Goal: Information Seeking & Learning: Find specific fact

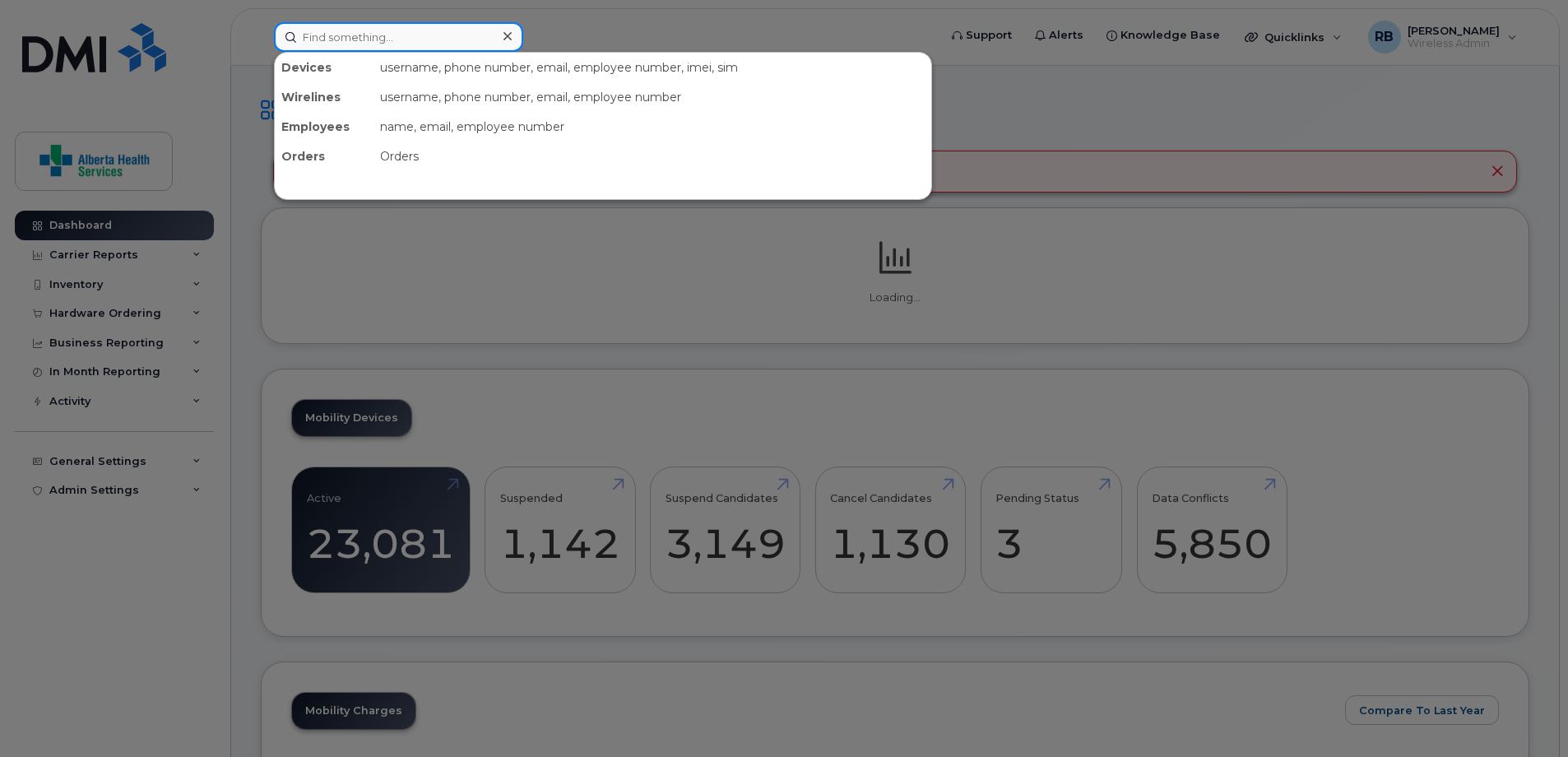
click at [423, 32] on input at bounding box center [399, 37] width 249 height 30
paste input "7805547460"
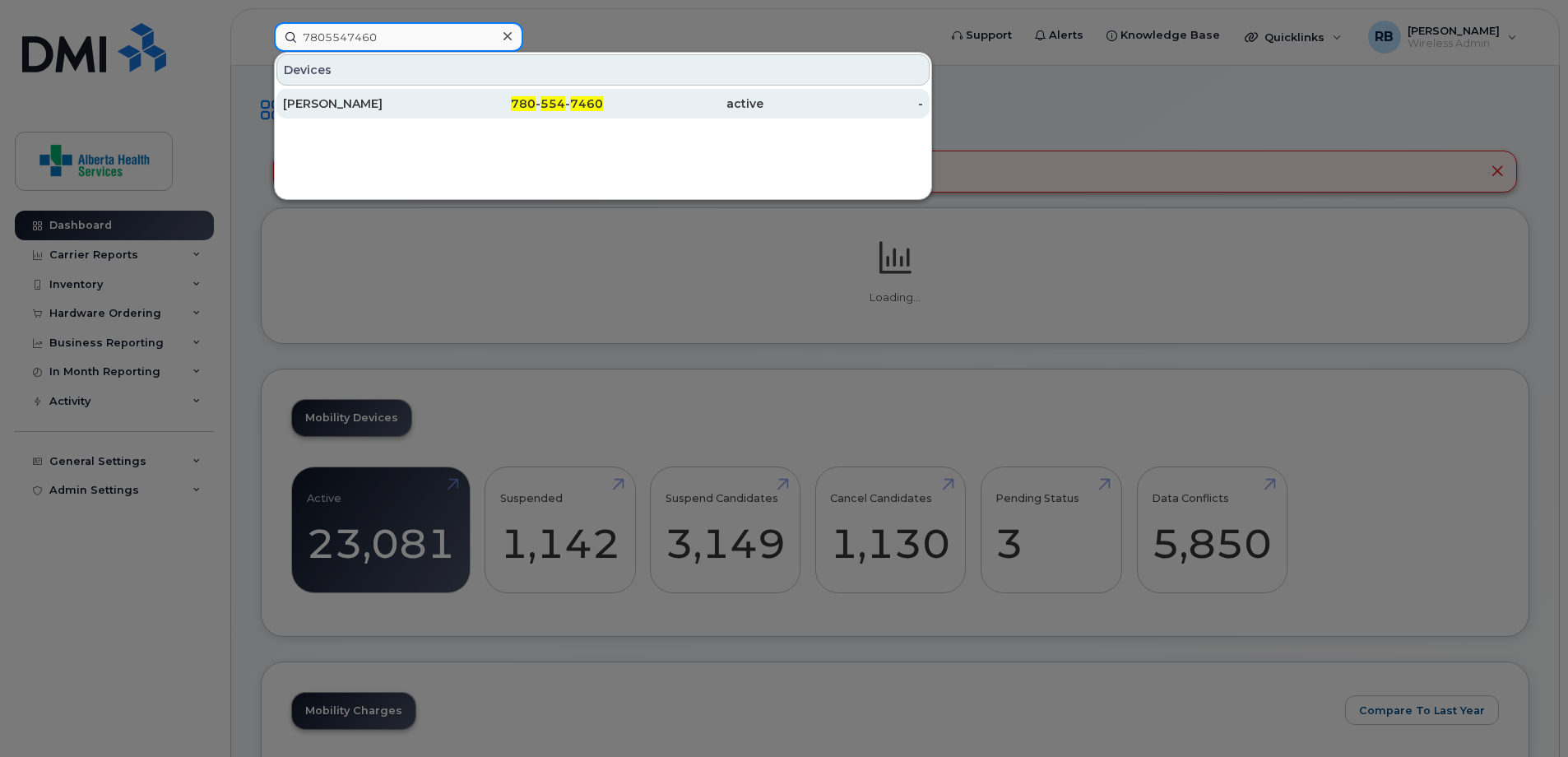
type input "7805547460"
click at [764, 94] on div "active" at bounding box center [844, 104] width 160 height 30
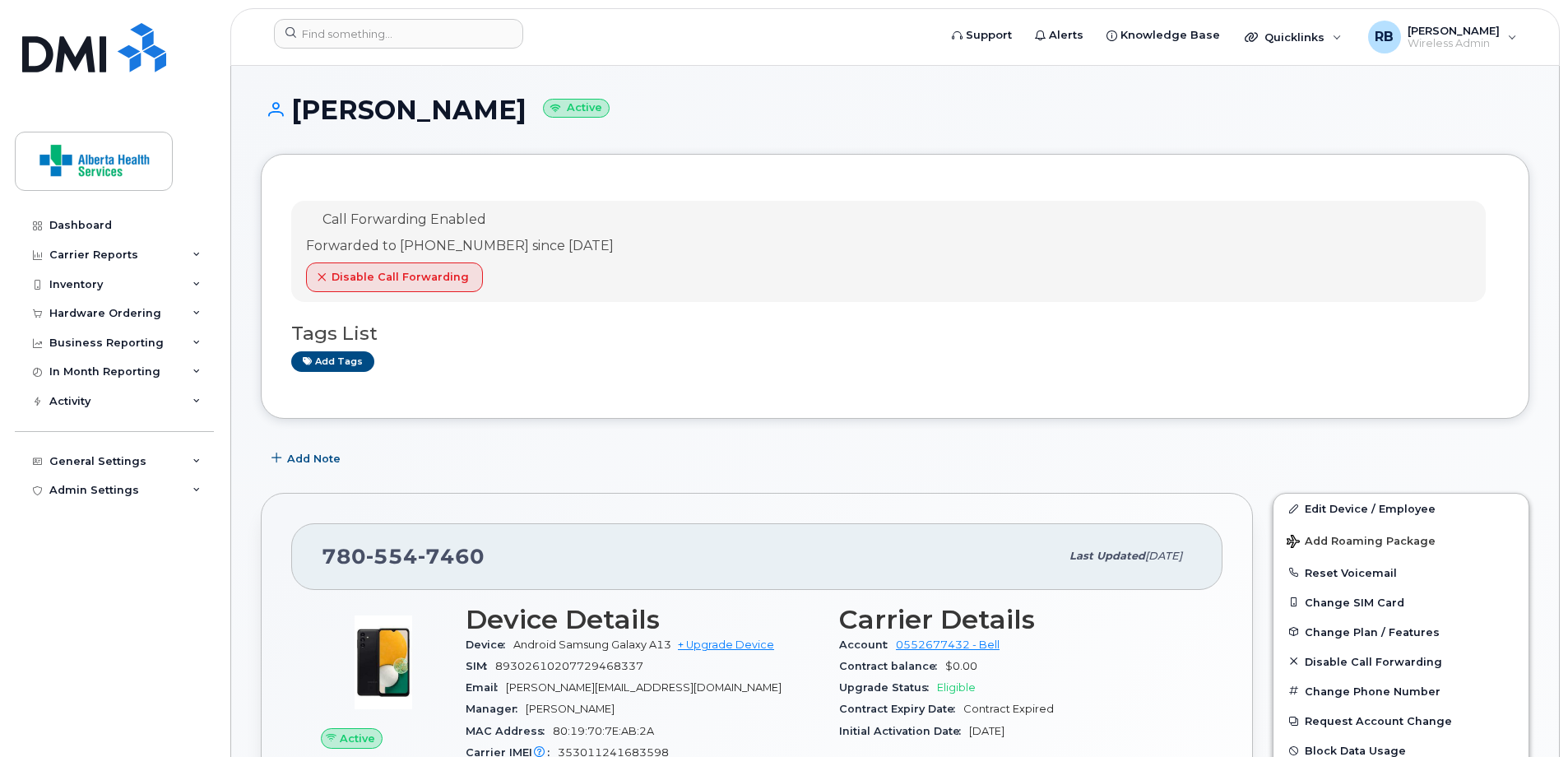
click at [944, 110] on h1 "Jason Grosse Active" at bounding box center [894, 110] width 1269 height 29
click at [260, 19] on div at bounding box center [600, 37] width 679 height 37
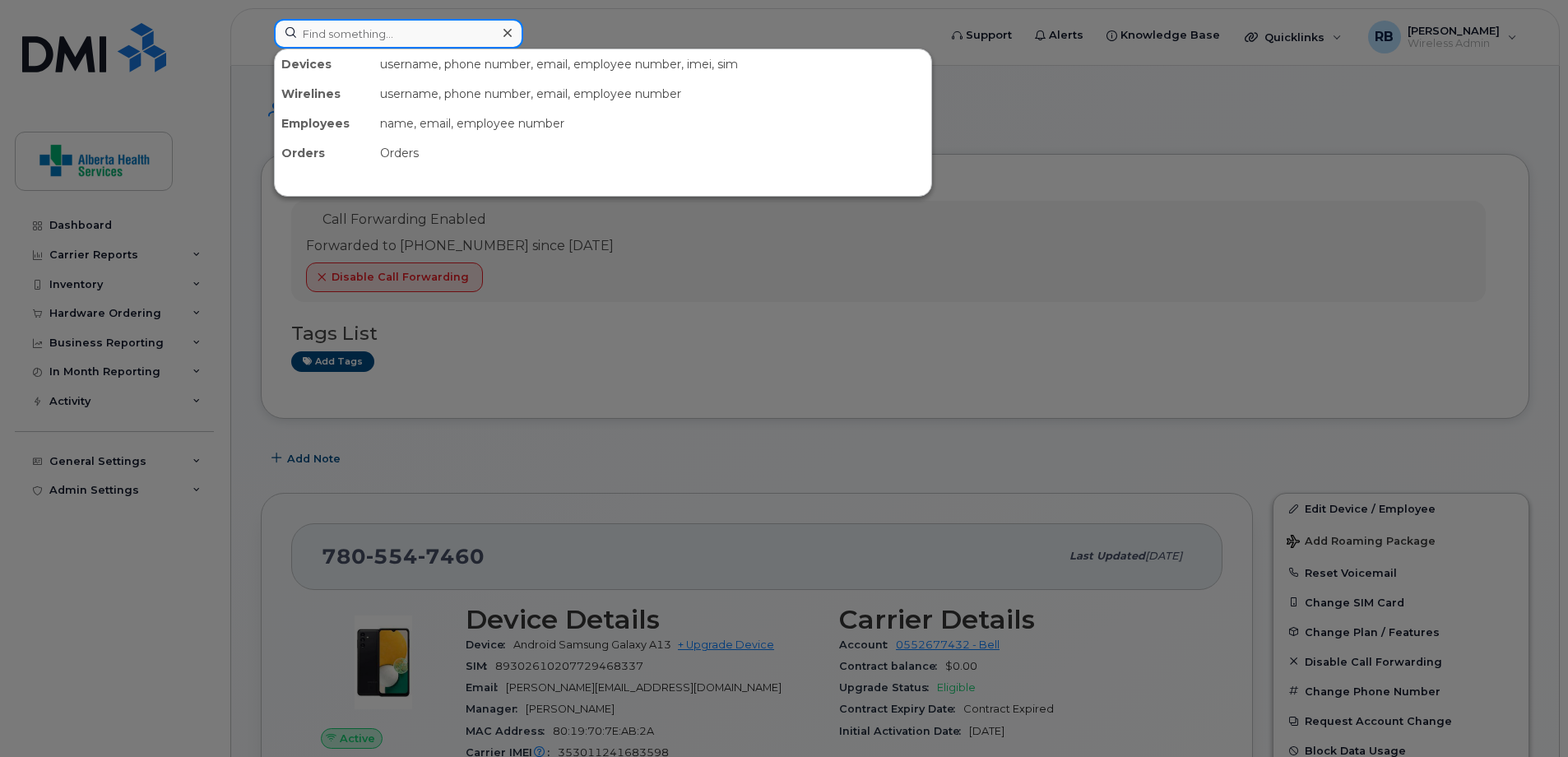
paste input "Sandra Gosling"
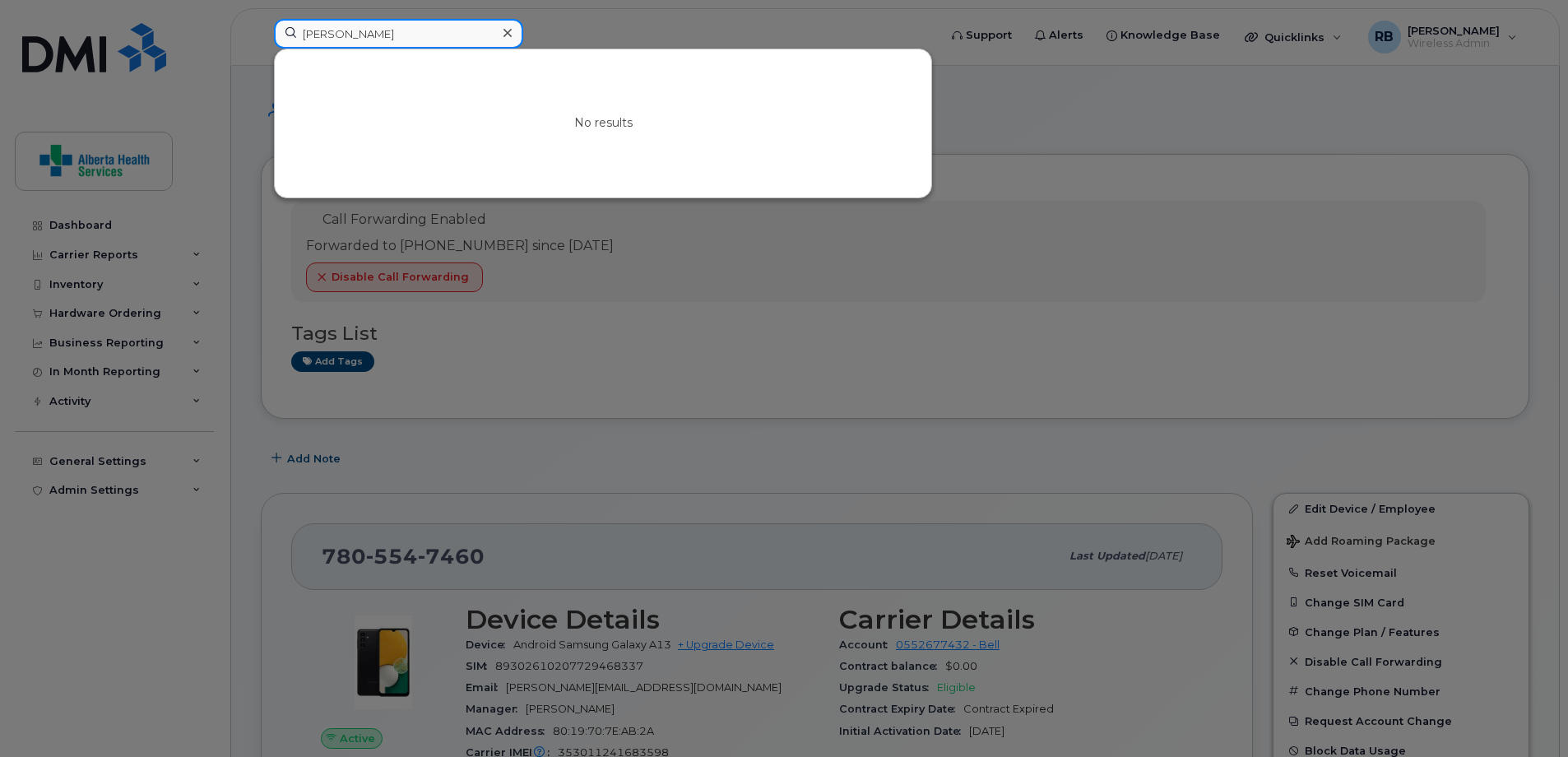
click at [381, 44] on input "Sandra Gosling" at bounding box center [399, 34] width 249 height 30
drag, startPoint x: 407, startPoint y: 33, endPoint x: 141, endPoint y: 16, distance: 266.5
click at [260, 19] on div "Sandra Gosling No results" at bounding box center [600, 37] width 679 height 37
paste input "7809742374"
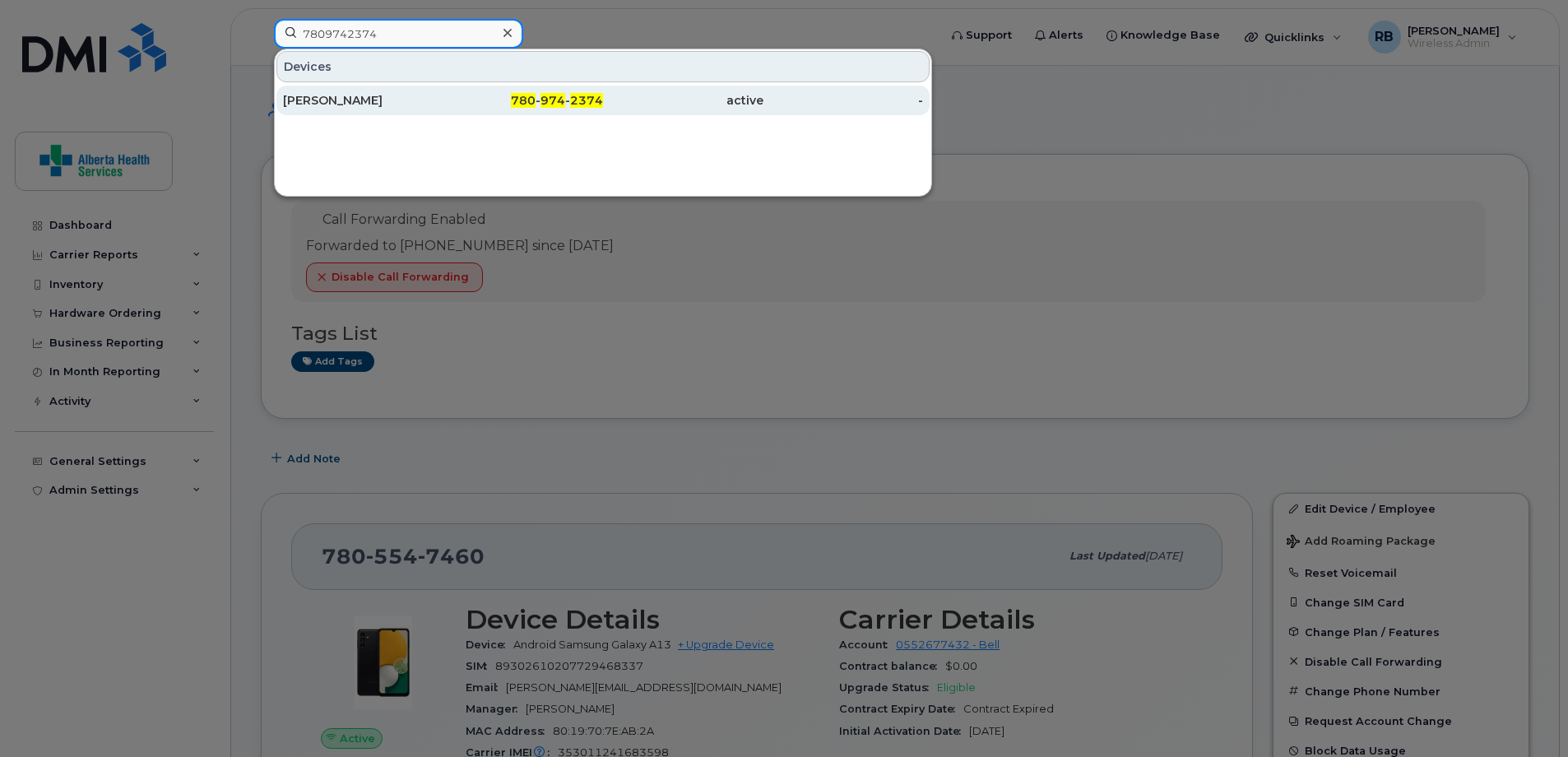
type input "7809742374"
click at [531, 102] on span "780" at bounding box center [523, 100] width 24 height 15
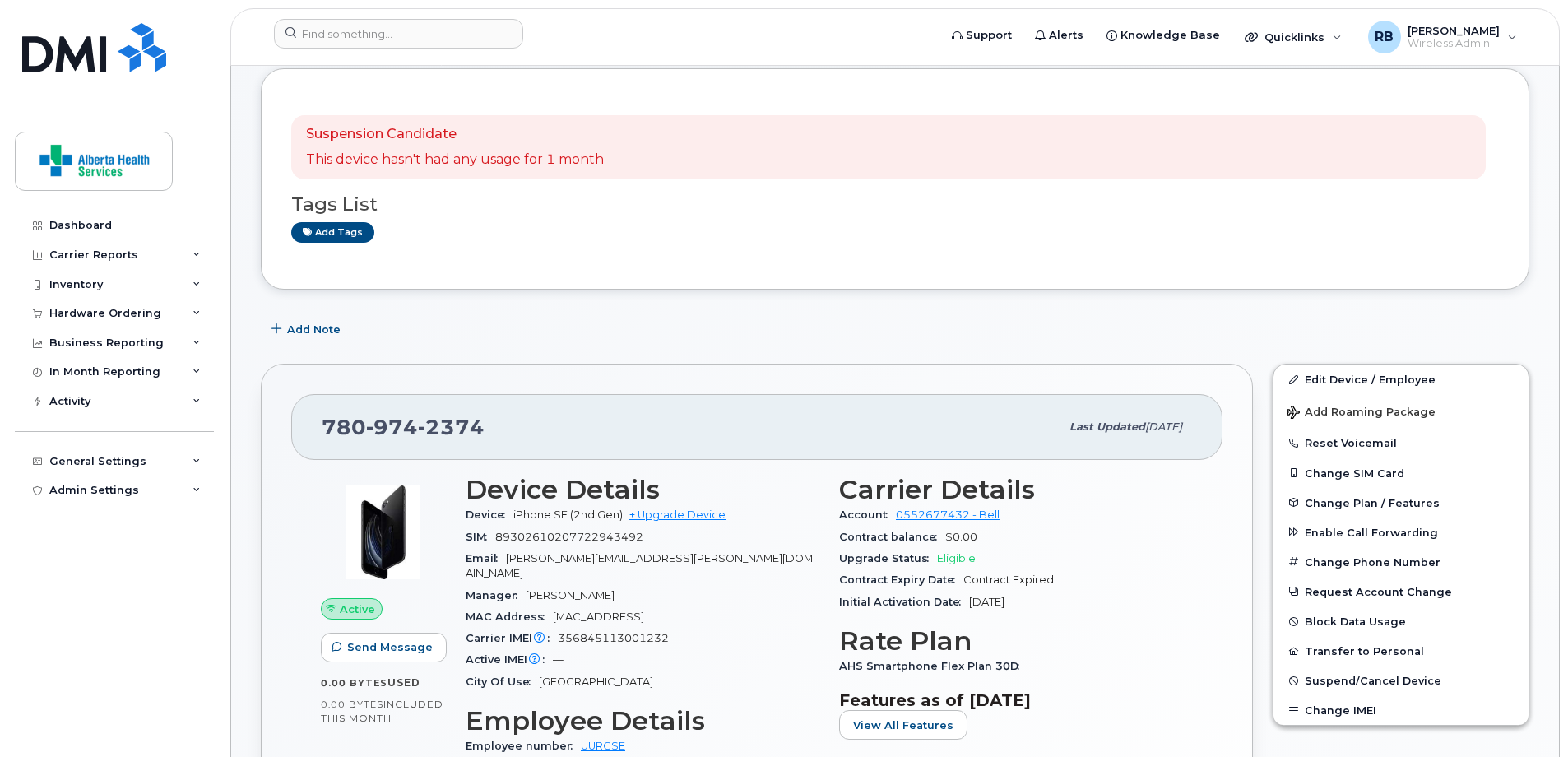
scroll to position [165, 0]
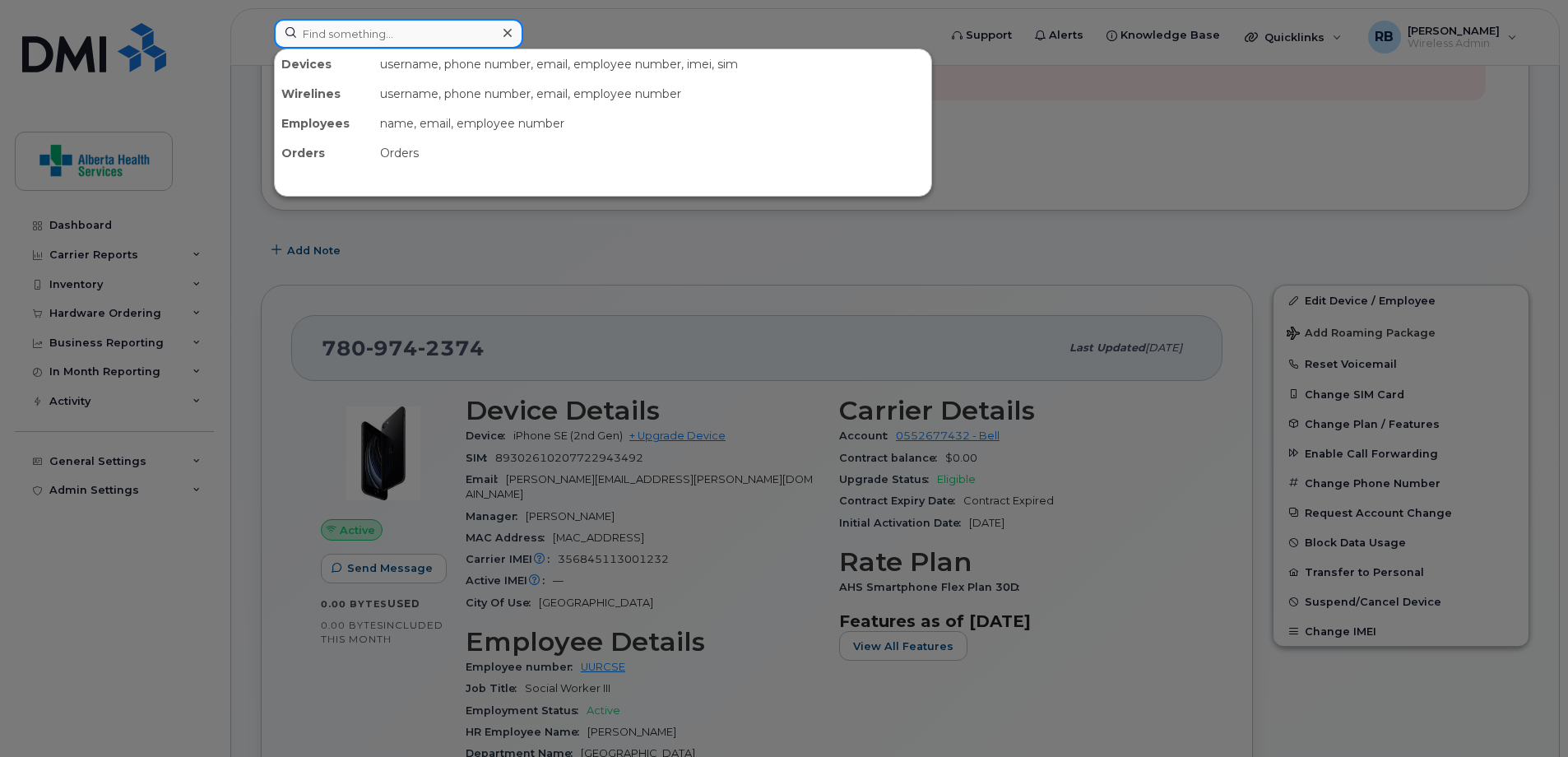
click at [428, 25] on input at bounding box center [399, 34] width 249 height 30
paste input "[PERSON_NAME]"
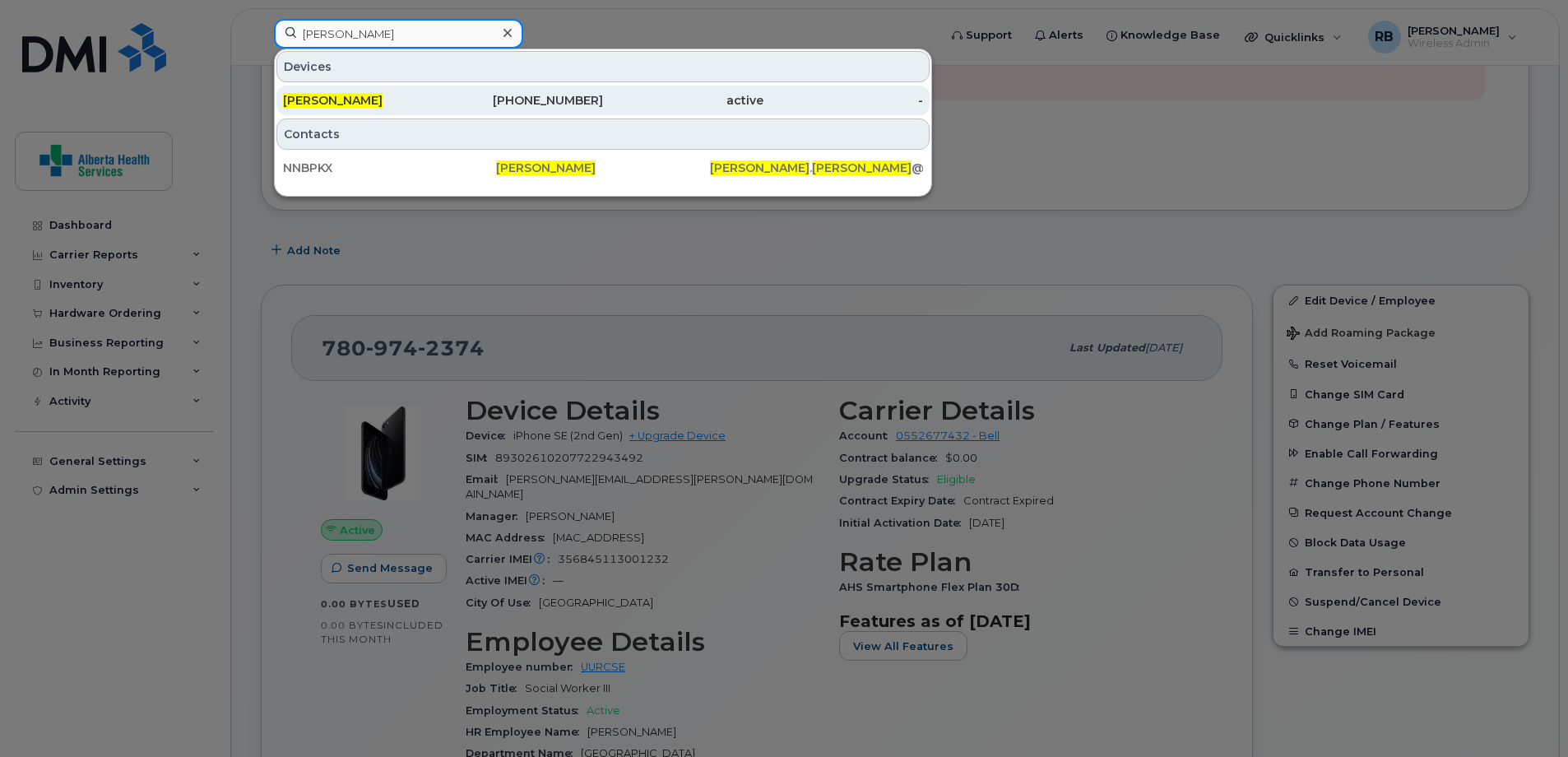
type input "[PERSON_NAME]"
click at [556, 103] on div "403-923-8691" at bounding box center [523, 100] width 160 height 17
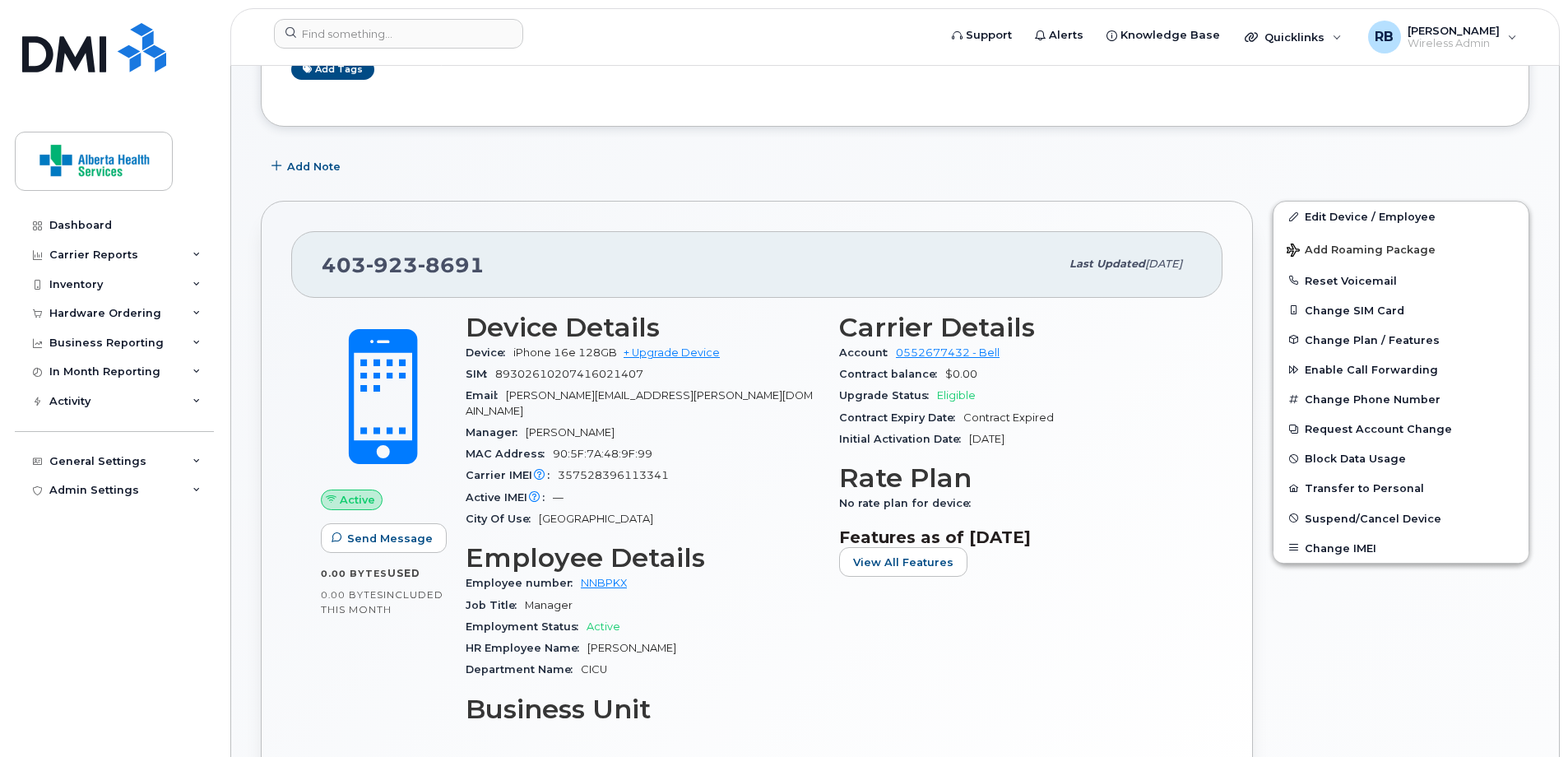
scroll to position [411, 0]
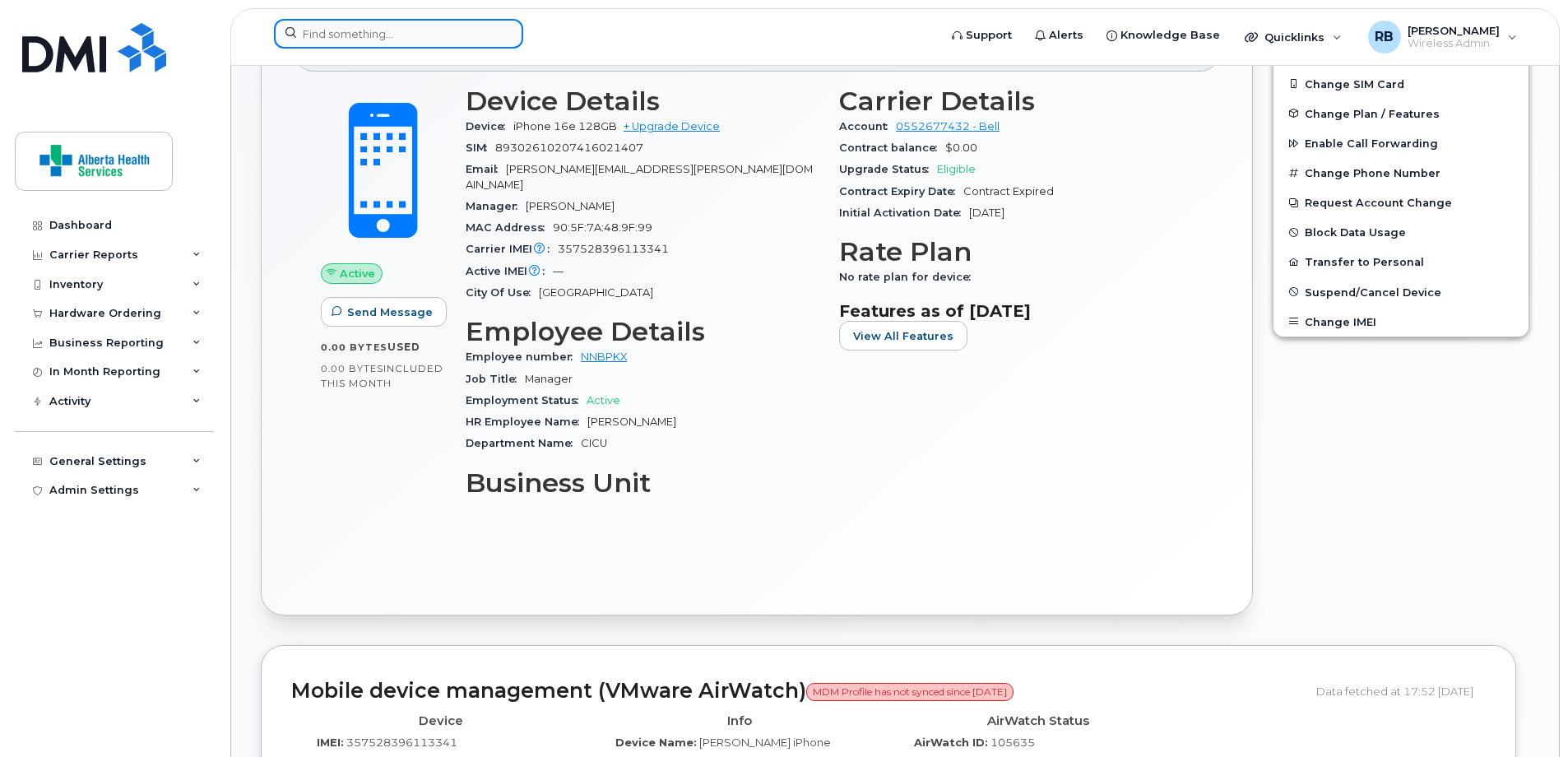
click at [364, 34] on input at bounding box center [399, 34] width 249 height 30
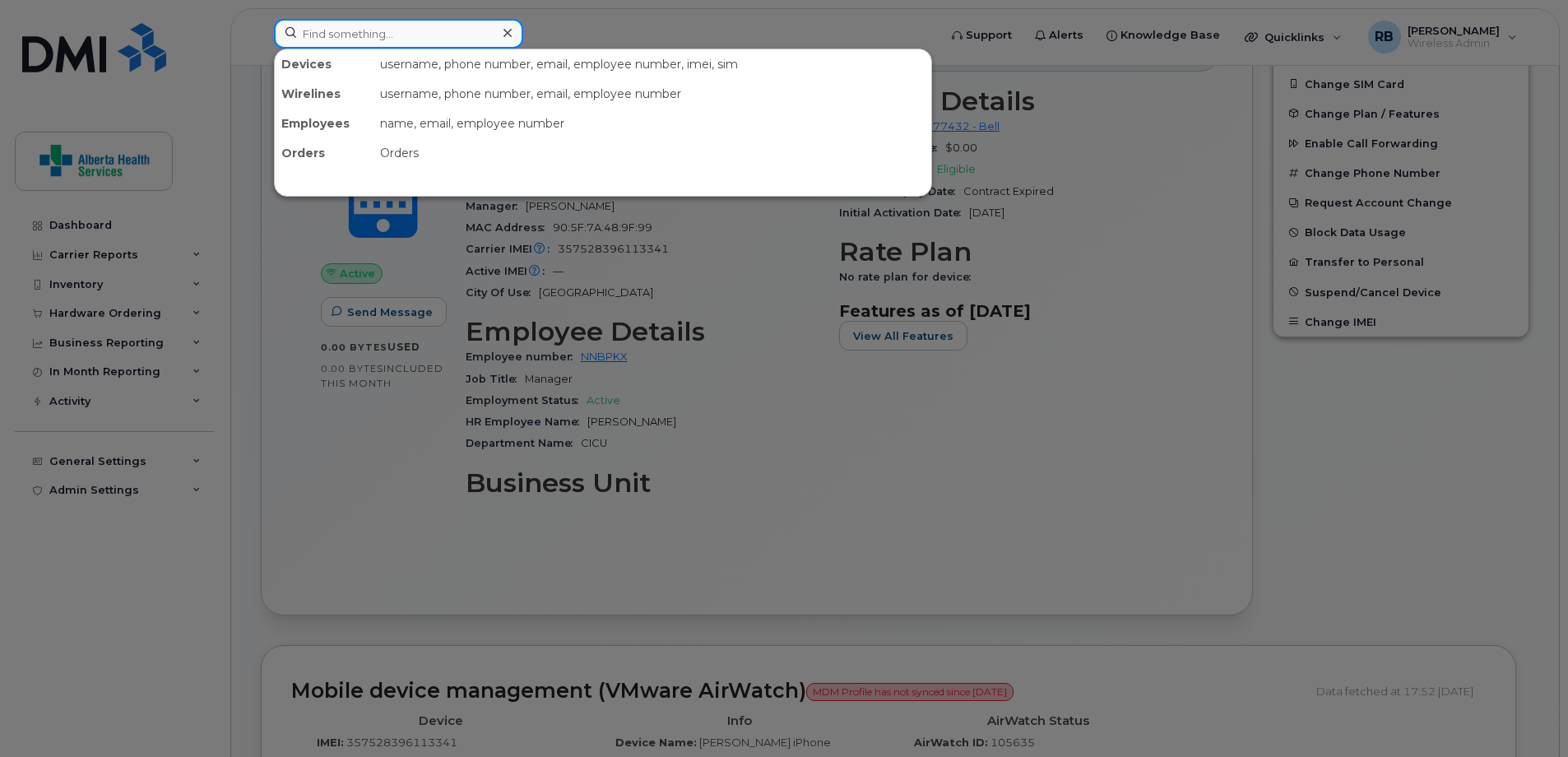
paste input "Annette McIntosh"
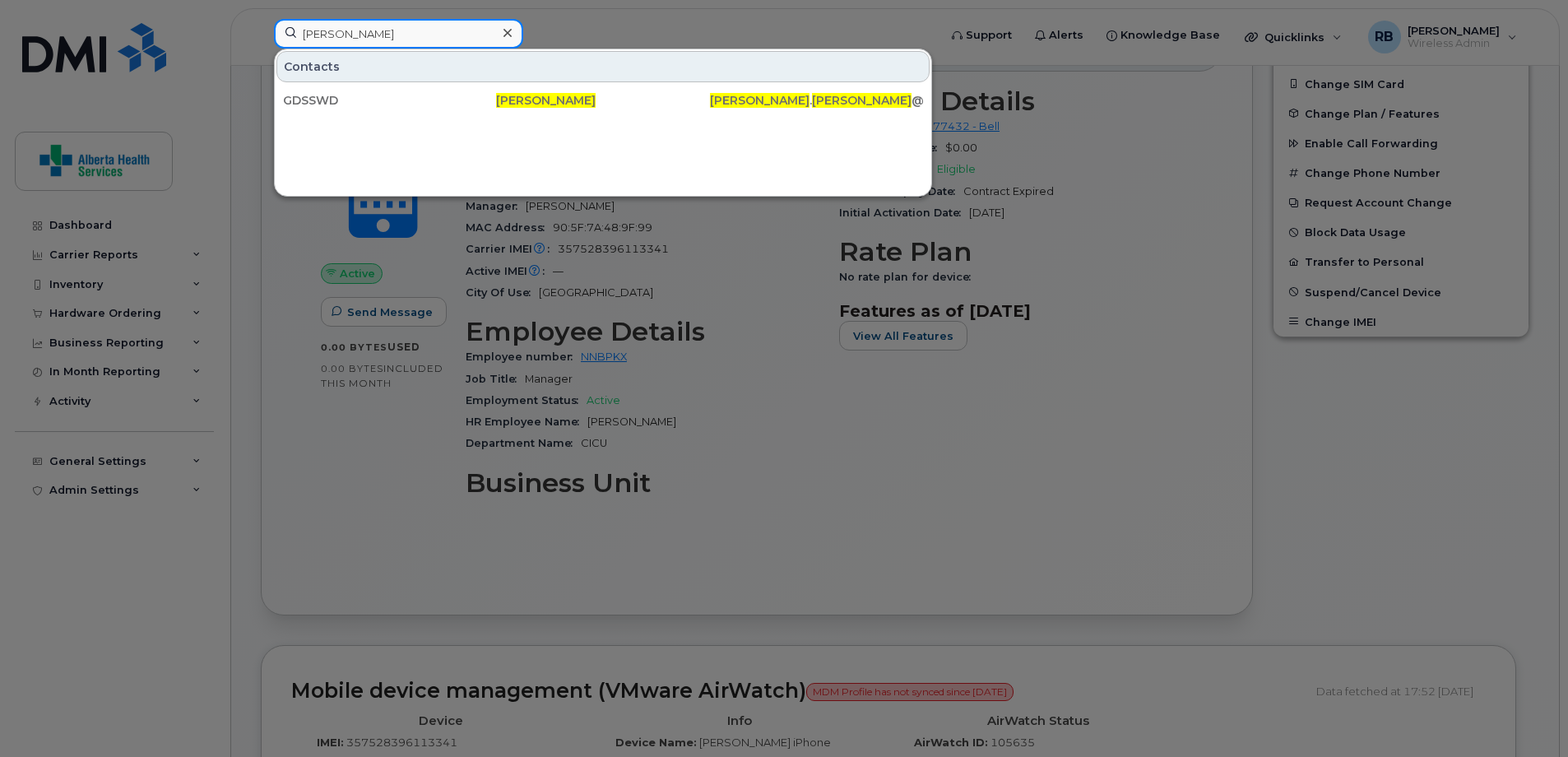
type input "Annette McIntosh"
click at [506, 33] on icon at bounding box center [507, 32] width 8 height 13
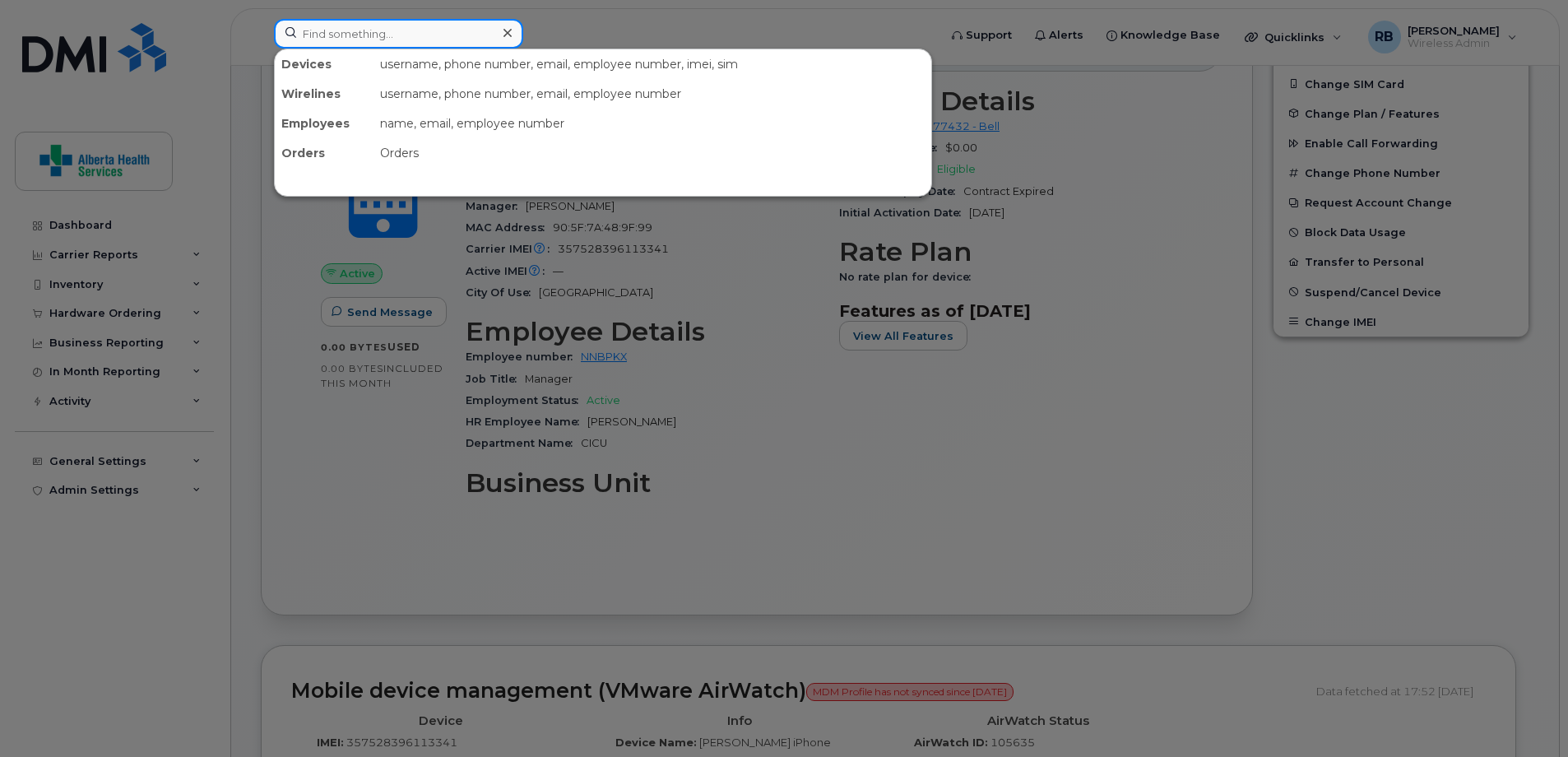
click at [460, 33] on input at bounding box center [399, 34] width 249 height 30
paste input "780-718-3948"
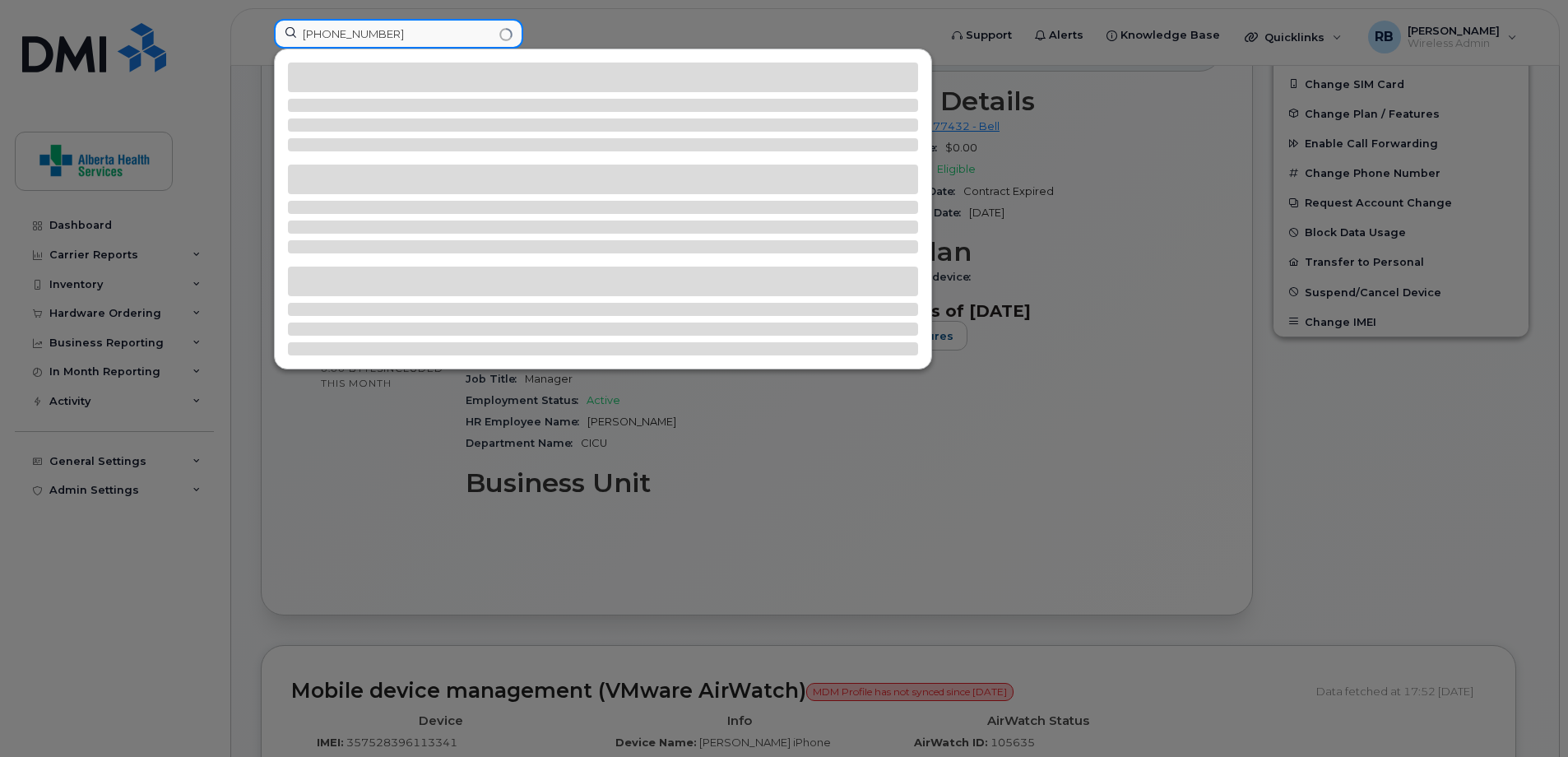
type input "780-718-3948"
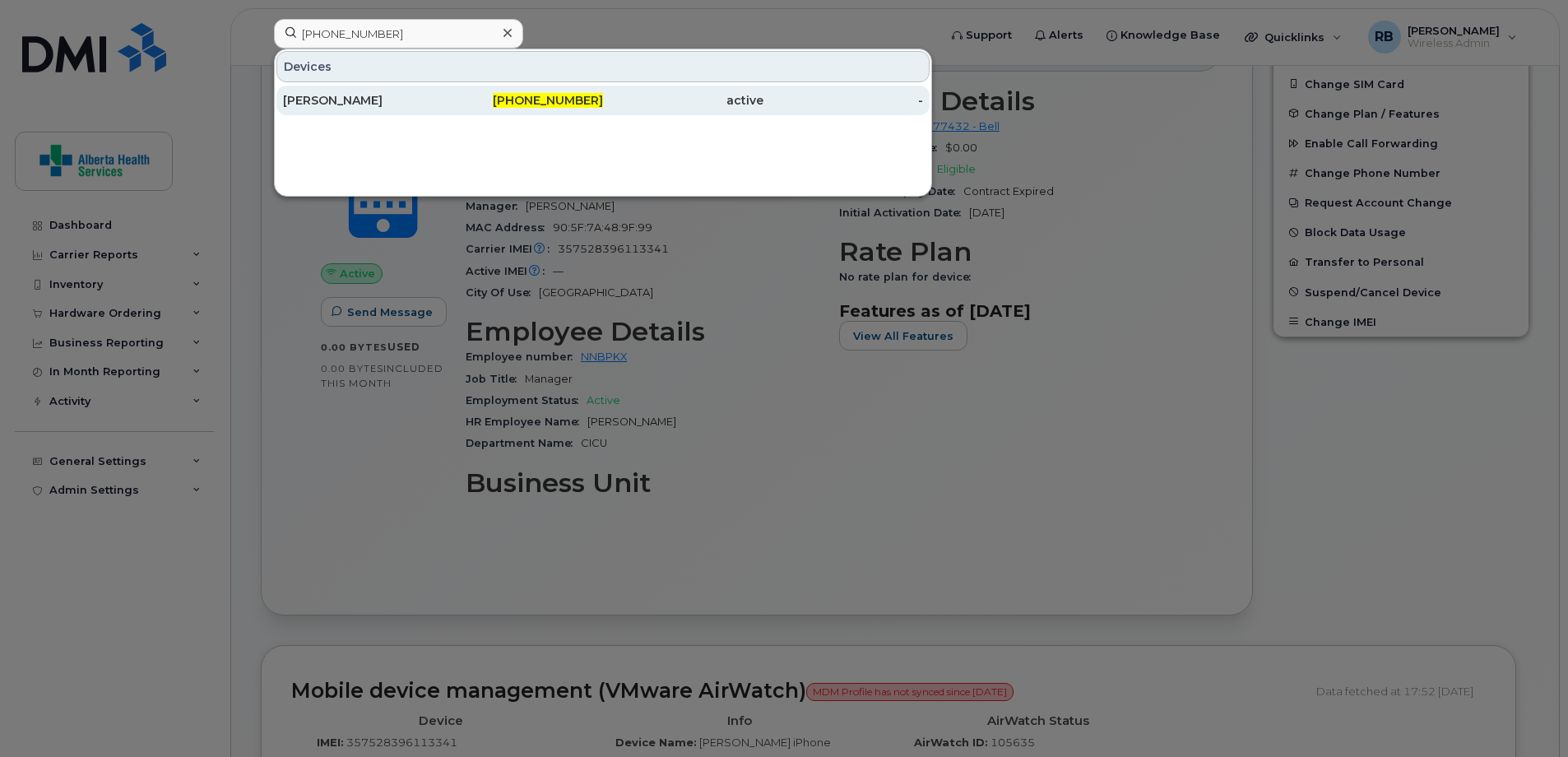
click at [764, 111] on div "active" at bounding box center [844, 100] width 160 height 30
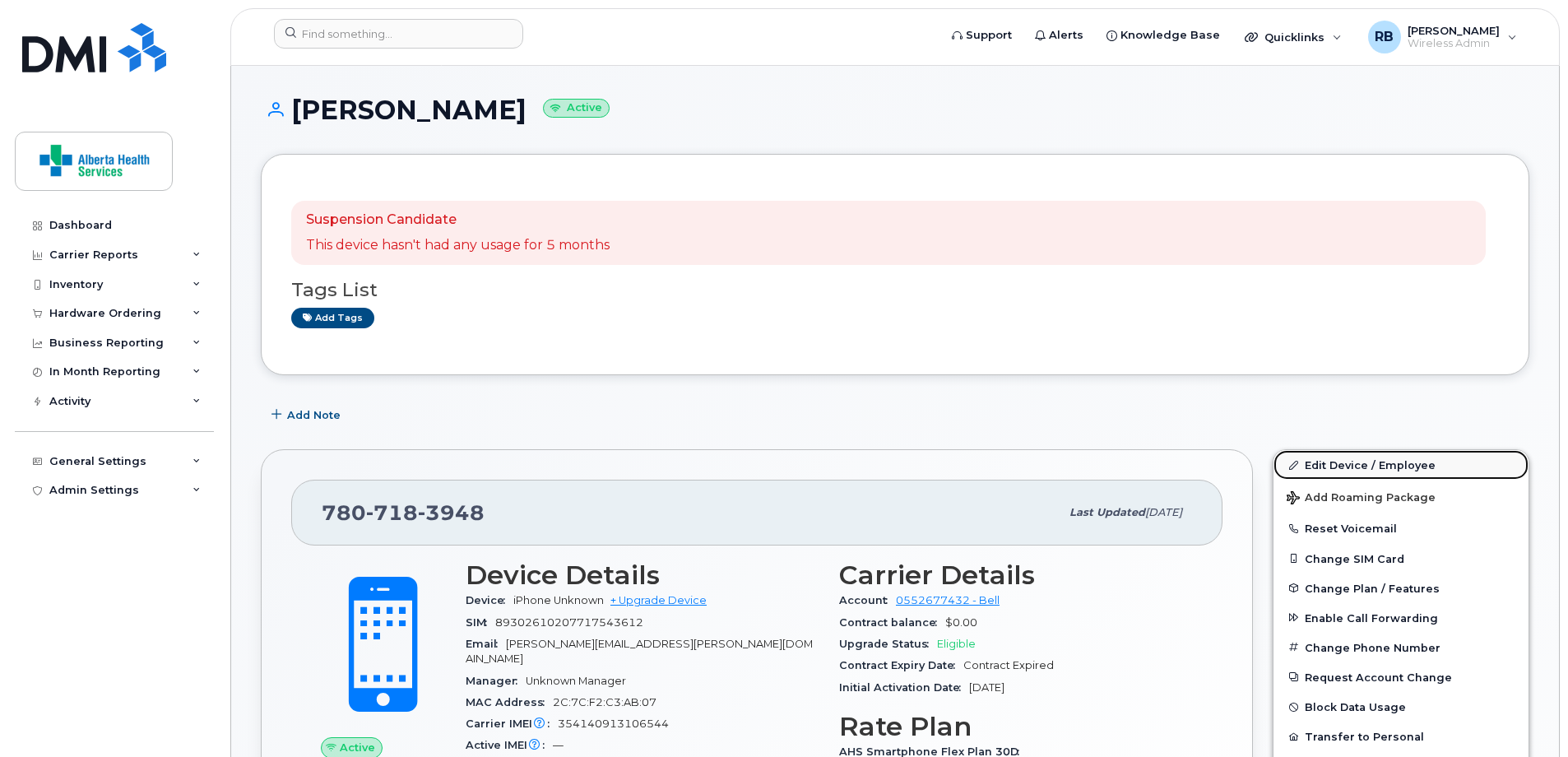
click at [1355, 465] on link "Edit Device / Employee" at bounding box center [1400, 465] width 255 height 30
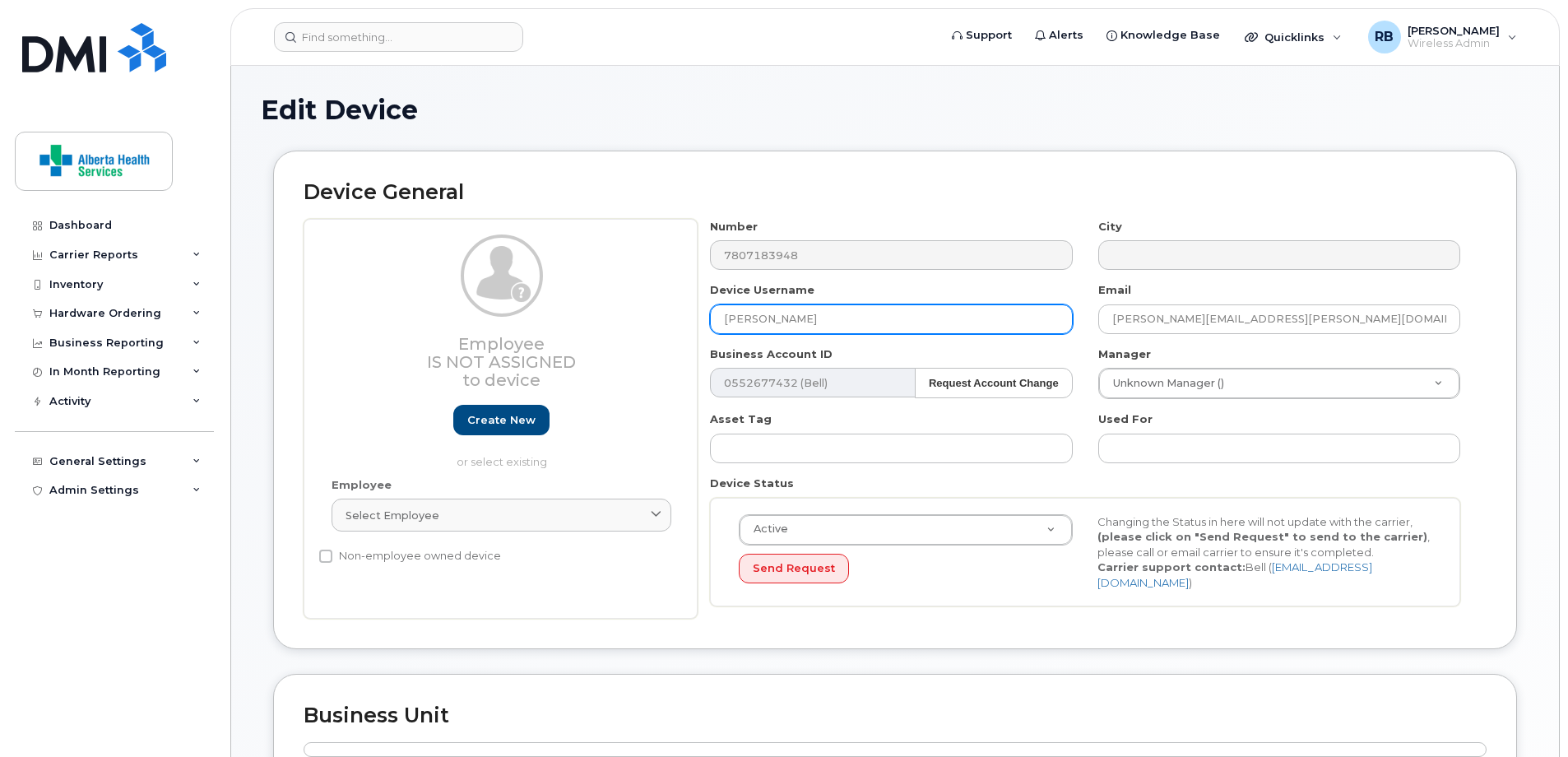
drag, startPoint x: 889, startPoint y: 320, endPoint x: 464, endPoint y: 308, distance: 425.2
click at [464, 308] on div "Employee Is not assigned to device Create new or select existing Employee Selec…" at bounding box center [895, 419] width 1183 height 401
paste input "Magen Castor"
type input "Magen Castor"
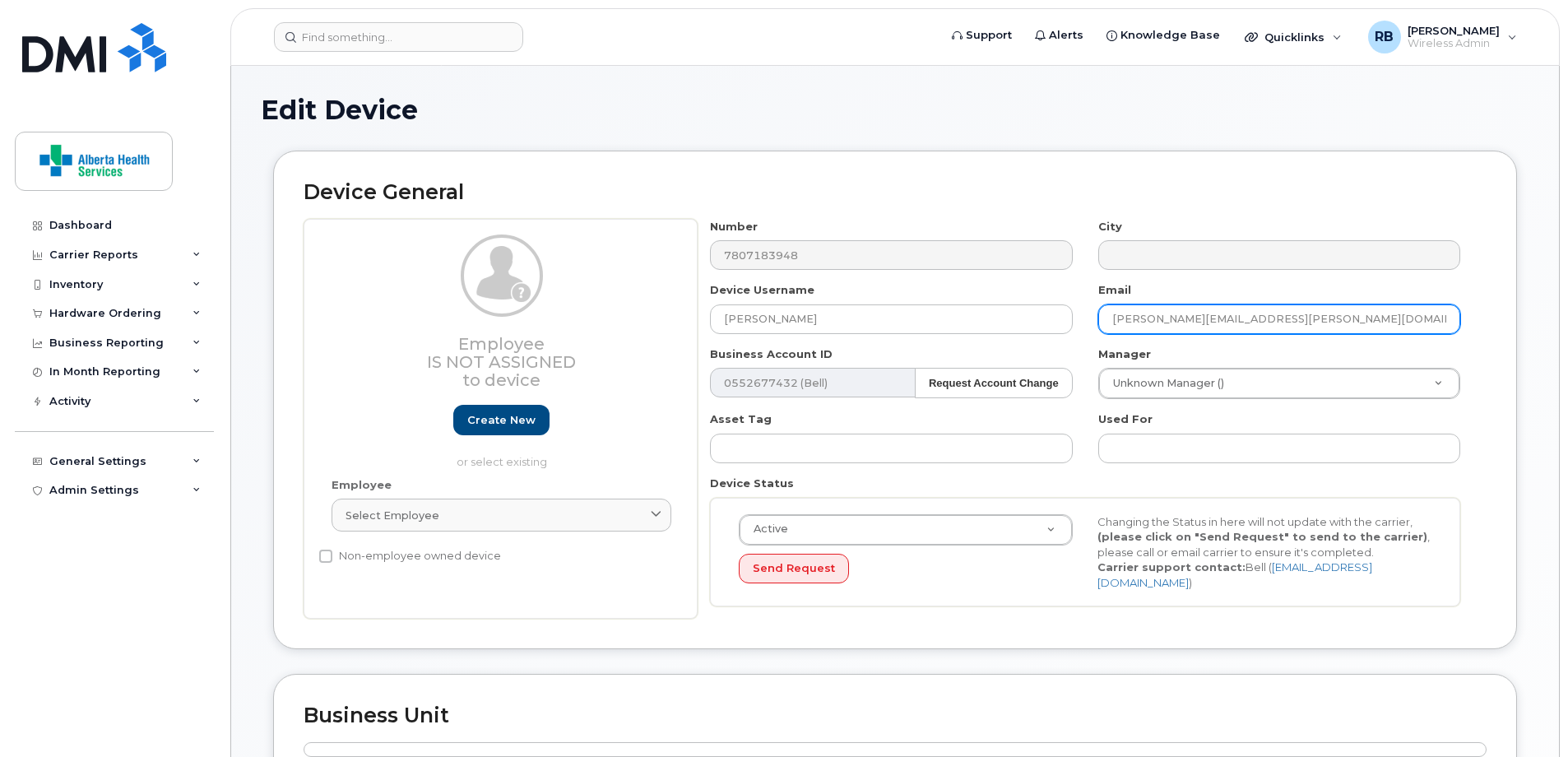
drag, startPoint x: 1356, startPoint y: 318, endPoint x: 858, endPoint y: 302, distance: 498.3
click at [858, 302] on div "Number 7807183948 City Device Username Magen Castor Email Jonathan.Scammell@rec…" at bounding box center [1085, 419] width 776 height 401
paste input "Magen.Castor"
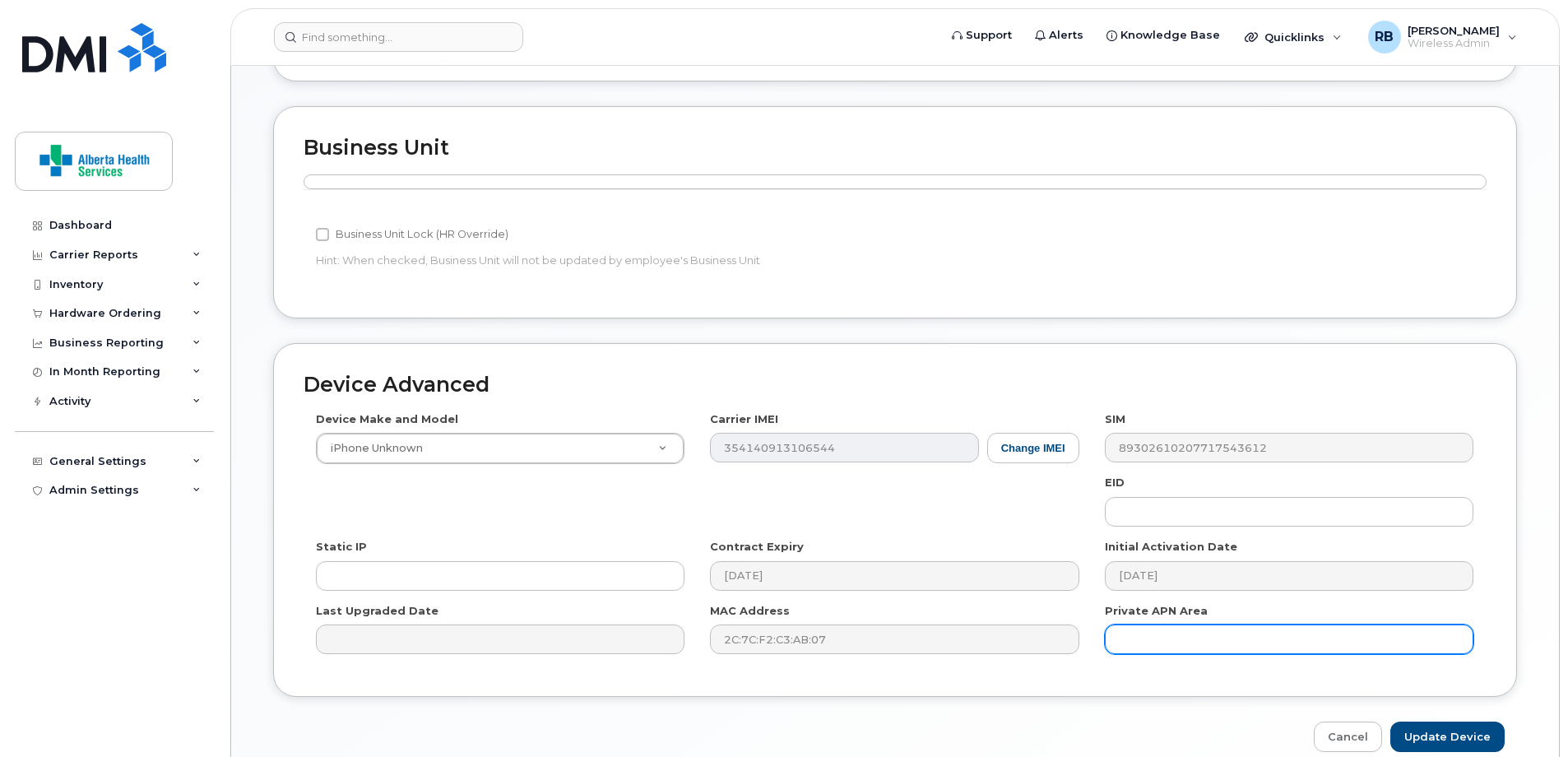
scroll to position [639, 0]
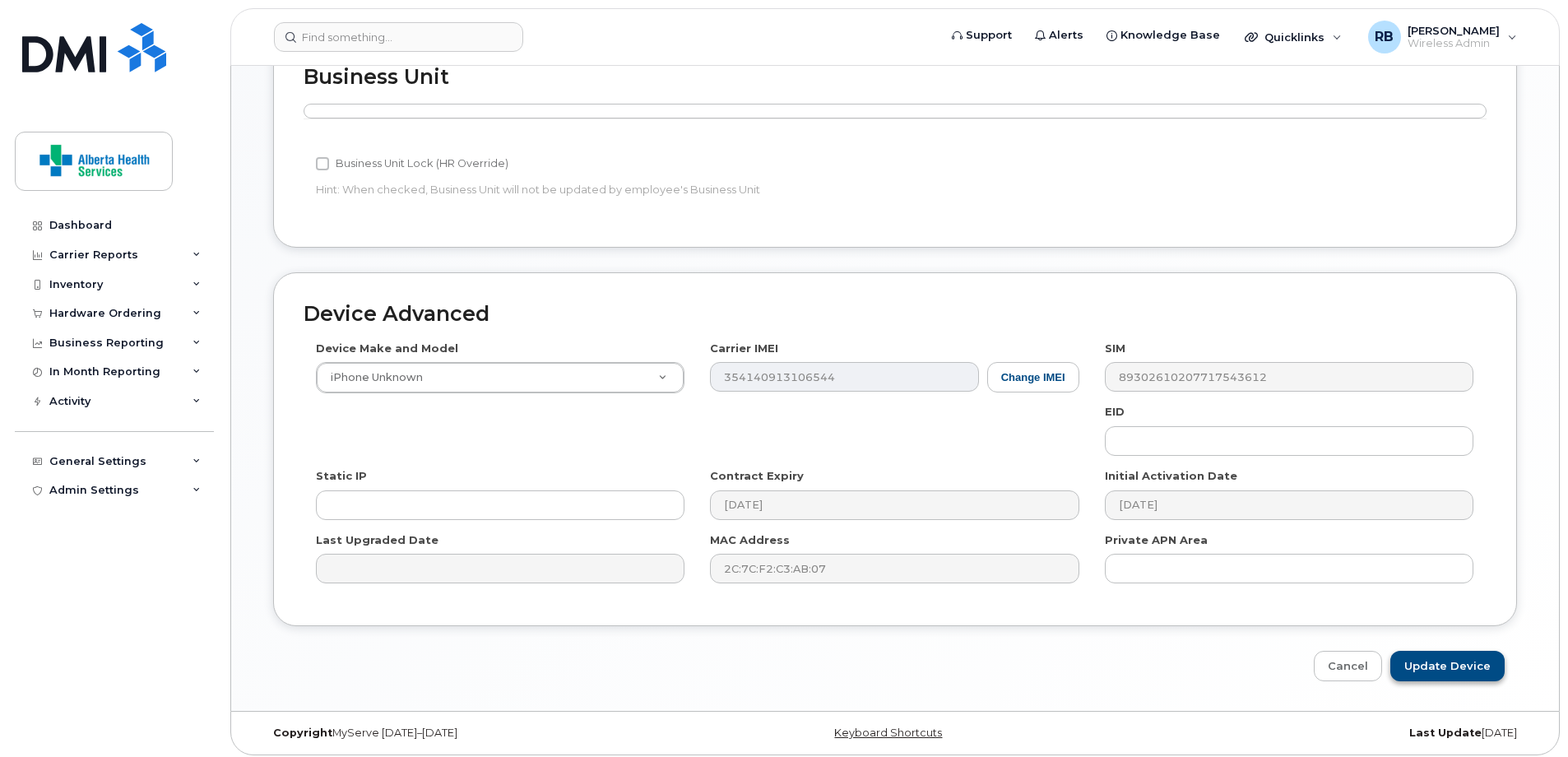
type input "Magen.Castor@recoveryalberta.ca"
click at [1480, 665] on input "Update Device" at bounding box center [1447, 666] width 114 height 30
type input "Saving..."
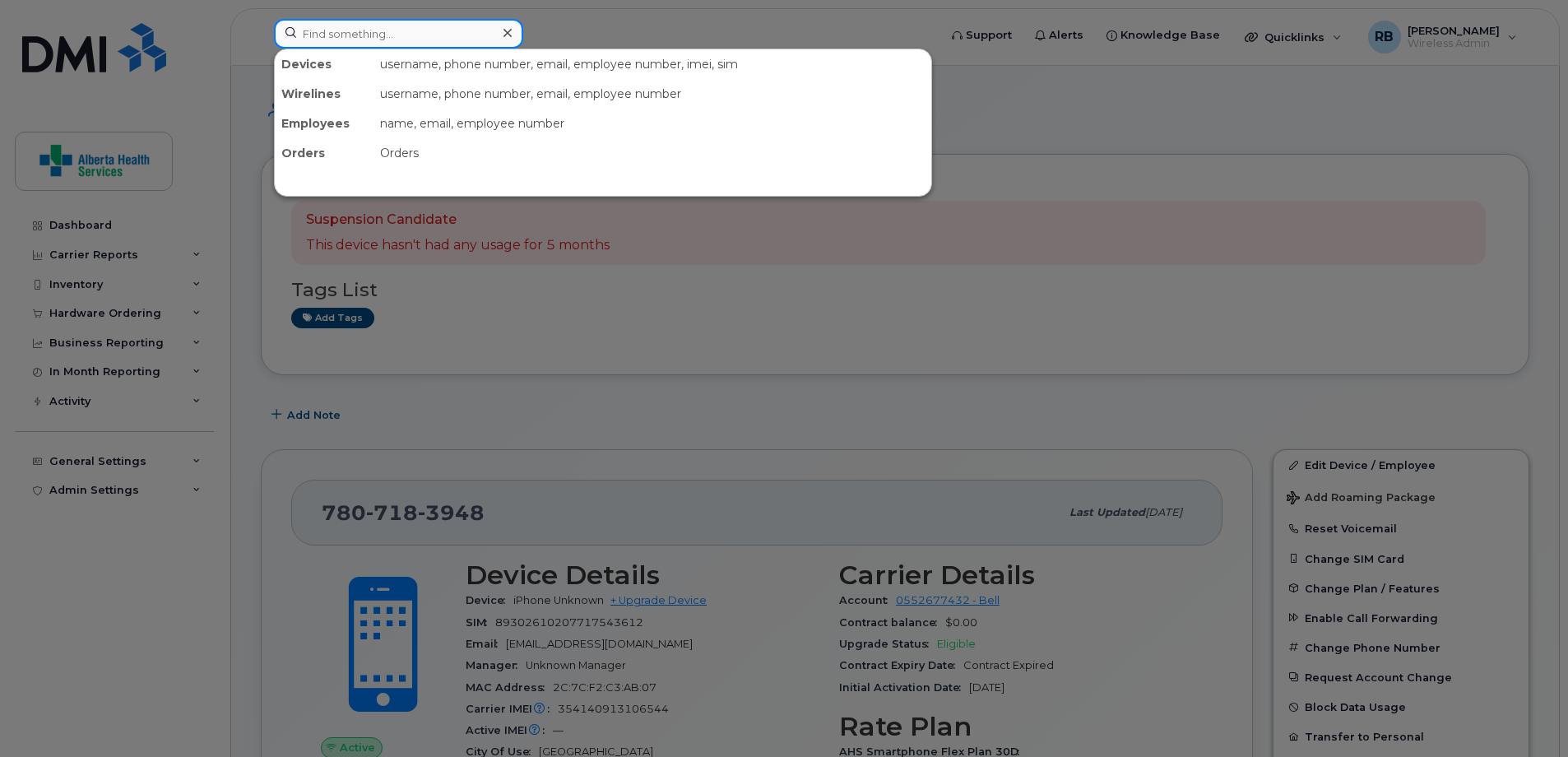
click at [394, 26] on input at bounding box center [399, 34] width 249 height 30
paste input "a [PERSON_NAME]"
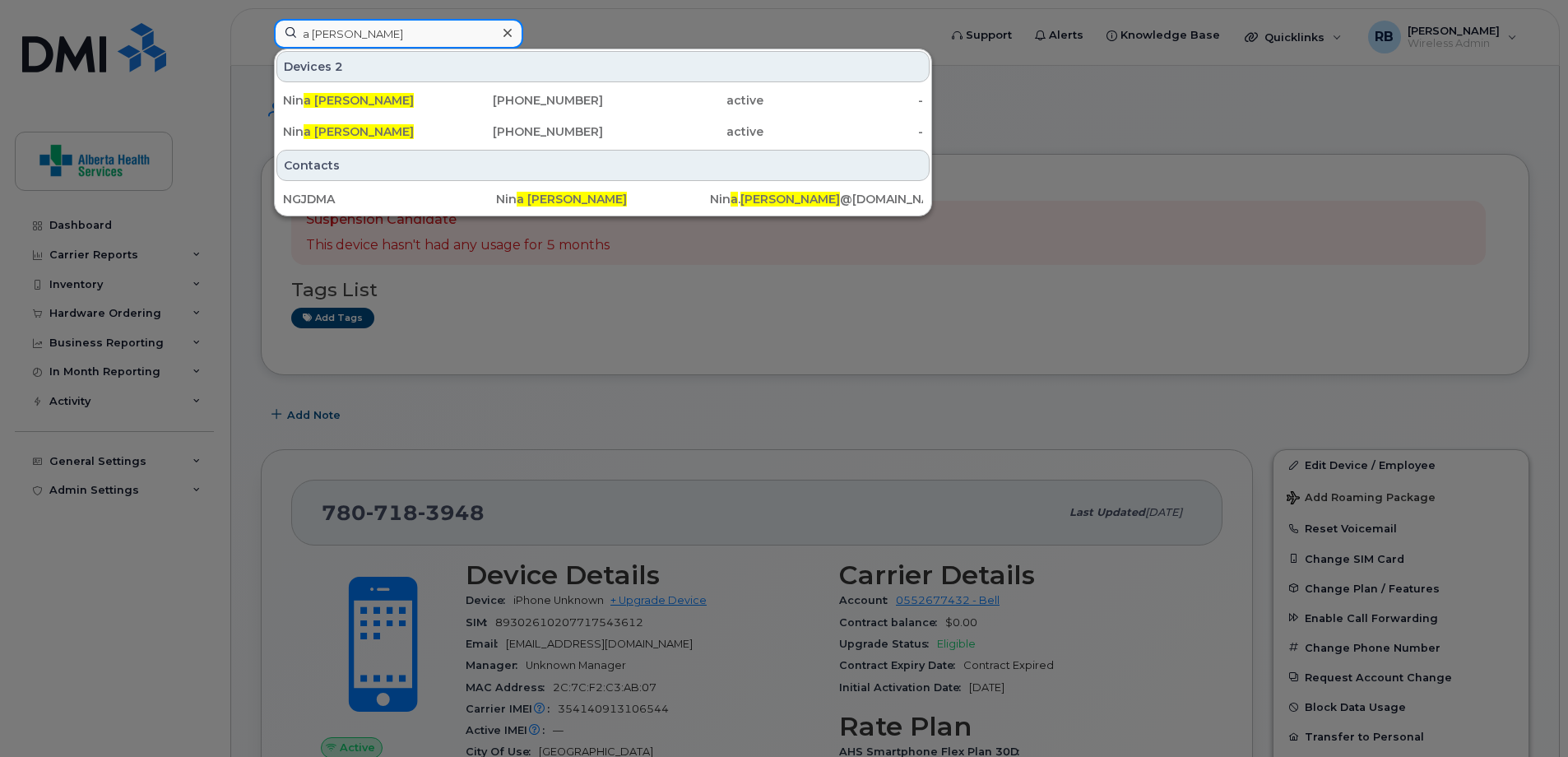
drag, startPoint x: 404, startPoint y: 27, endPoint x: 46, endPoint y: 12, distance: 358.3
click at [260, 19] on div "a [PERSON_NAME] Devices 2 Nin a [PERSON_NAME] [PHONE_NUMBER] active - Nin a [PE…" at bounding box center [600, 37] width 679 height 37
paste input "Nin"
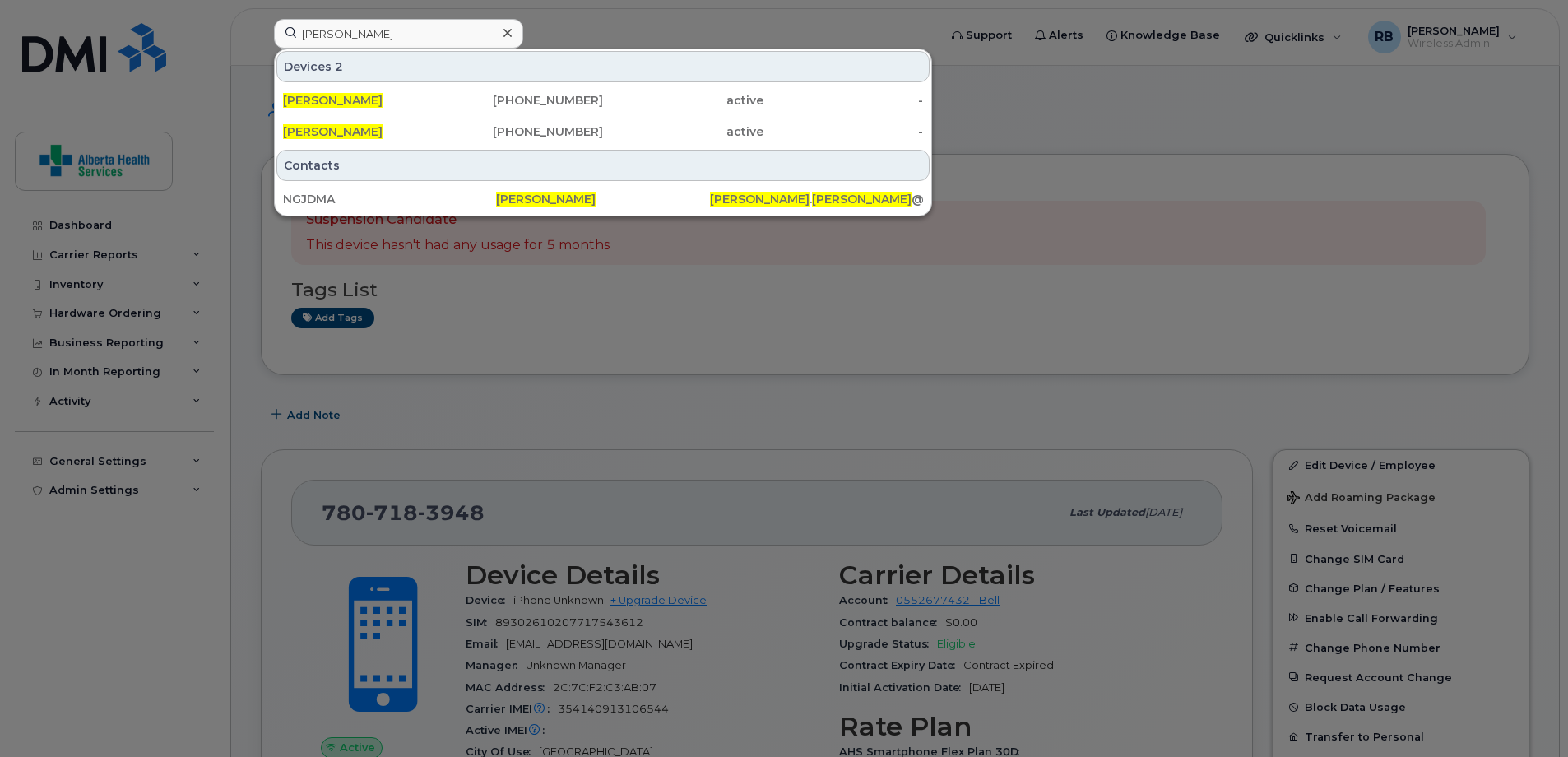
click at [1148, 124] on div at bounding box center [784, 378] width 1568 height 757
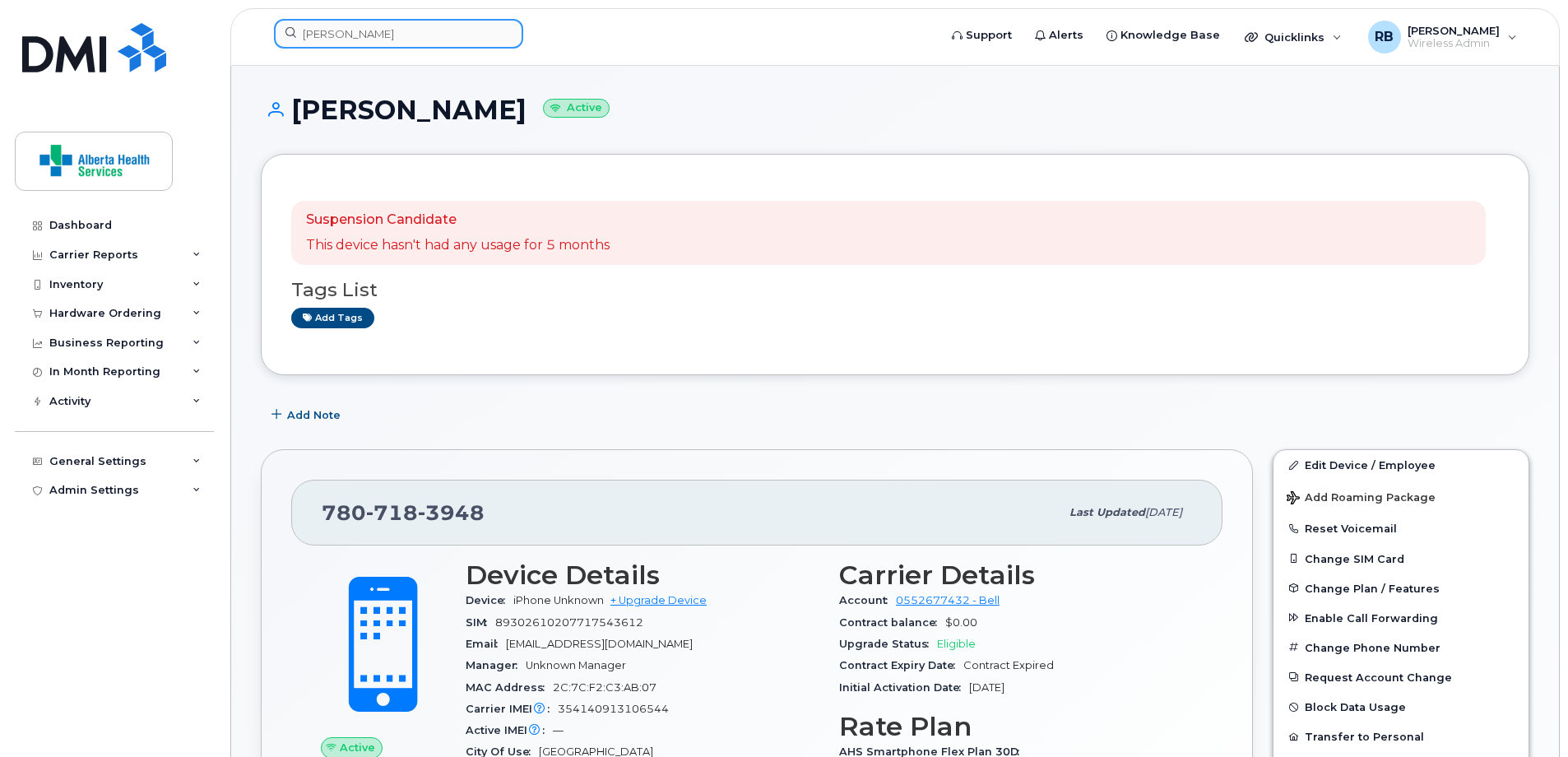
drag, startPoint x: 393, startPoint y: 37, endPoint x: -15, endPoint y: 31, distance: 408.0
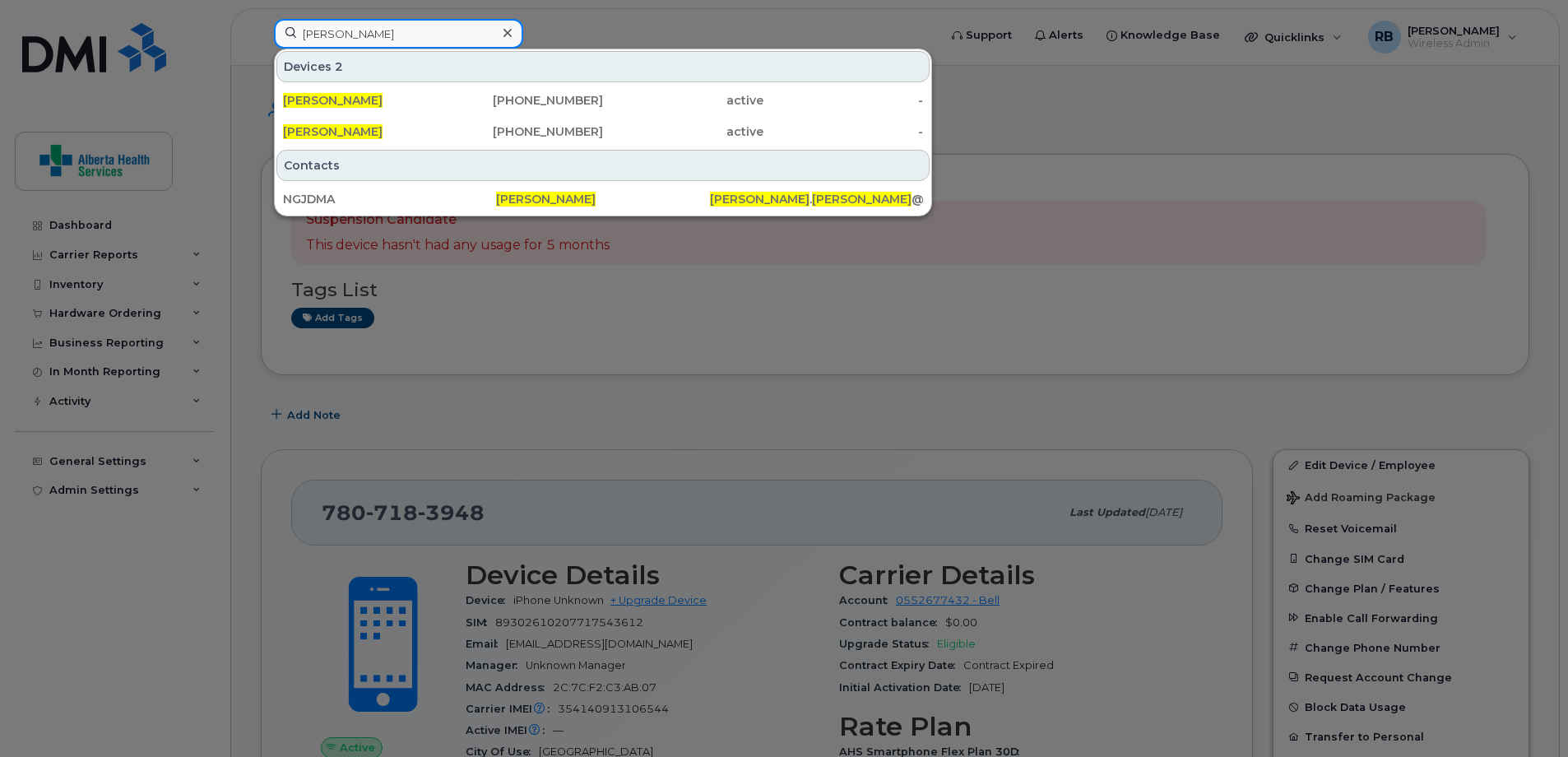
paste input "403-963-7276"
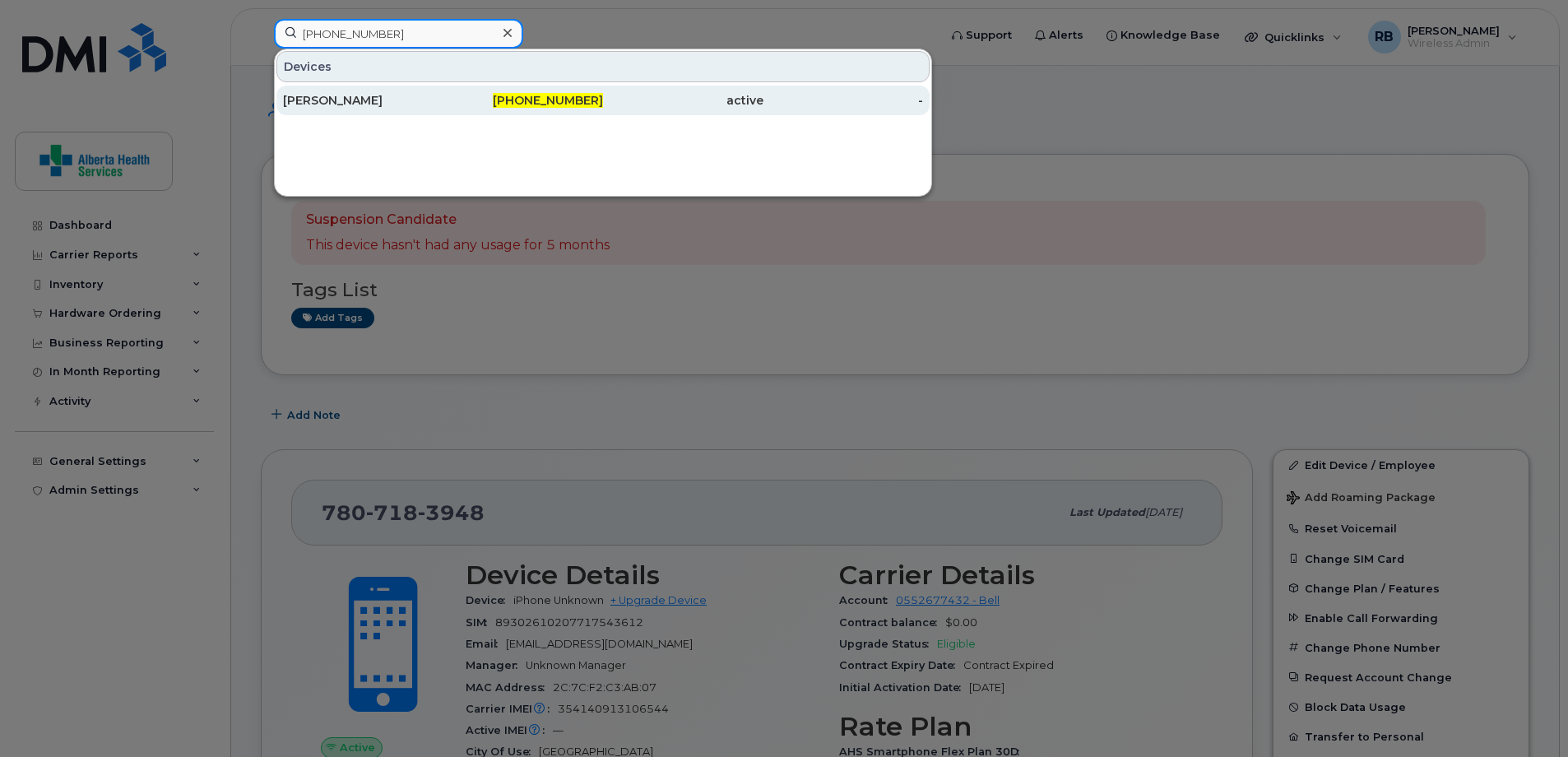
type input "403-963-7276"
click at [677, 106] on div "active" at bounding box center [683, 100] width 160 height 17
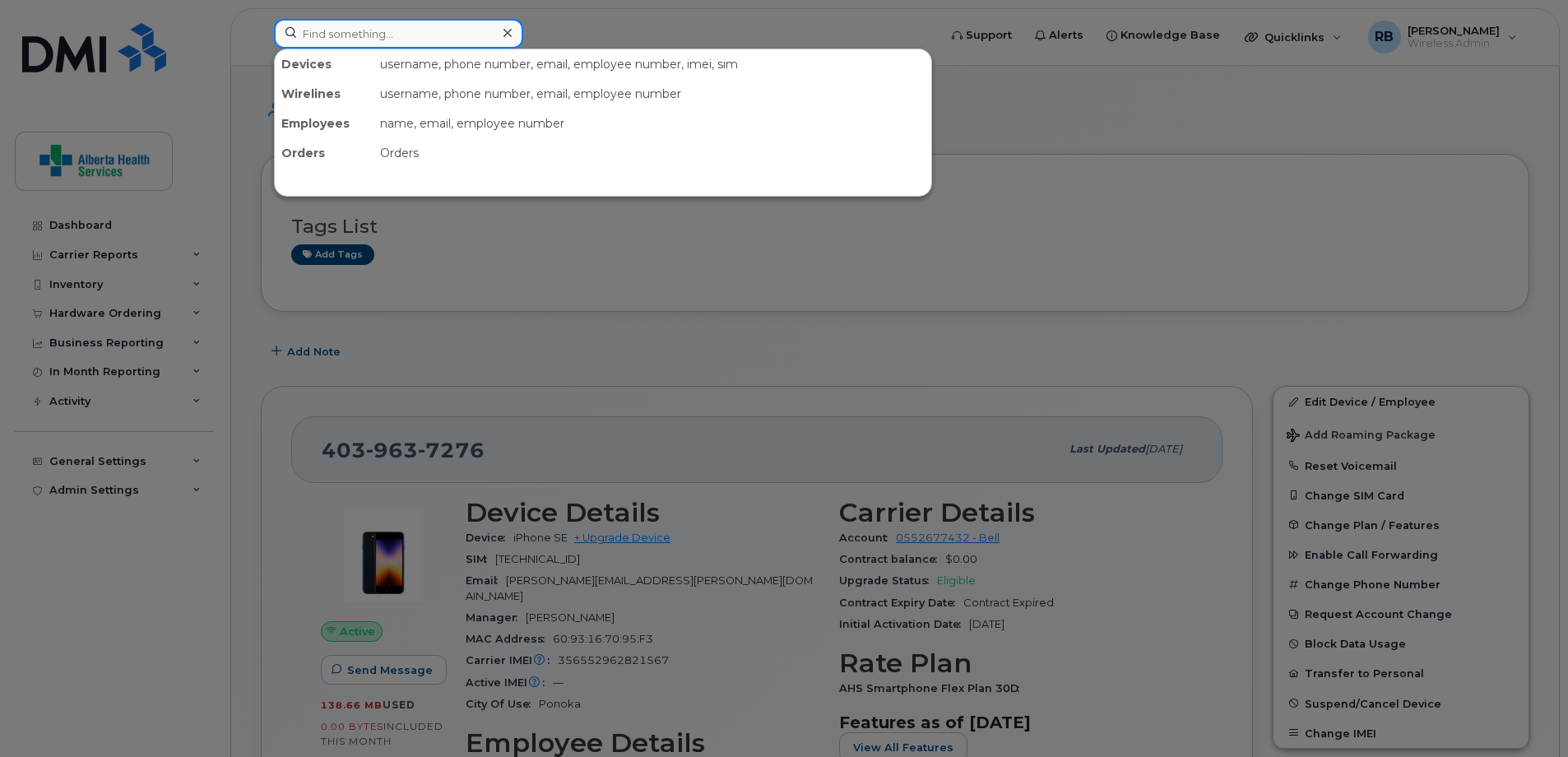
click at [399, 30] on input at bounding box center [399, 34] width 249 height 30
paste input "356841115374032"
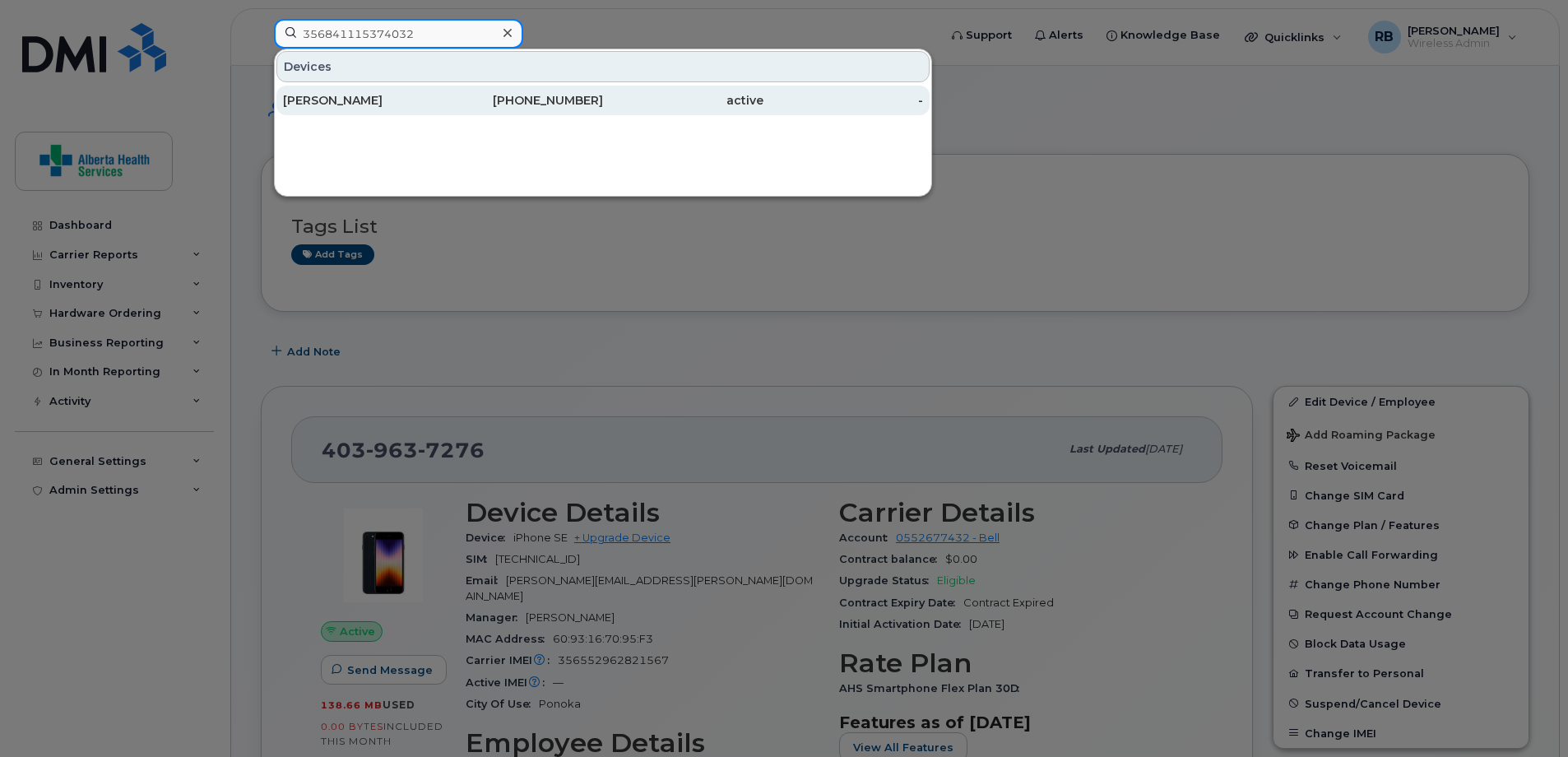
type input "356841115374032"
click at [670, 105] on div "active" at bounding box center [683, 100] width 160 height 17
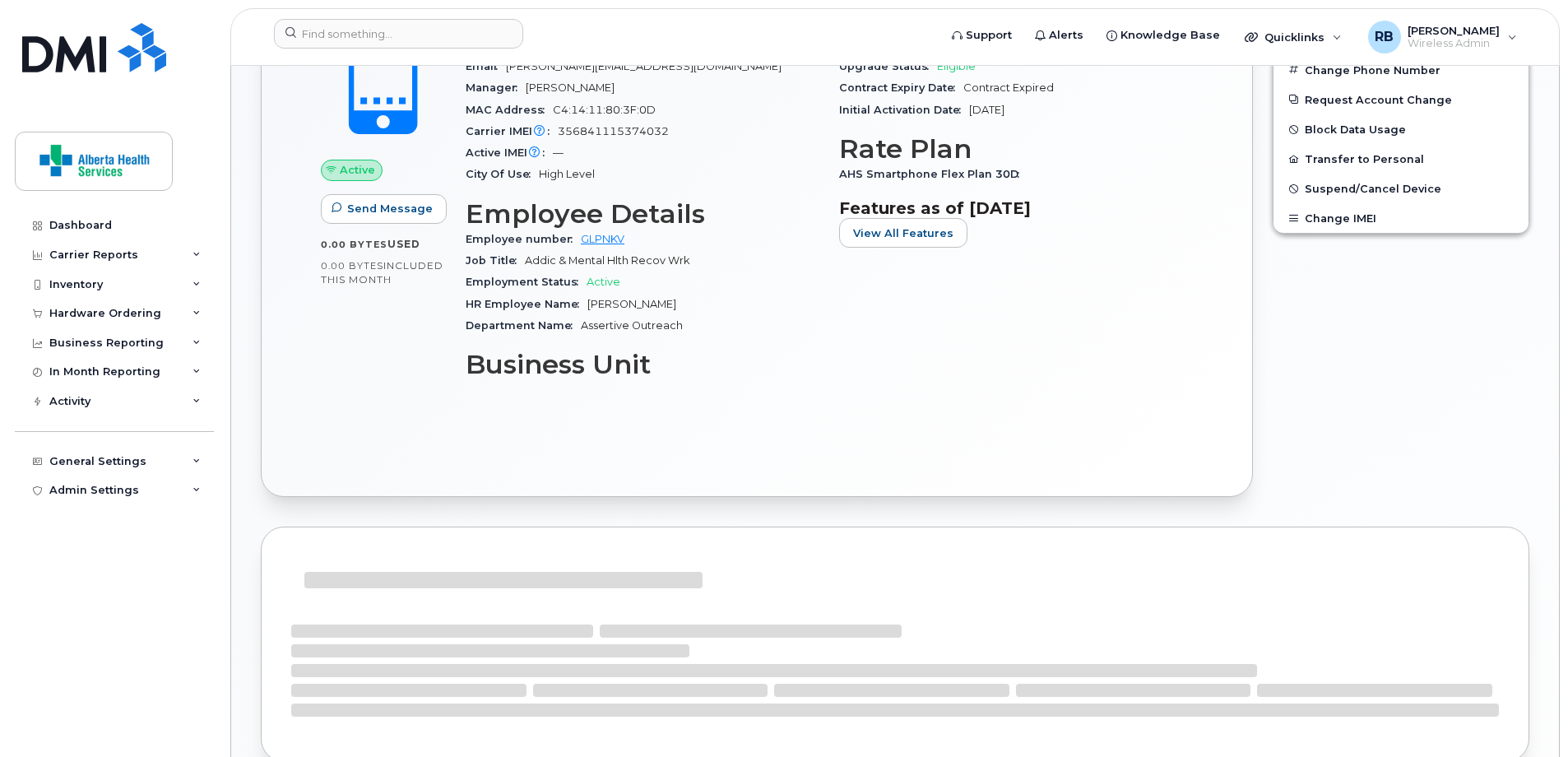
scroll to position [411, 0]
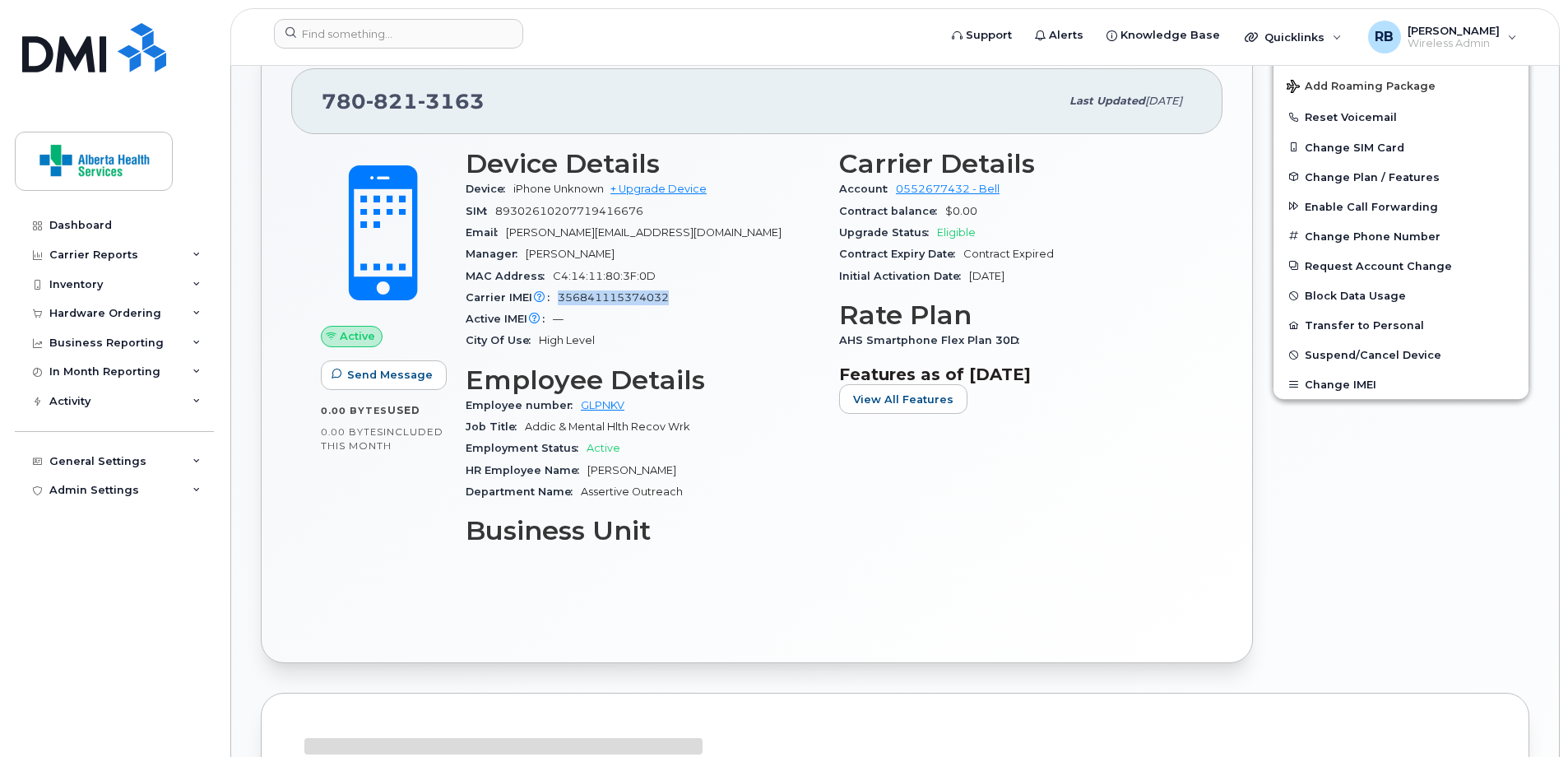
drag, startPoint x: 676, startPoint y: 297, endPoint x: 557, endPoint y: 301, distance: 119.1
click at [557, 301] on div "Carrier IMEI Carrier IMEI is reported during the last billing cycle or change o…" at bounding box center [643, 298] width 353 height 22
copy span "356841115374032"
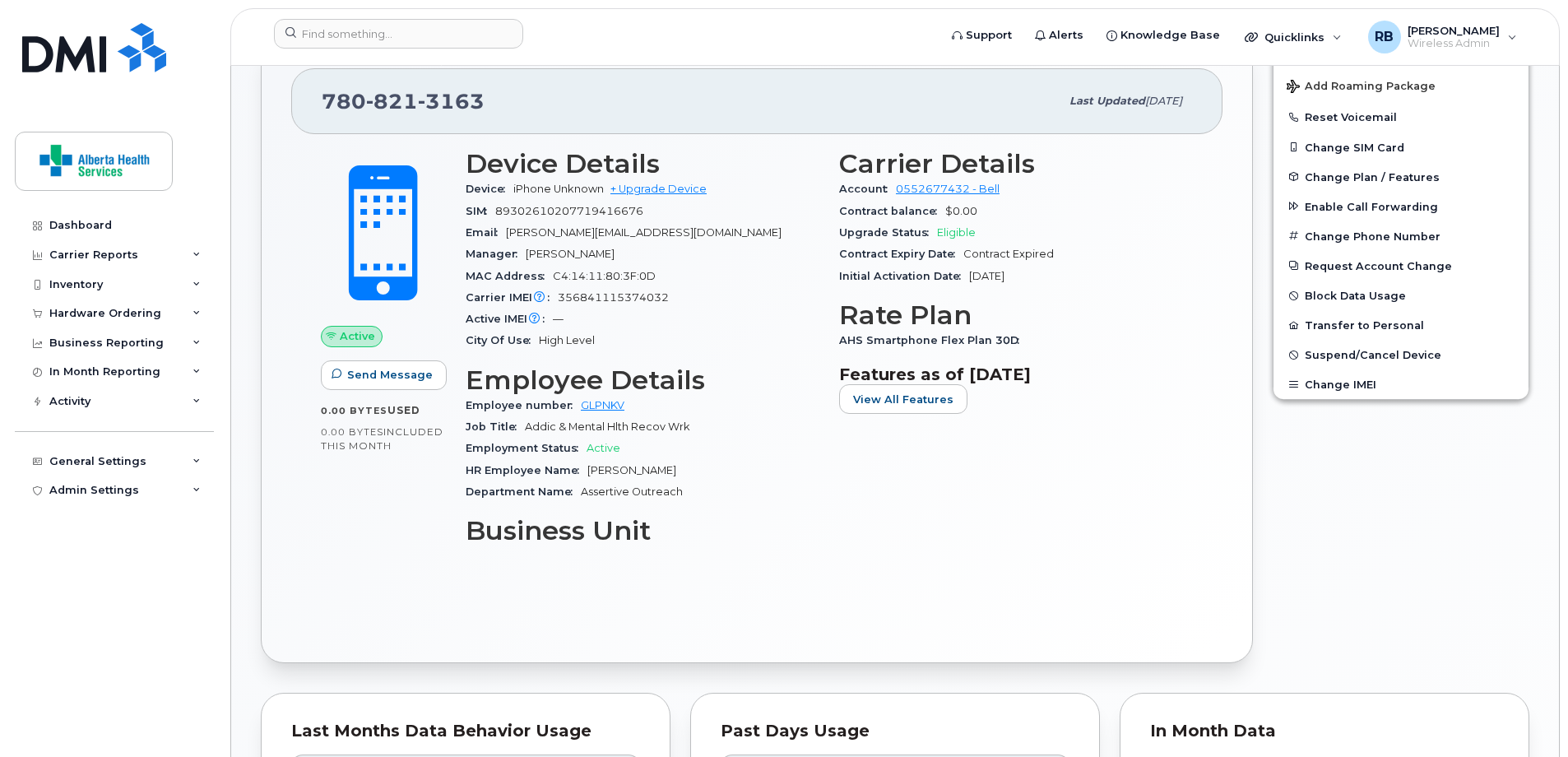
click at [698, 335] on div "City Of Use High Level" at bounding box center [643, 341] width 353 height 22
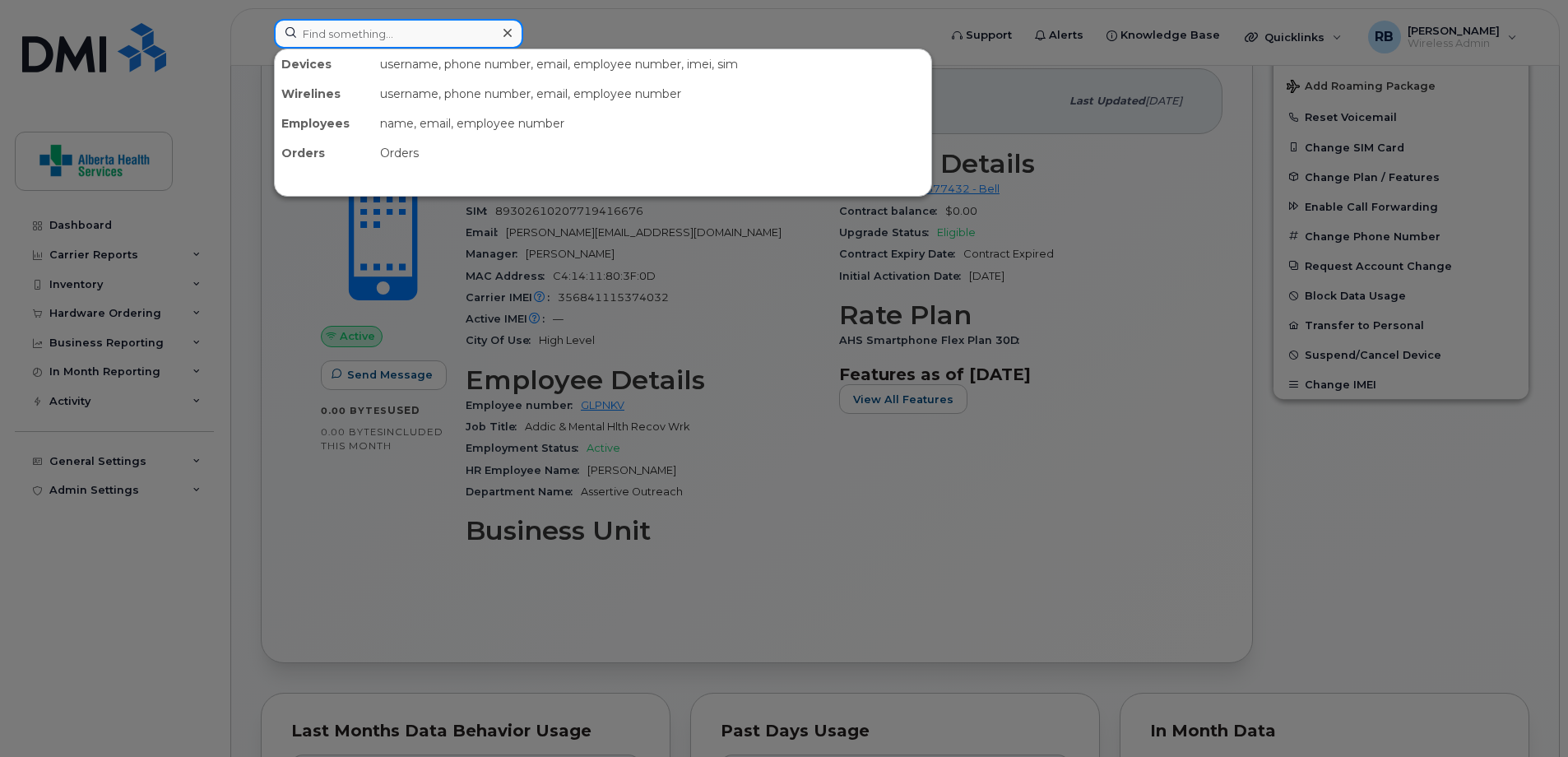
click at [461, 43] on input at bounding box center [399, 34] width 249 height 30
paste input "5879307741"
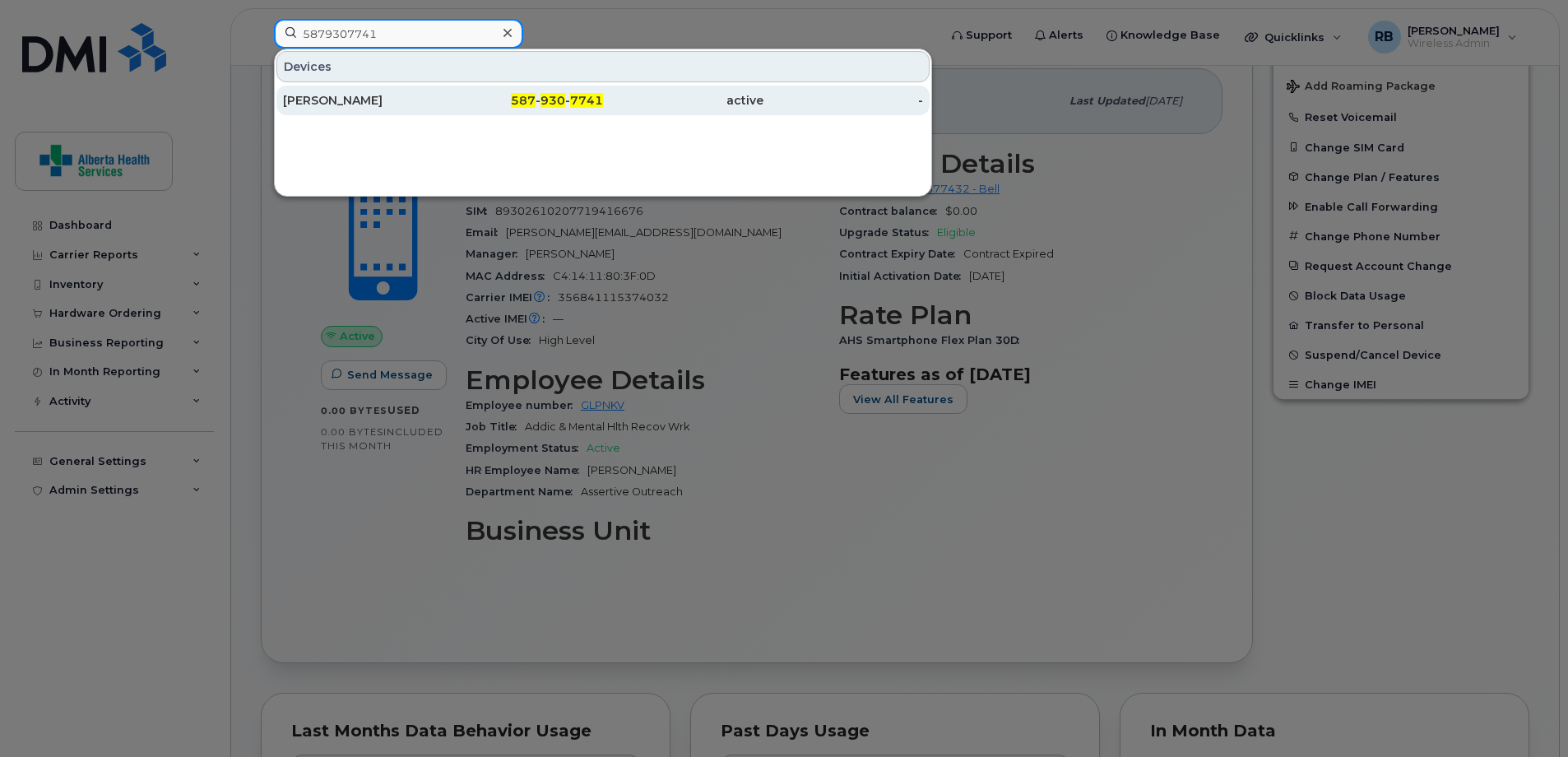
type input "5879307741"
click at [682, 104] on div "active" at bounding box center [683, 100] width 160 height 17
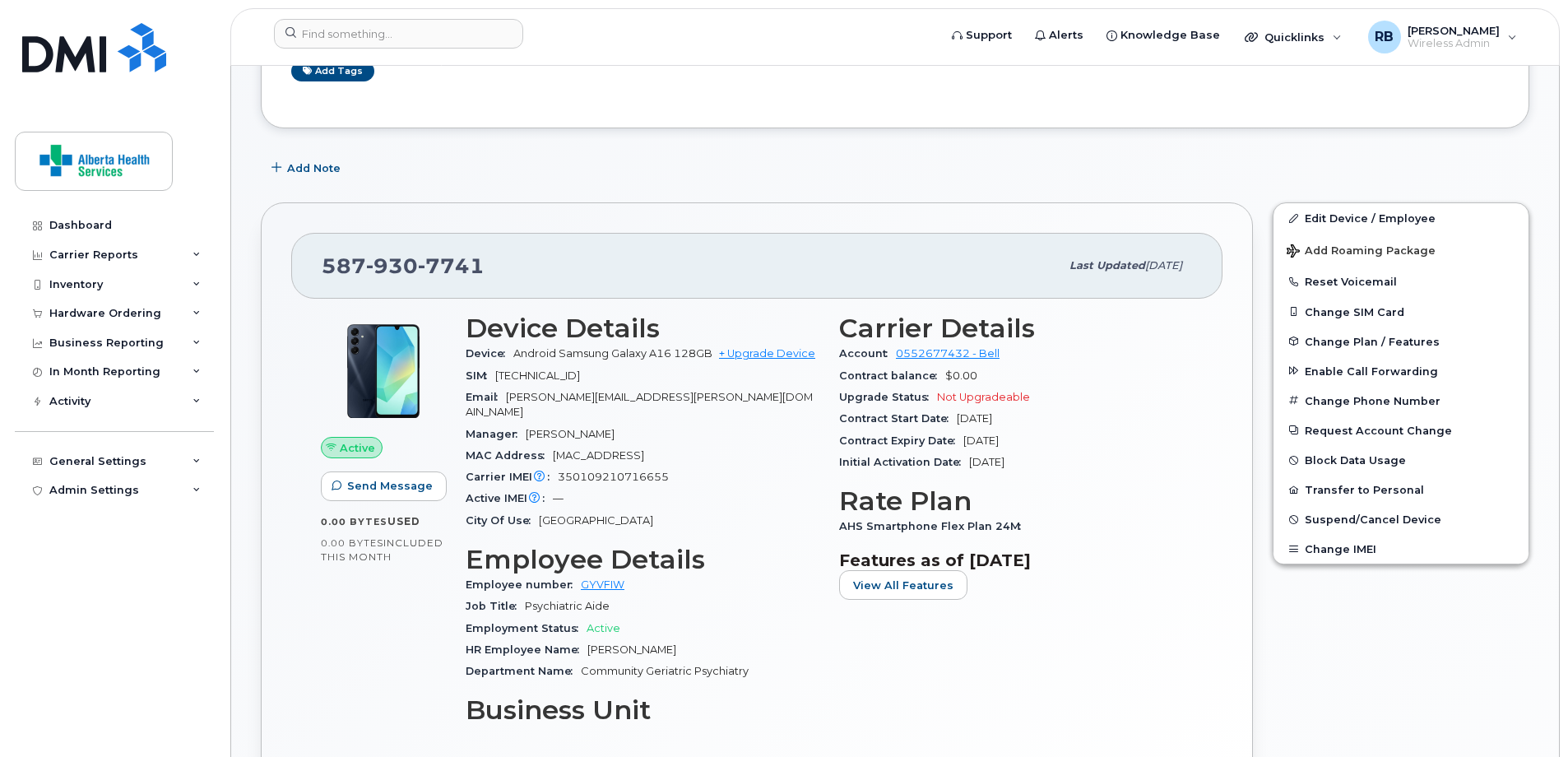
scroll to position [329, 0]
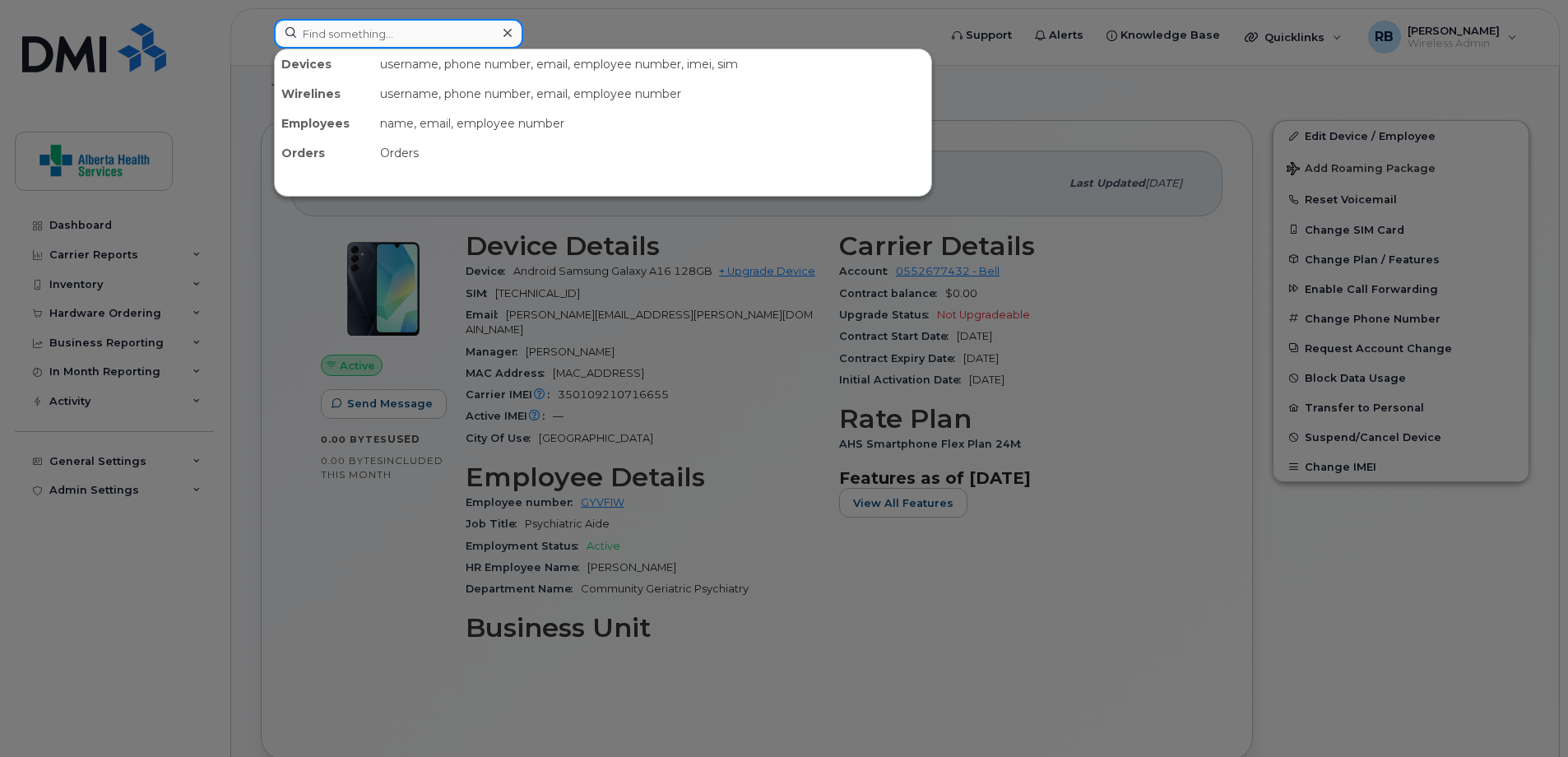
click at [389, 38] on input at bounding box center [399, 34] width 249 height 30
paste input "7809450794"
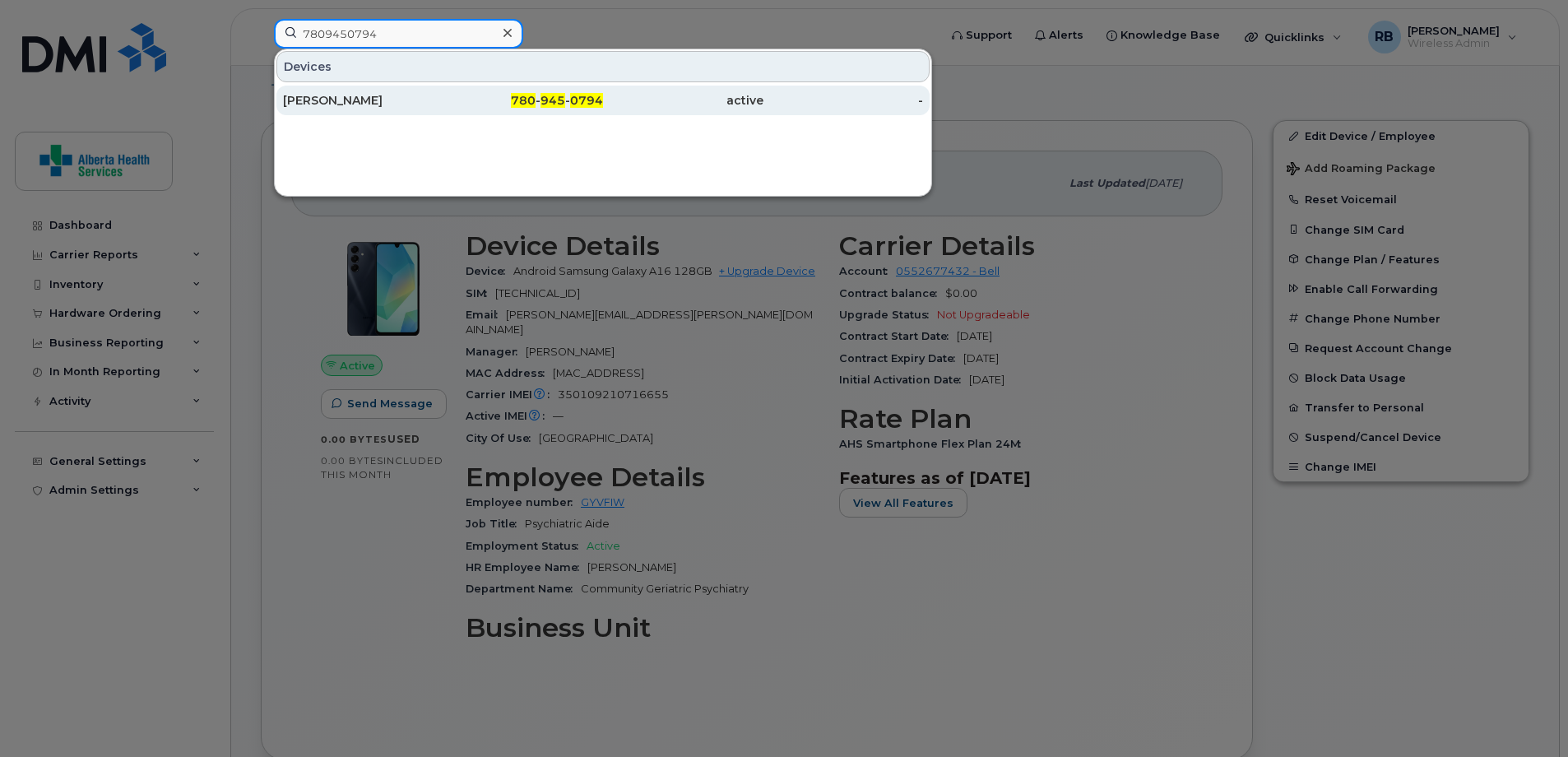
type input "7809450794"
click at [750, 105] on div "active" at bounding box center [683, 100] width 160 height 17
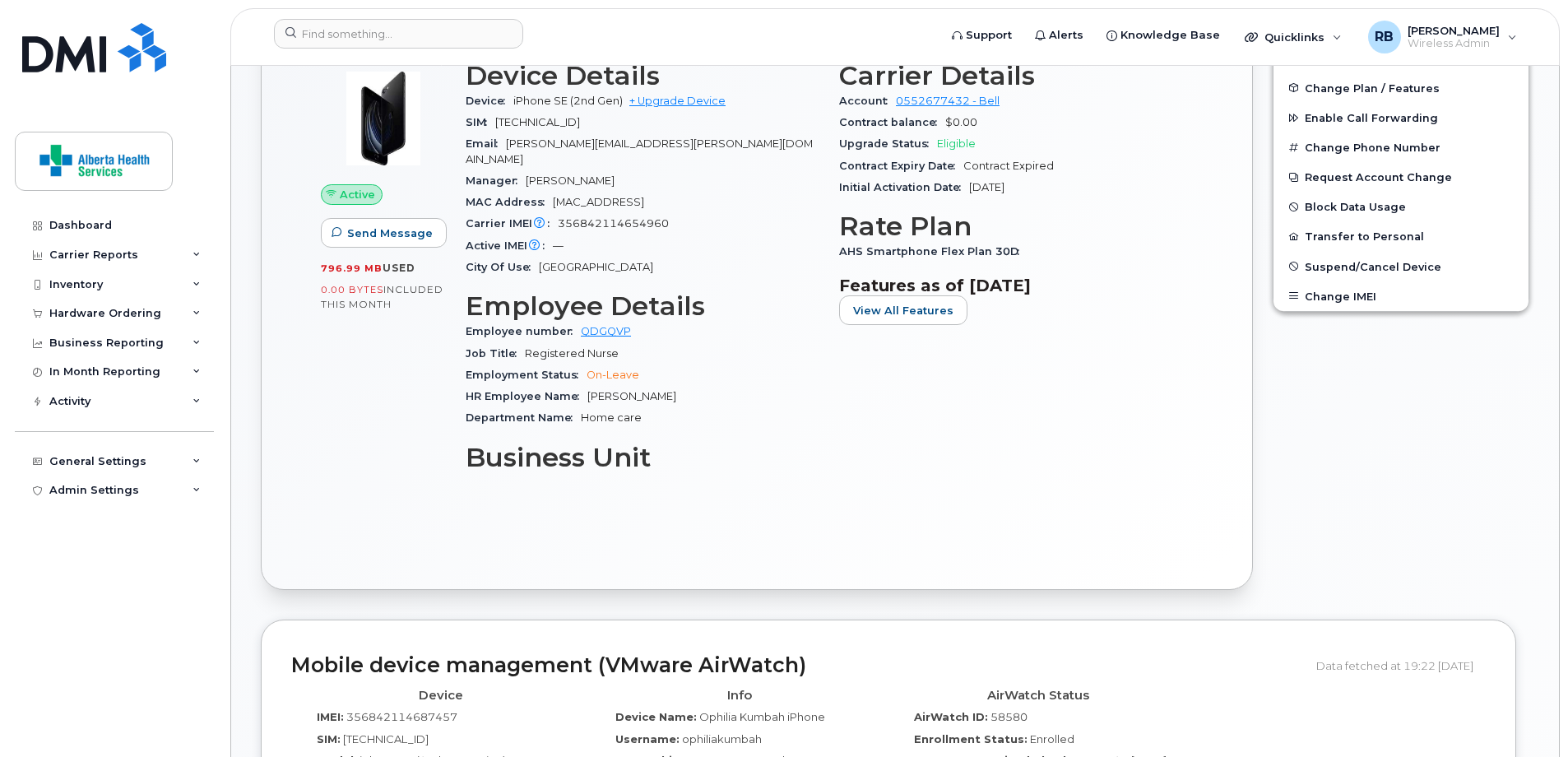
scroll to position [576, 0]
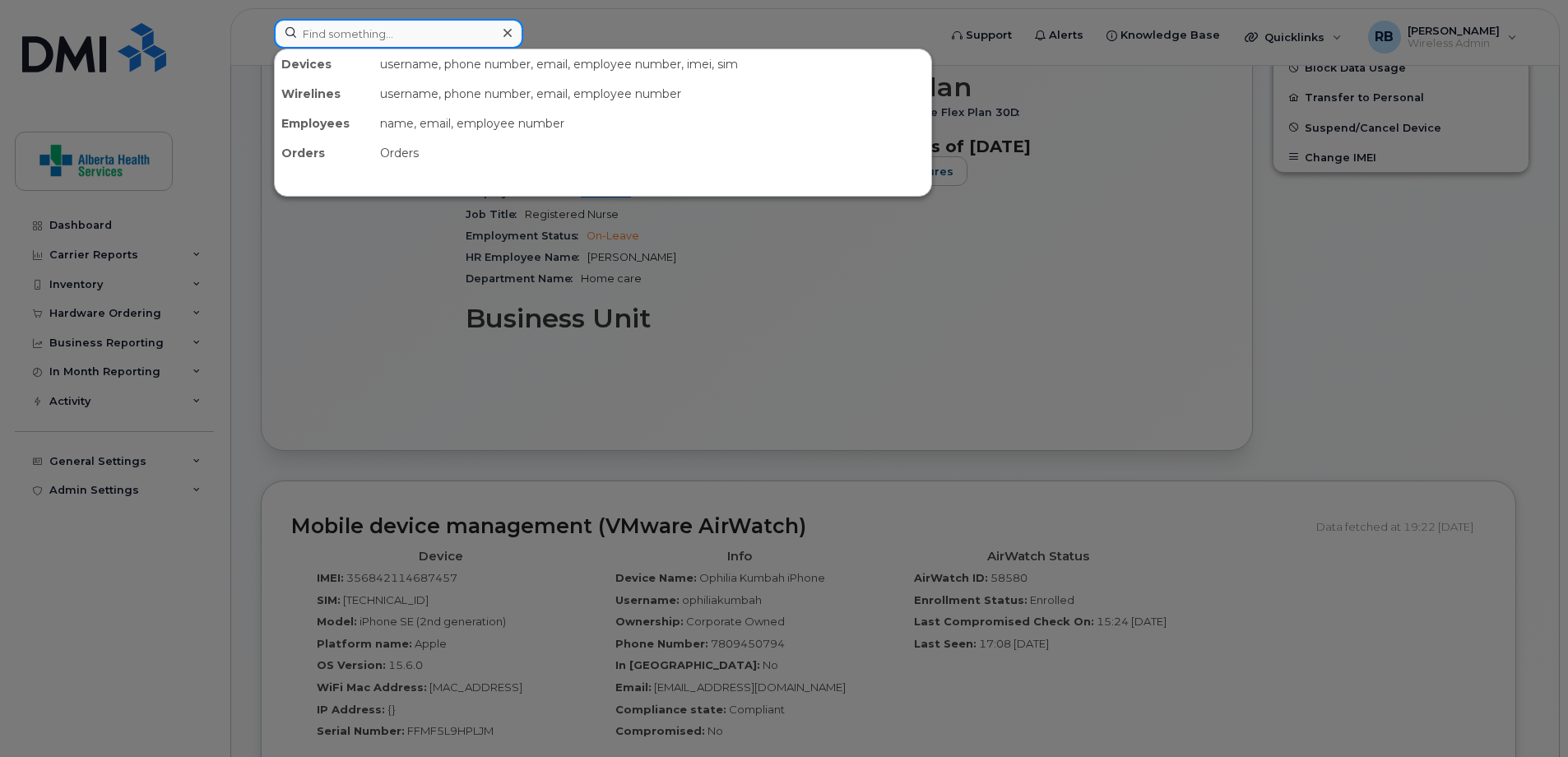
click at [385, 24] on input at bounding box center [399, 34] width 249 height 30
paste input "5873345568"
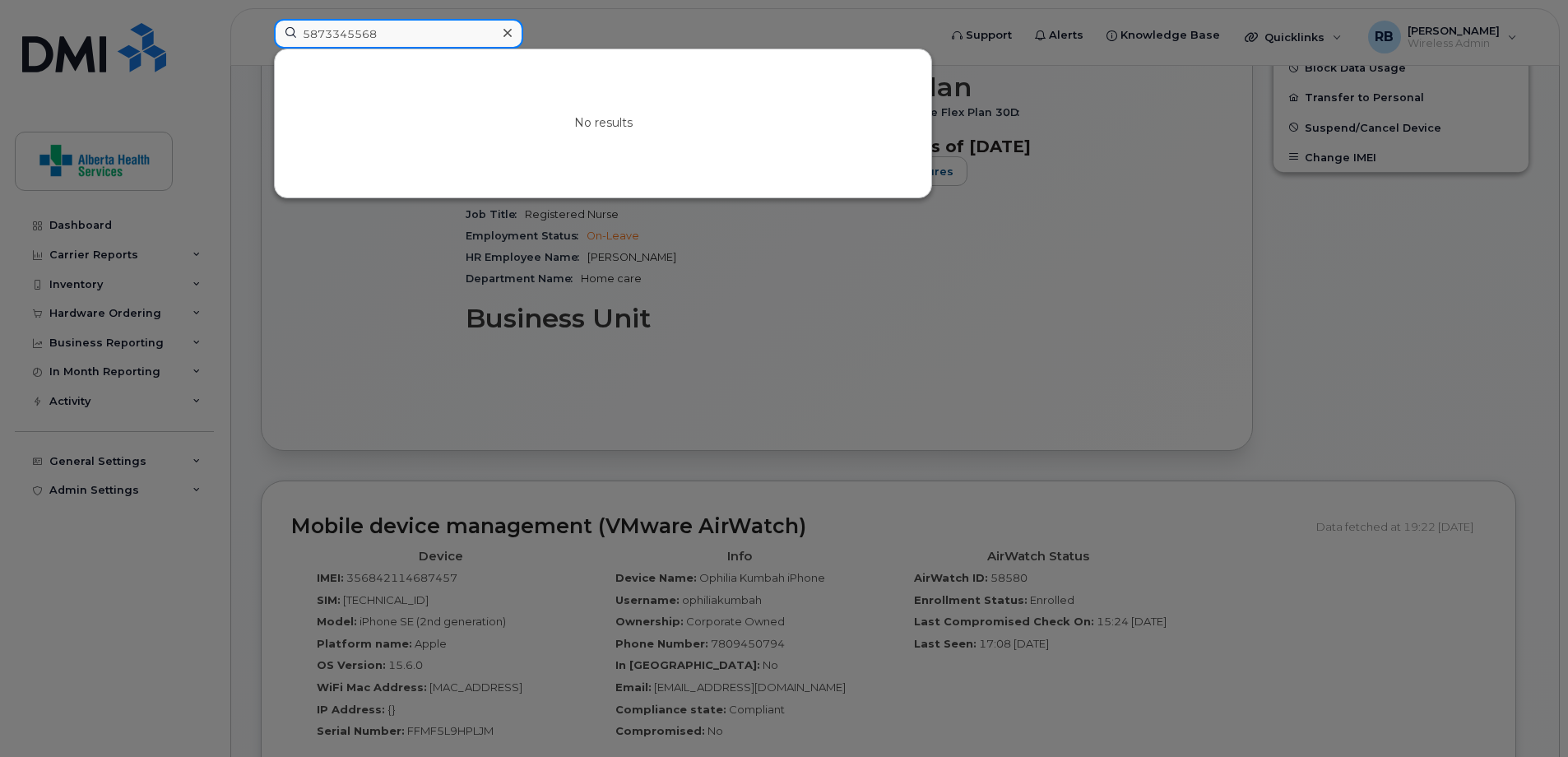
drag, startPoint x: 283, startPoint y: 33, endPoint x: 48, endPoint y: -18, distance: 240.5
click at [48, 0] on html "5873345568 No results Support Alerts Knowledge Base Quicklinks Suspend / Cancel…" at bounding box center [784, 625] width 1568 height 2403
paste input "4033967413"
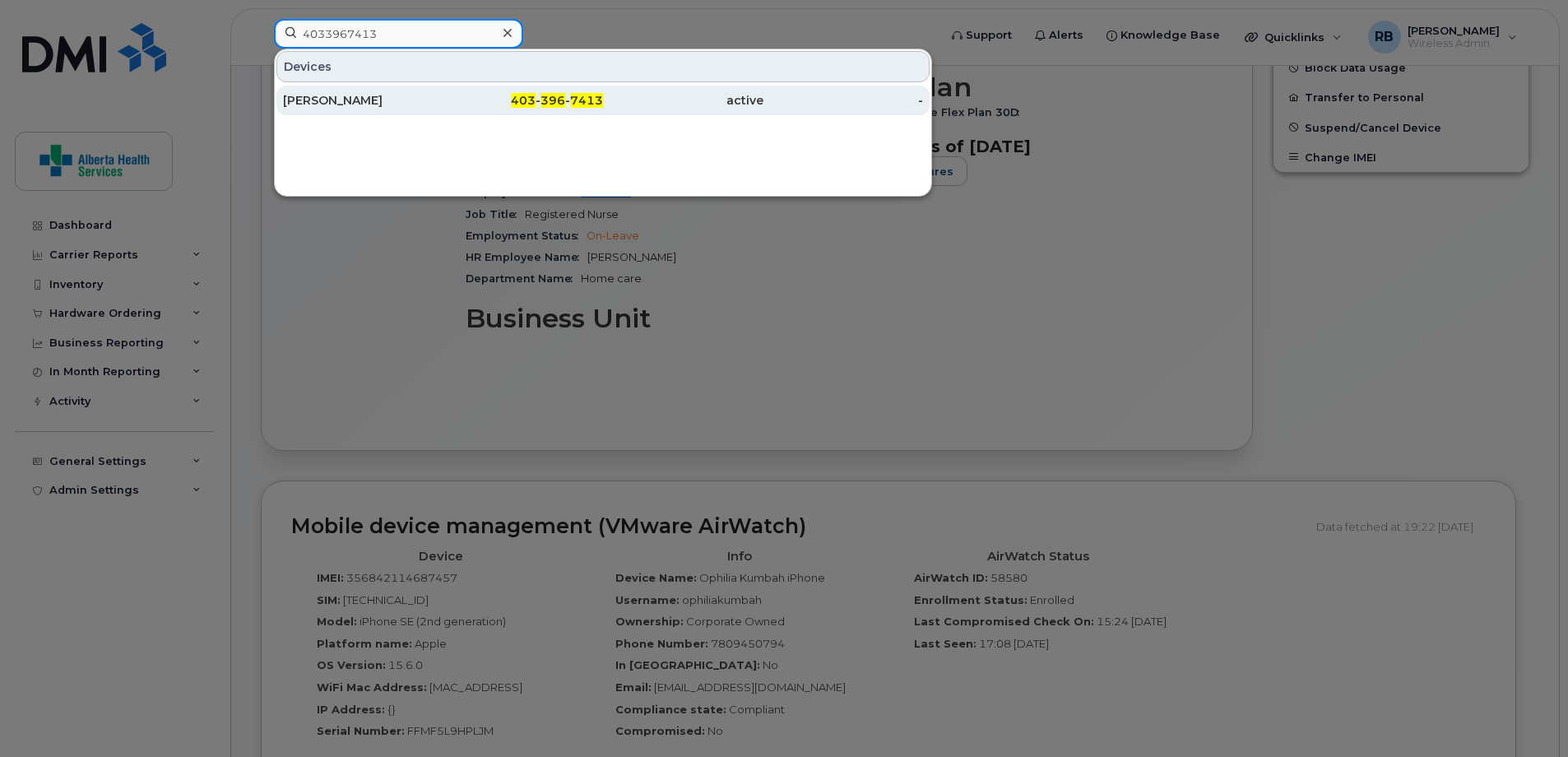
type input "4033967413"
click at [751, 98] on div "active" at bounding box center [683, 100] width 160 height 17
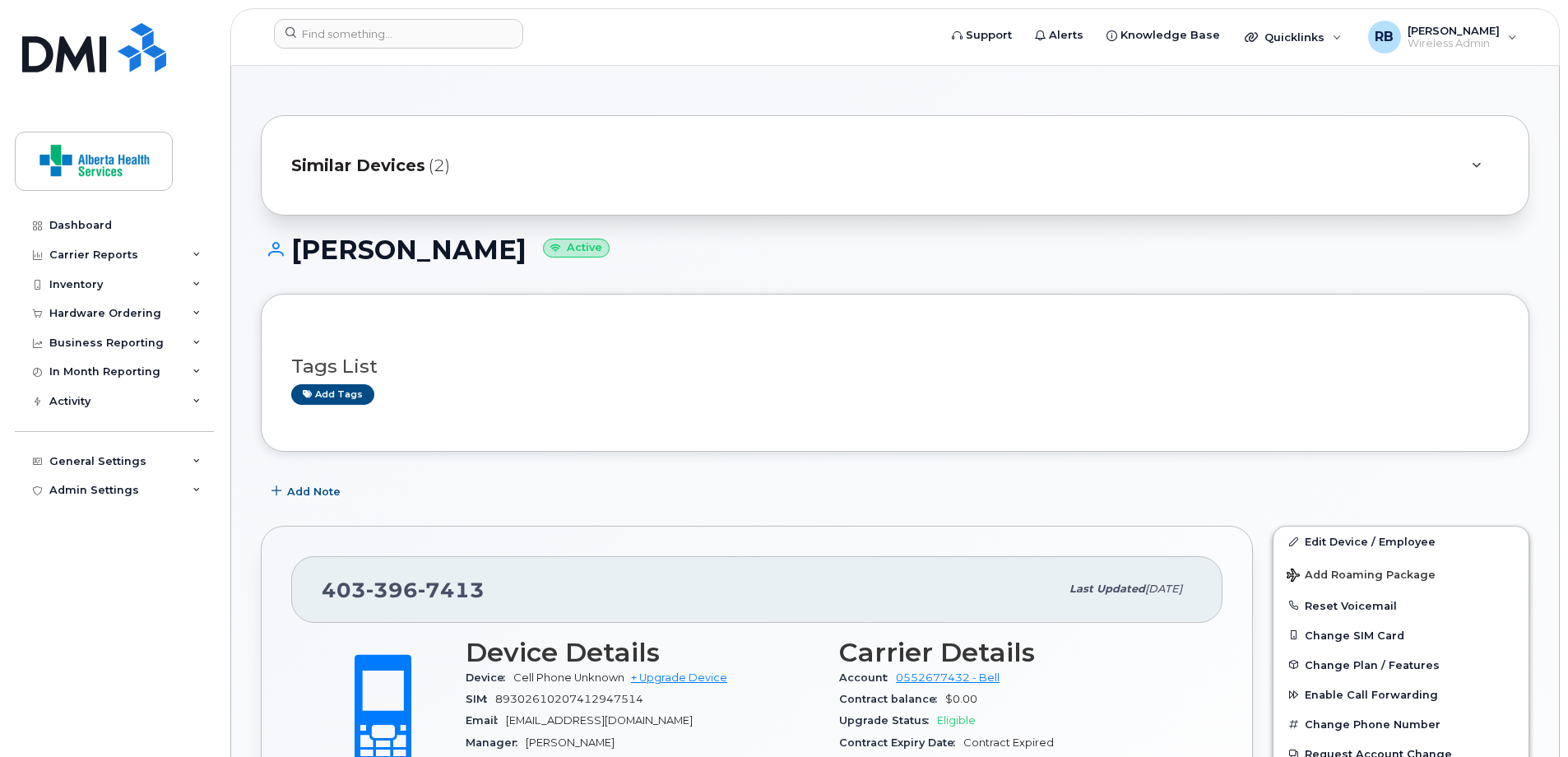
scroll to position [82, 0]
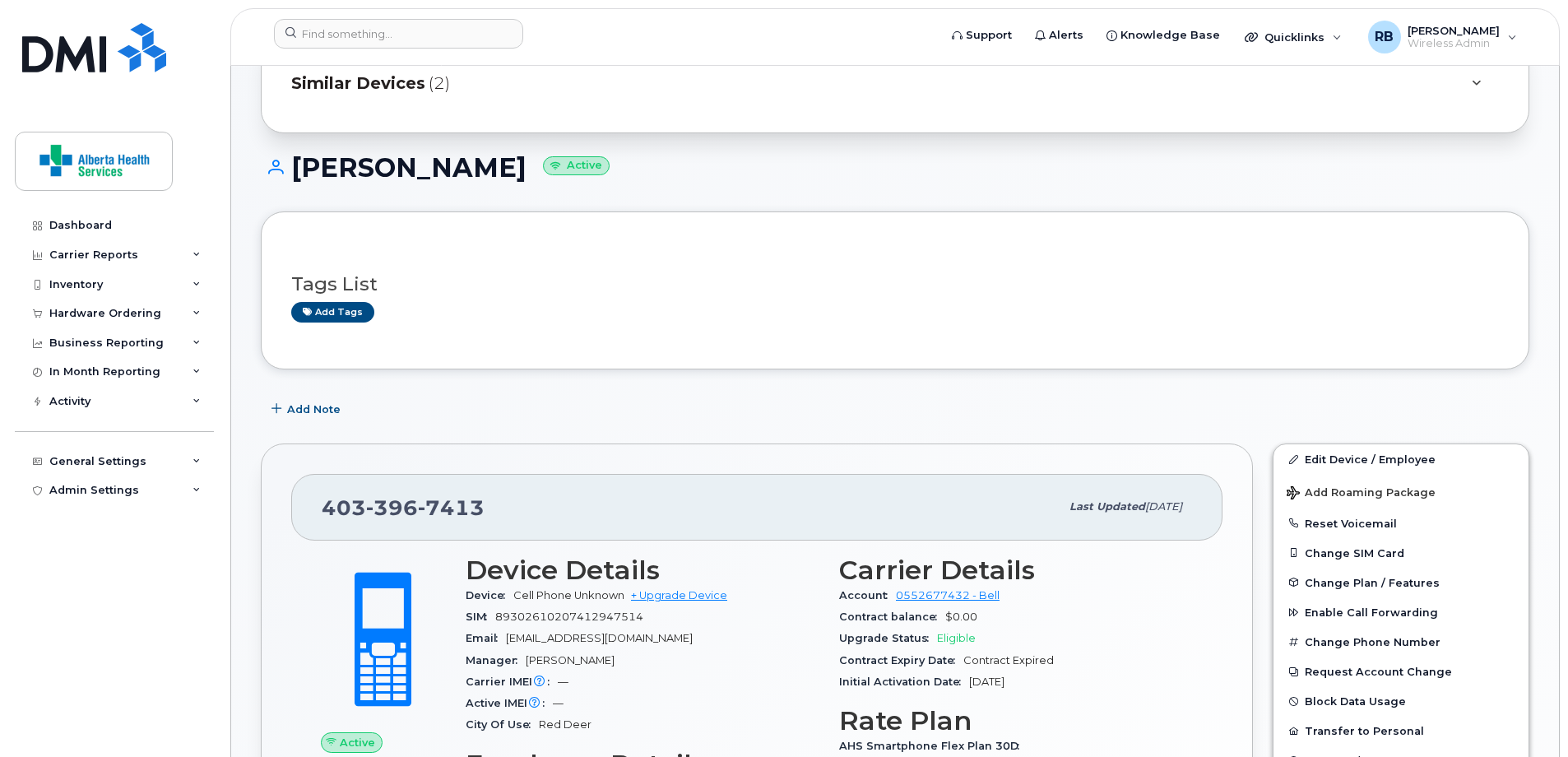
click at [1094, 362] on div "Tags List Add tags" at bounding box center [894, 290] width 1269 height 158
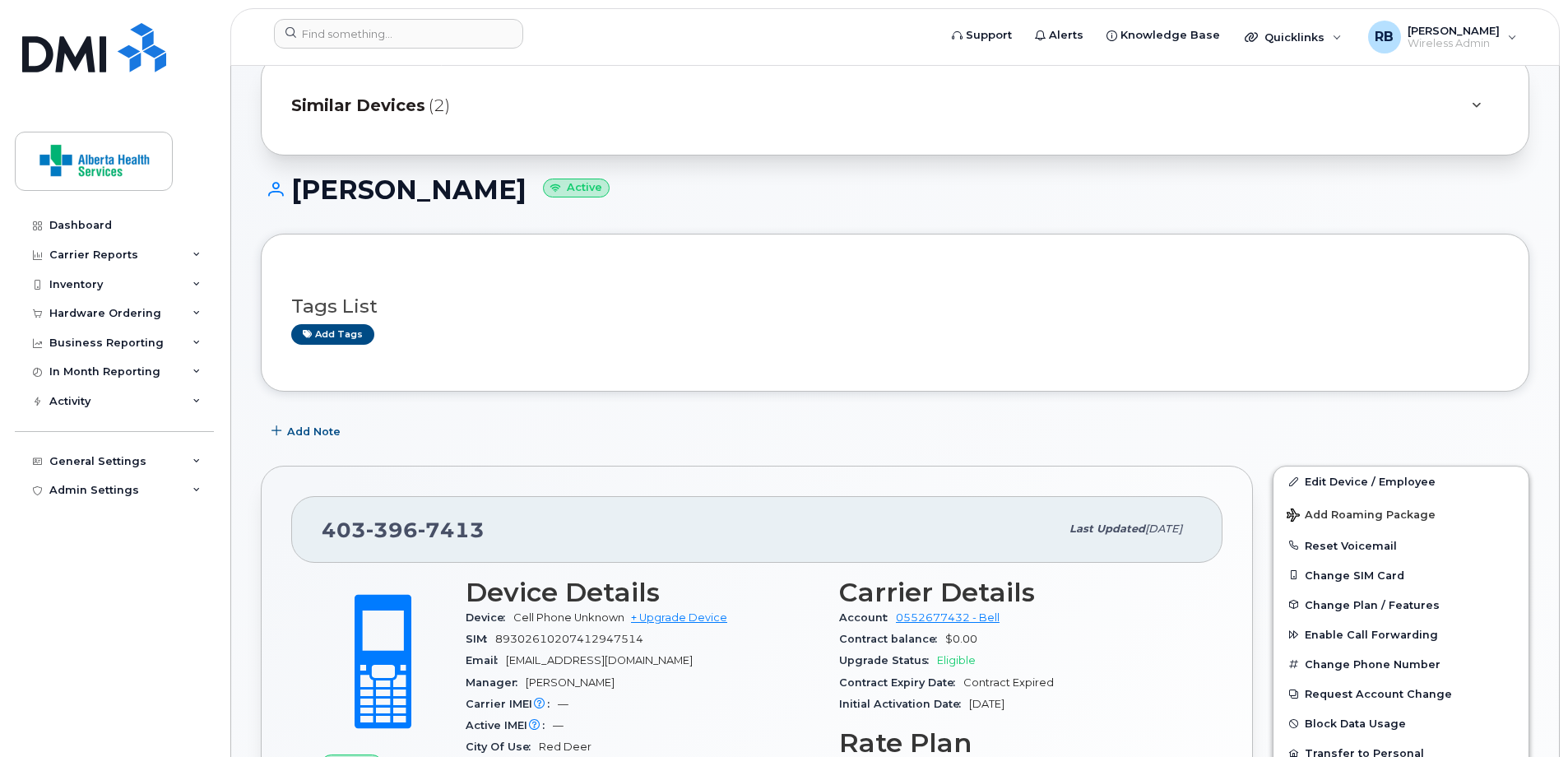
scroll to position [0, 0]
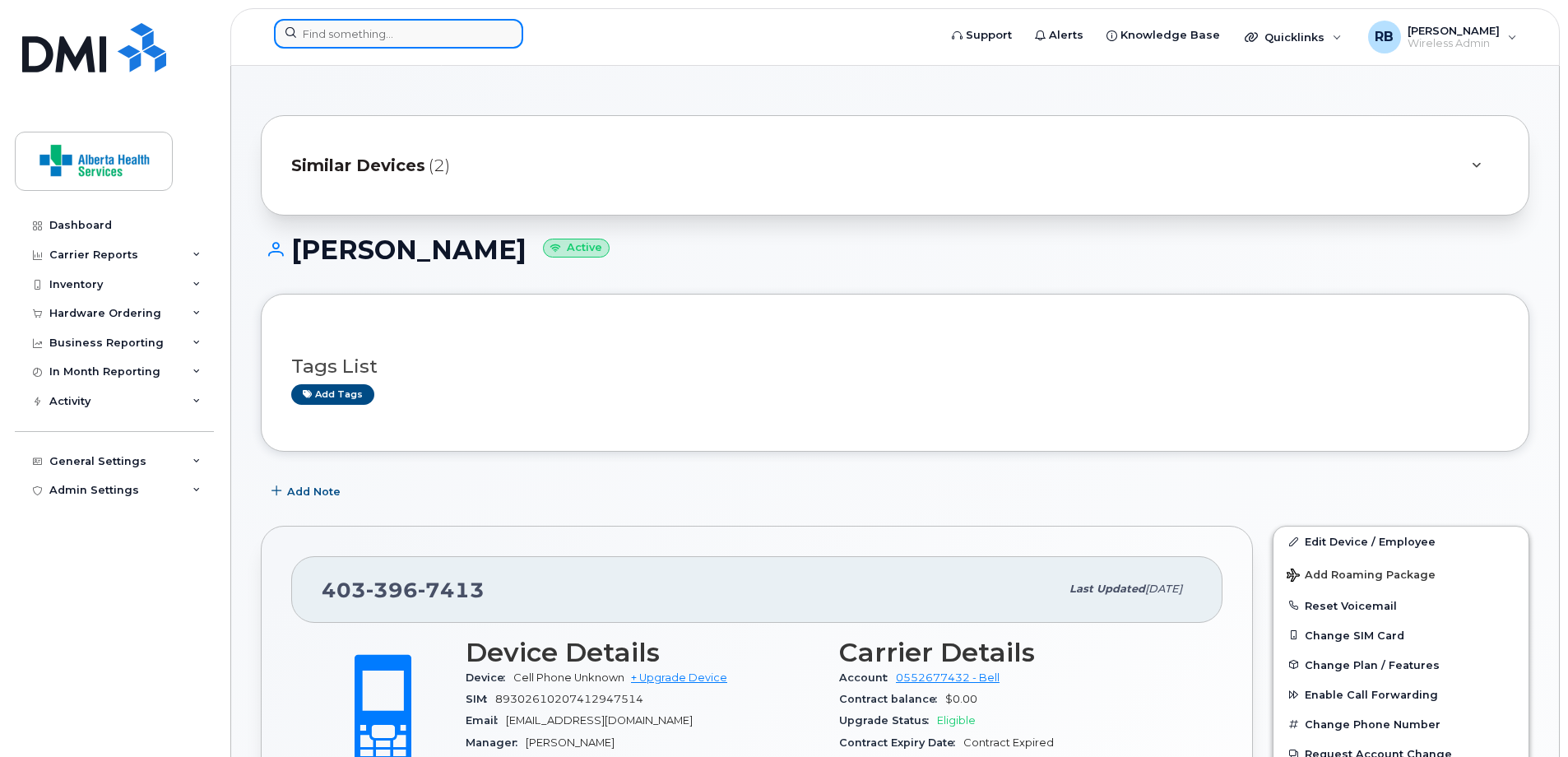
click at [391, 29] on input at bounding box center [399, 34] width 249 height 30
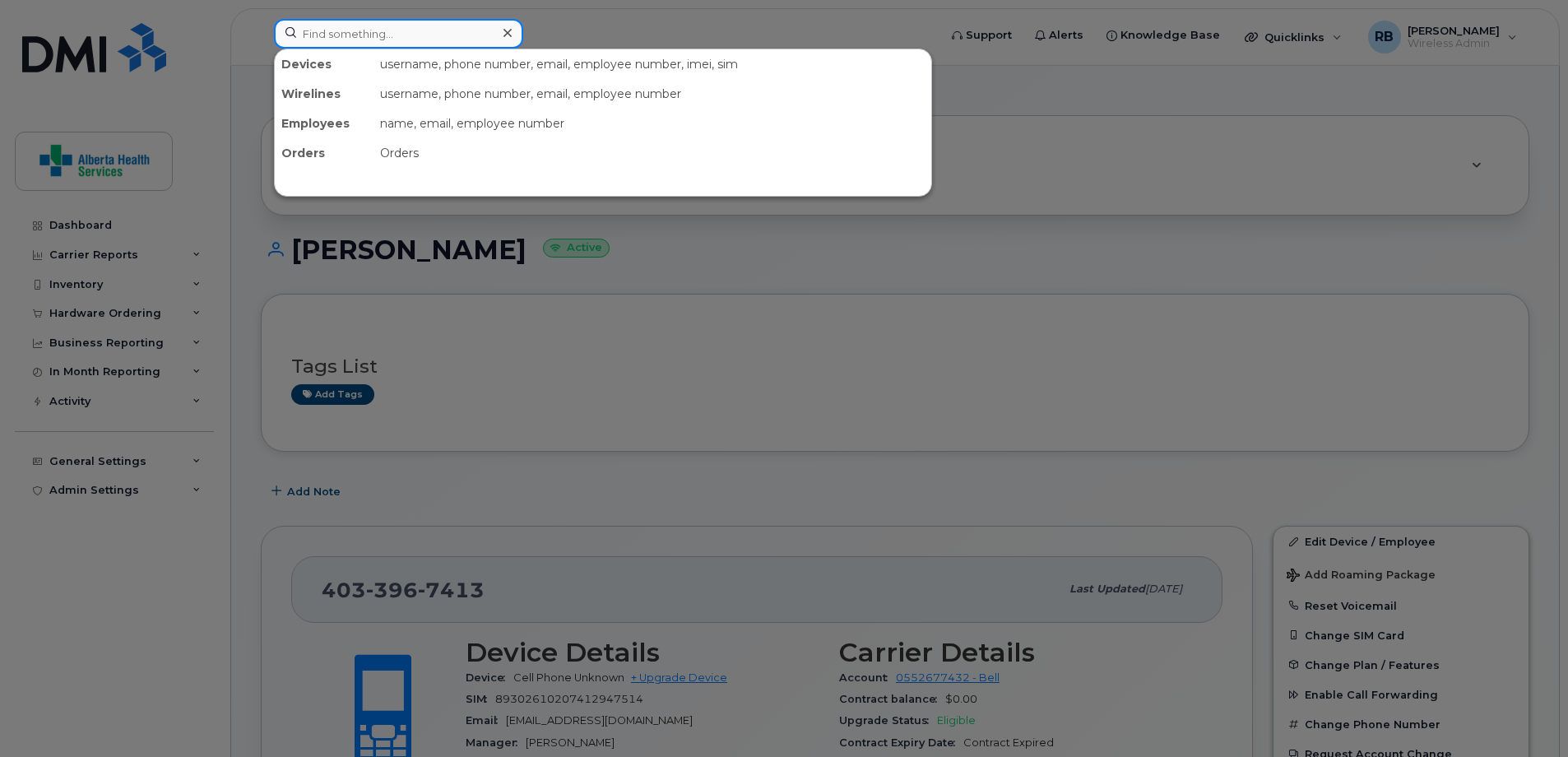
paste input "[PERSON_NAME]"
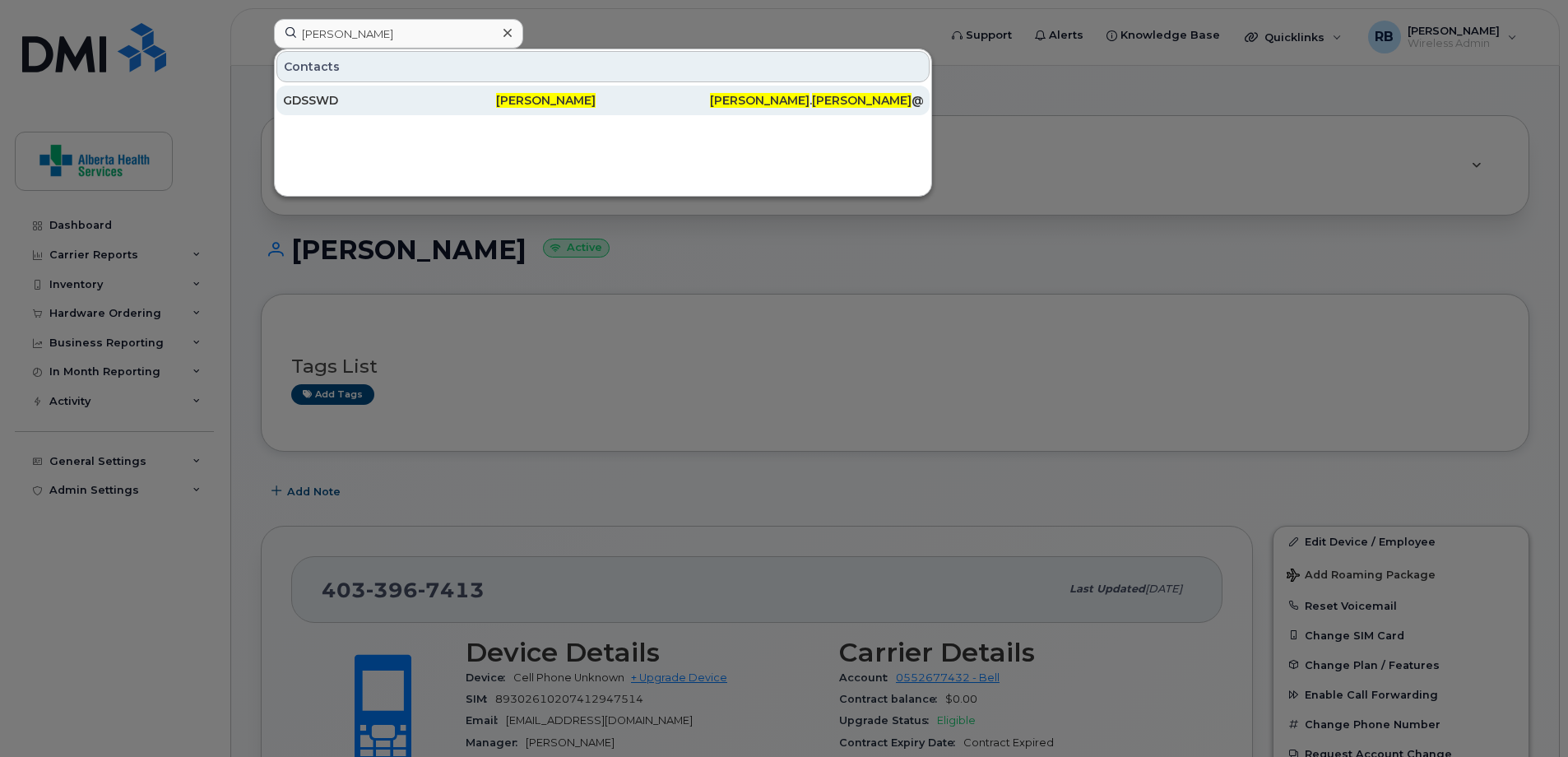
click at [556, 103] on span "[PERSON_NAME]" at bounding box center [546, 100] width 99 height 15
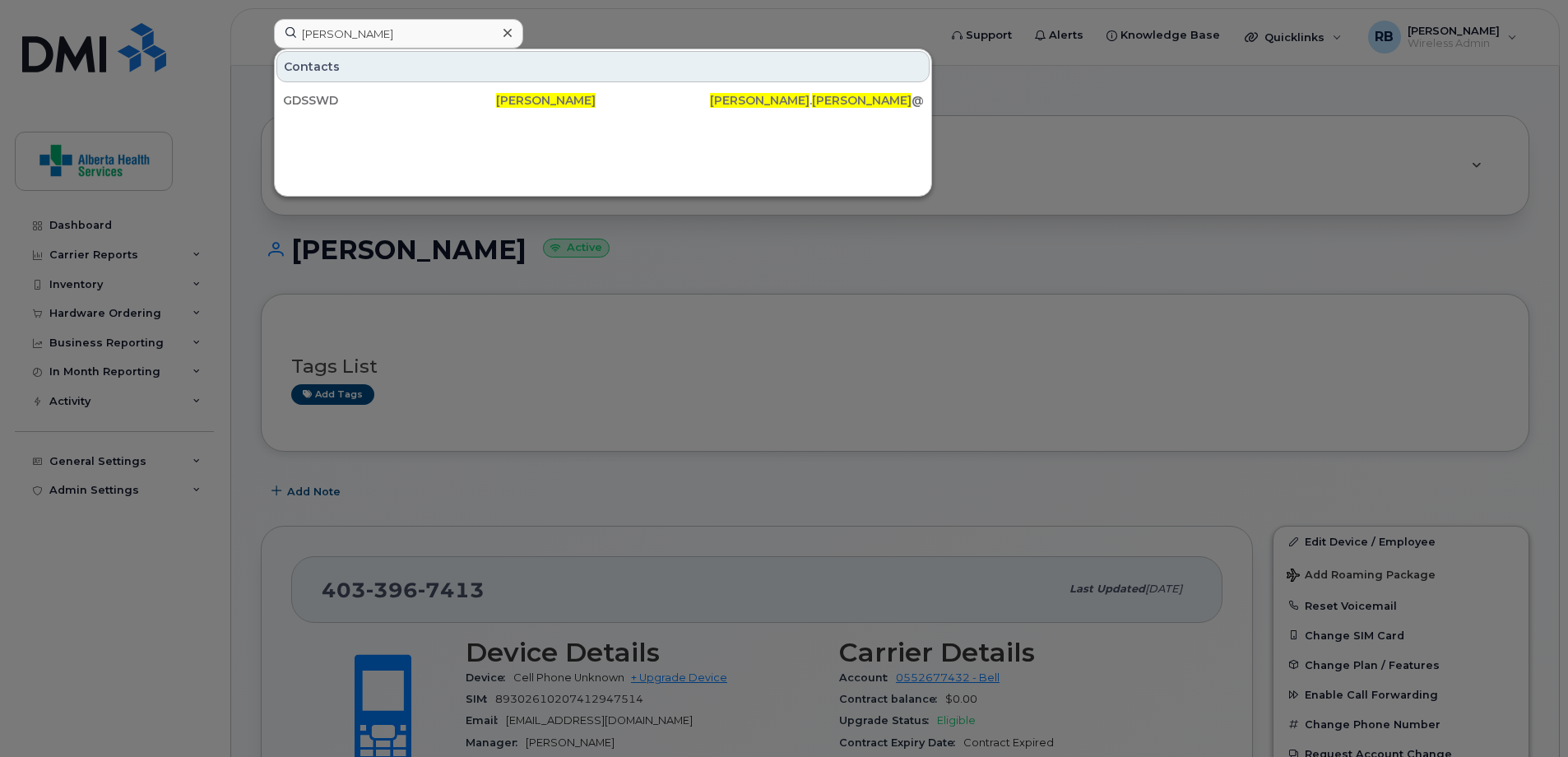
click at [1208, 156] on div at bounding box center [784, 378] width 1568 height 757
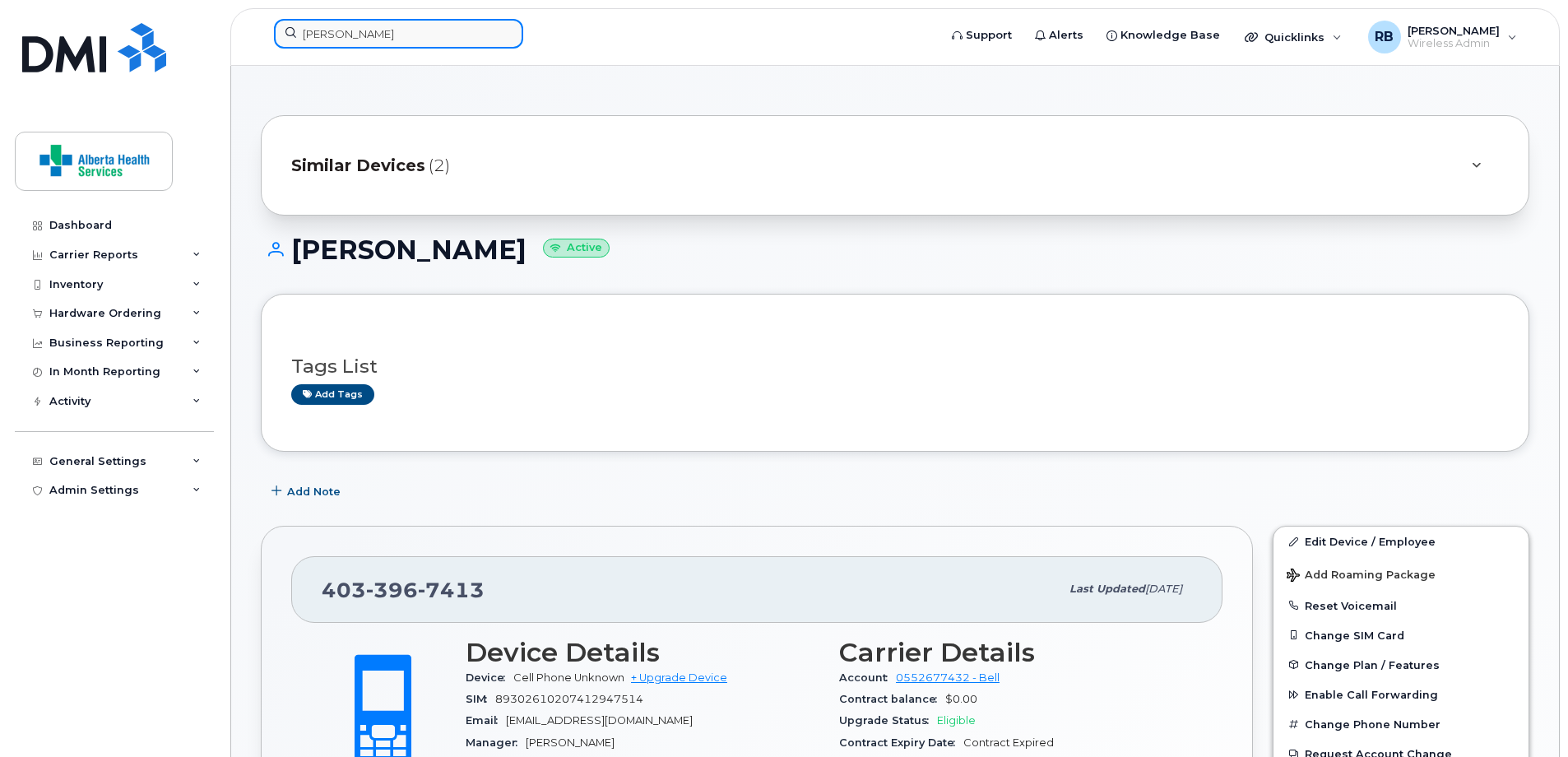
click at [475, 37] on input "[PERSON_NAME]" at bounding box center [399, 34] width 249 height 30
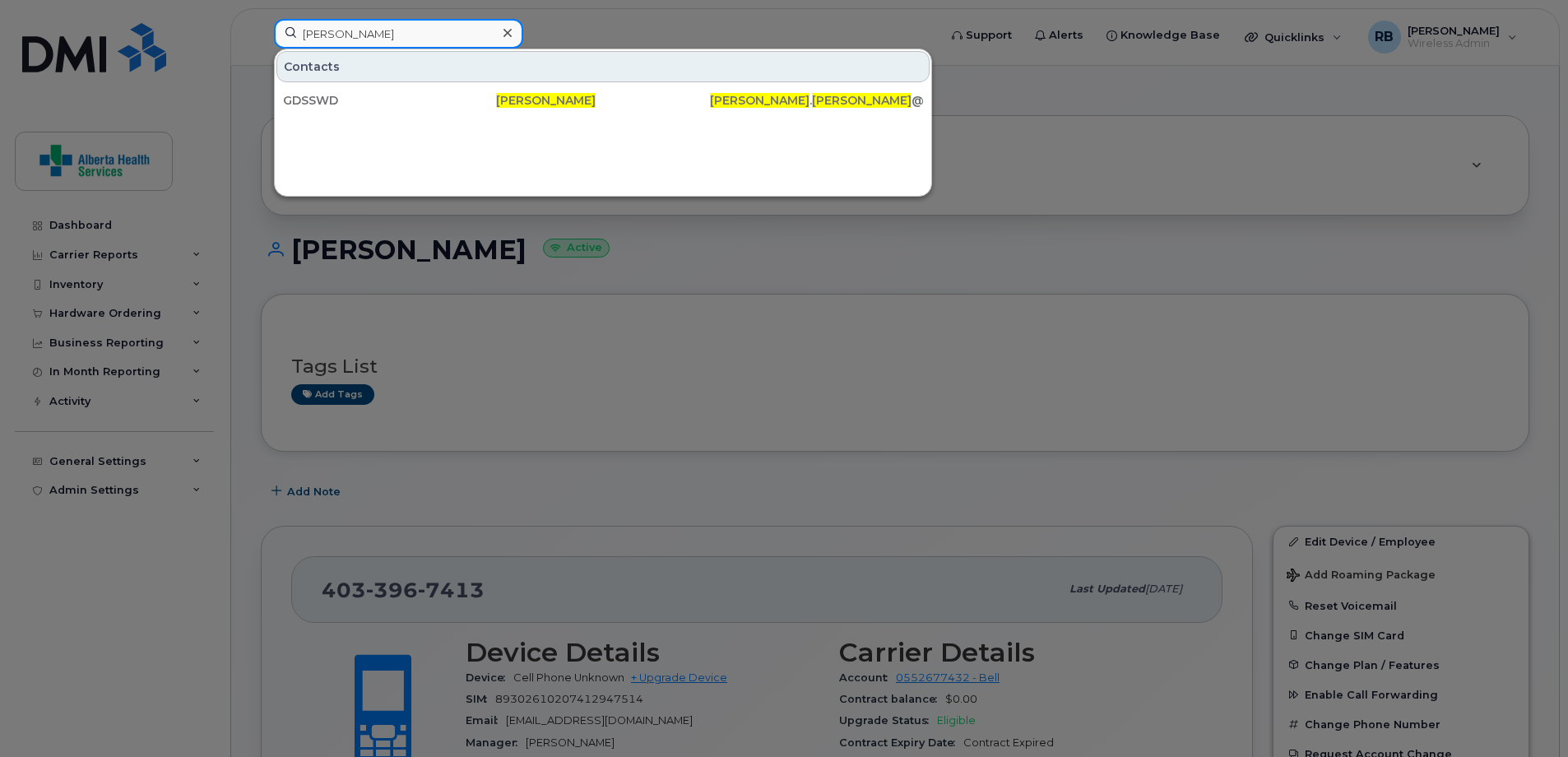
drag, startPoint x: 475, startPoint y: 37, endPoint x: -30, endPoint y: 52, distance: 505.2
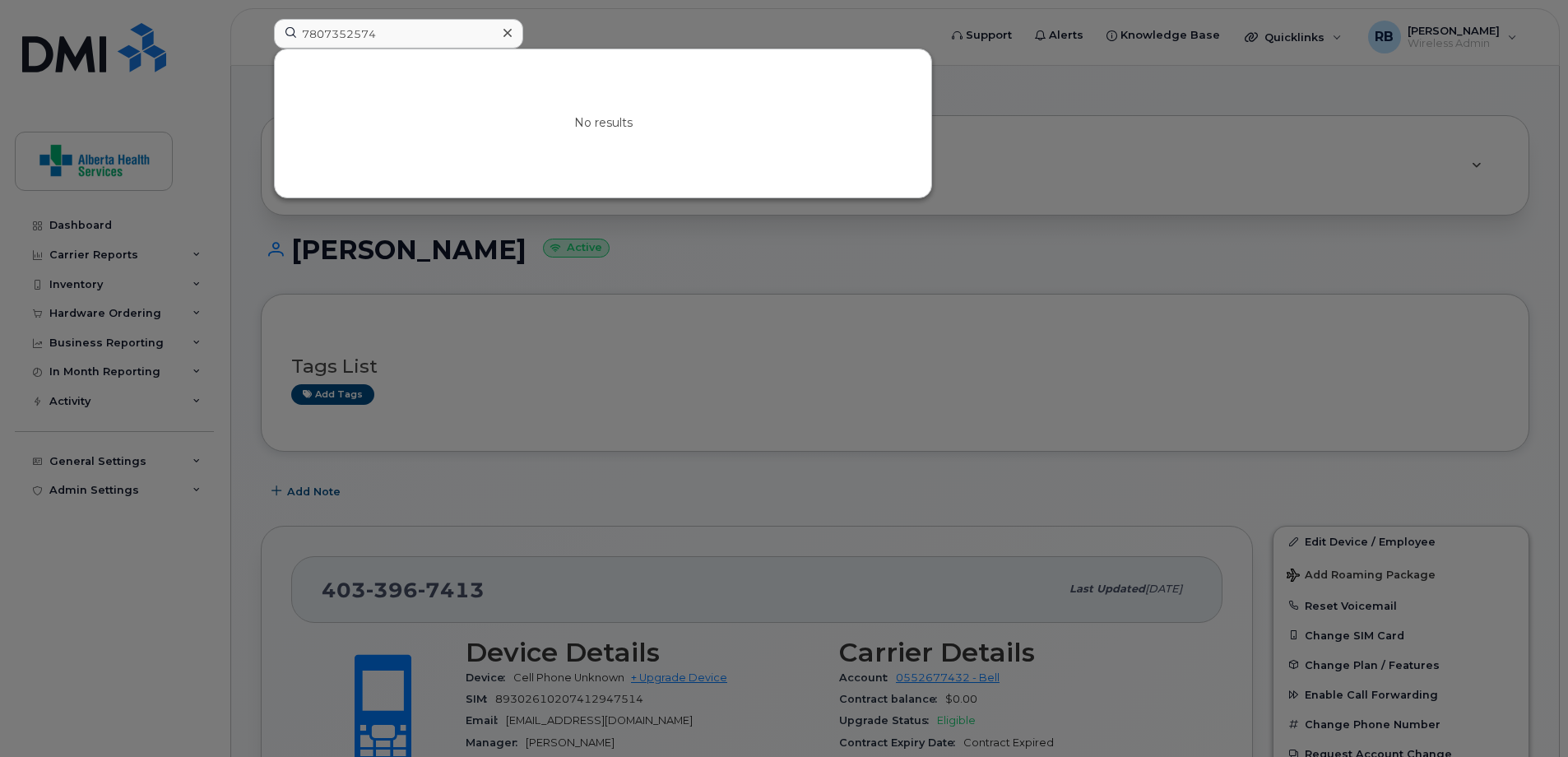
click at [1040, 188] on div at bounding box center [784, 378] width 1568 height 757
drag, startPoint x: 394, startPoint y: 37, endPoint x: 98, endPoint y: -2, distance: 298.6
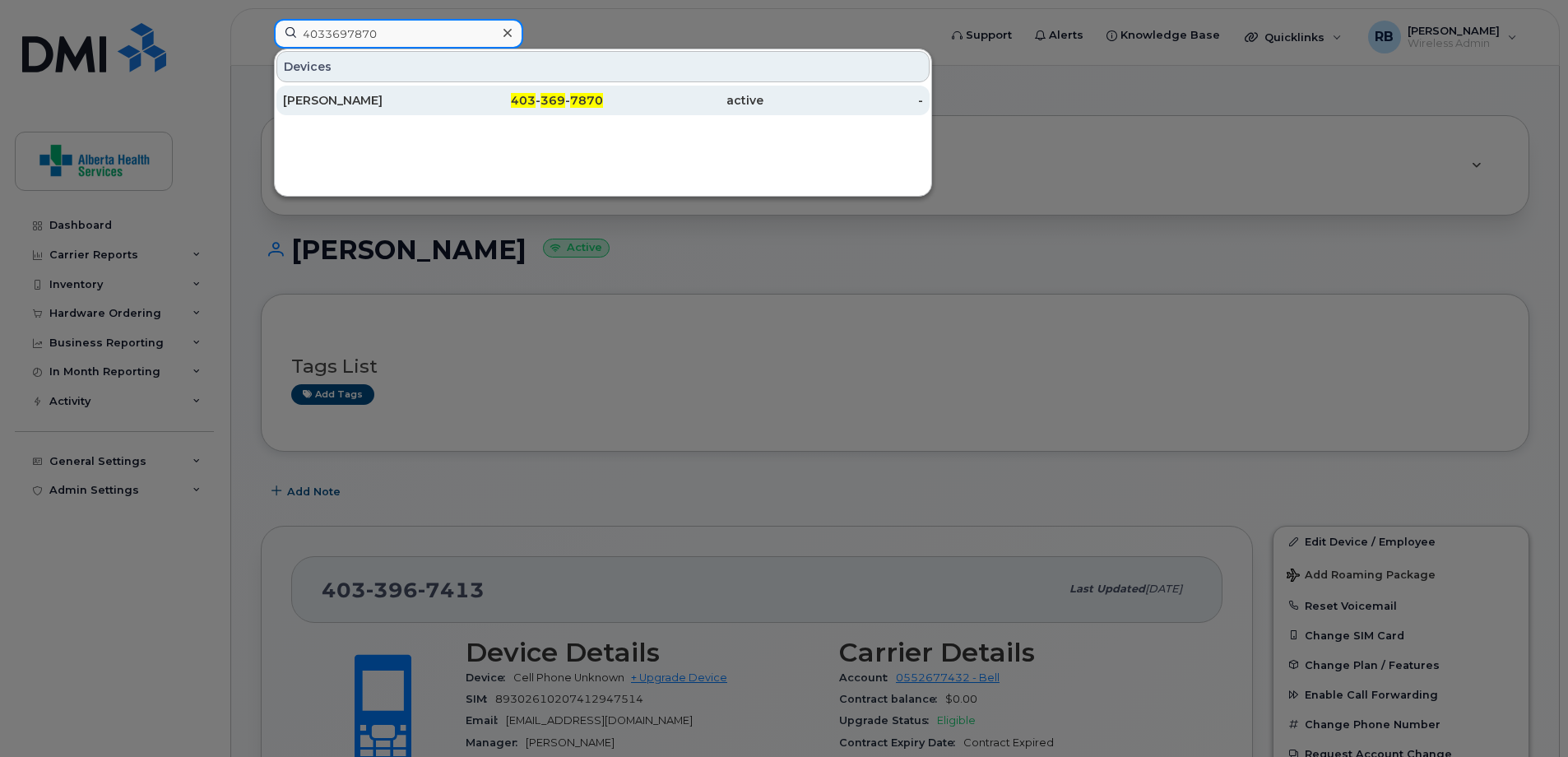
type input "4033697870"
click at [609, 98] on div "active" at bounding box center [683, 100] width 160 height 17
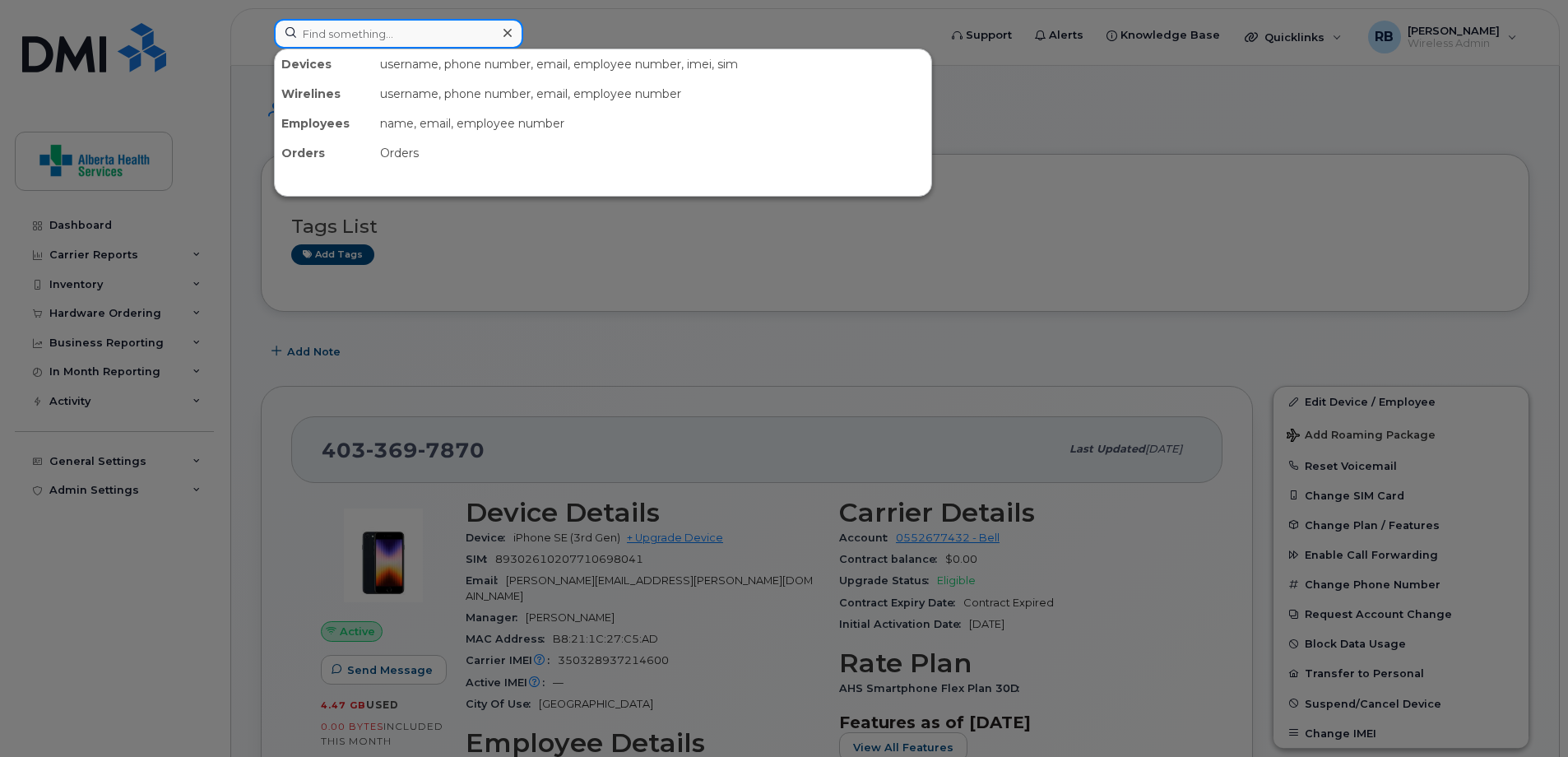
click at [399, 26] on input at bounding box center [399, 34] width 249 height 30
paste input "4033851600"
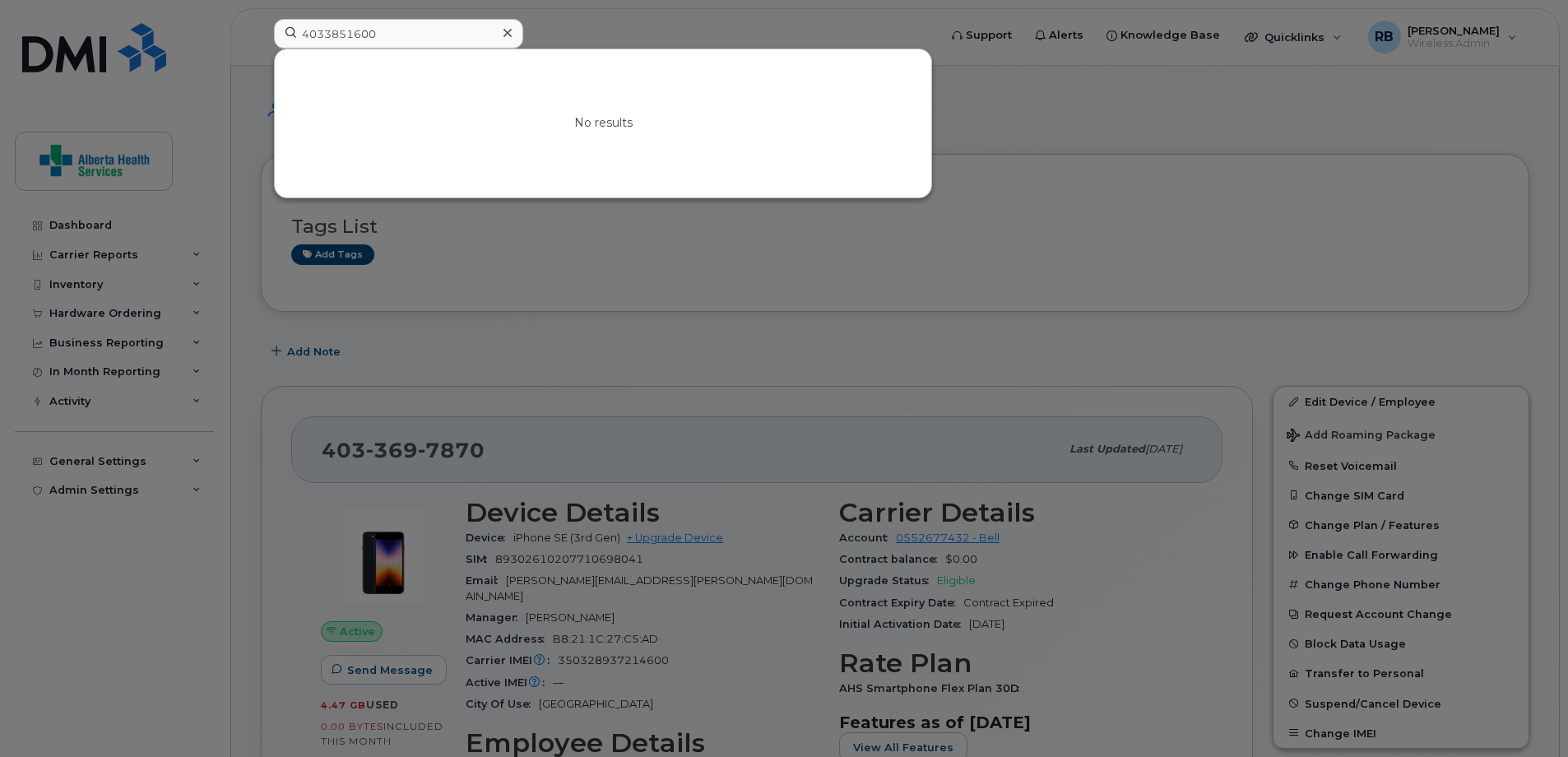
drag, startPoint x: 1200, startPoint y: 205, endPoint x: 1114, endPoint y: 207, distance: 86.0
click at [1199, 205] on div at bounding box center [784, 378] width 1568 height 757
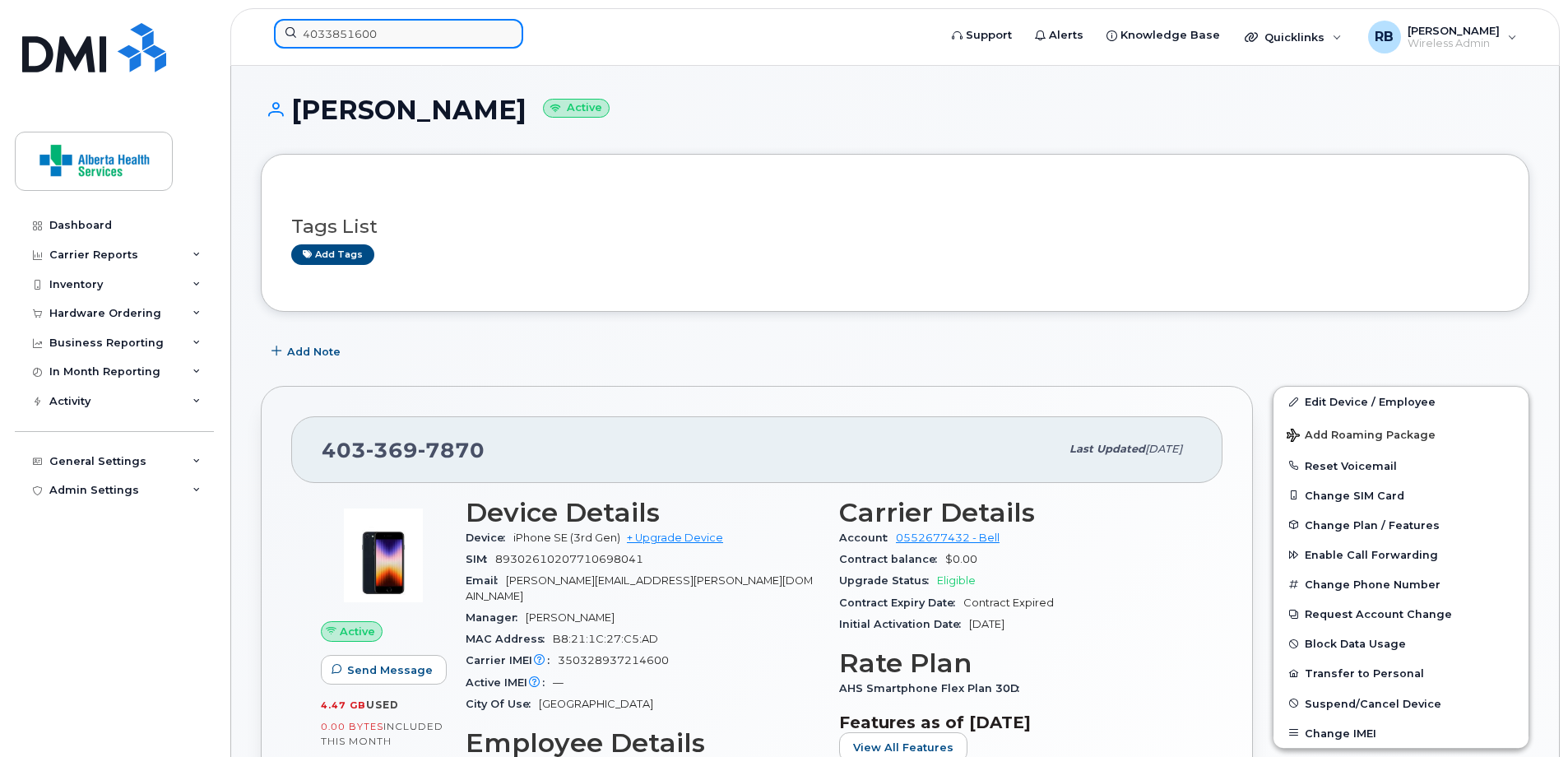
click at [377, 32] on input "4033851600" at bounding box center [399, 34] width 249 height 30
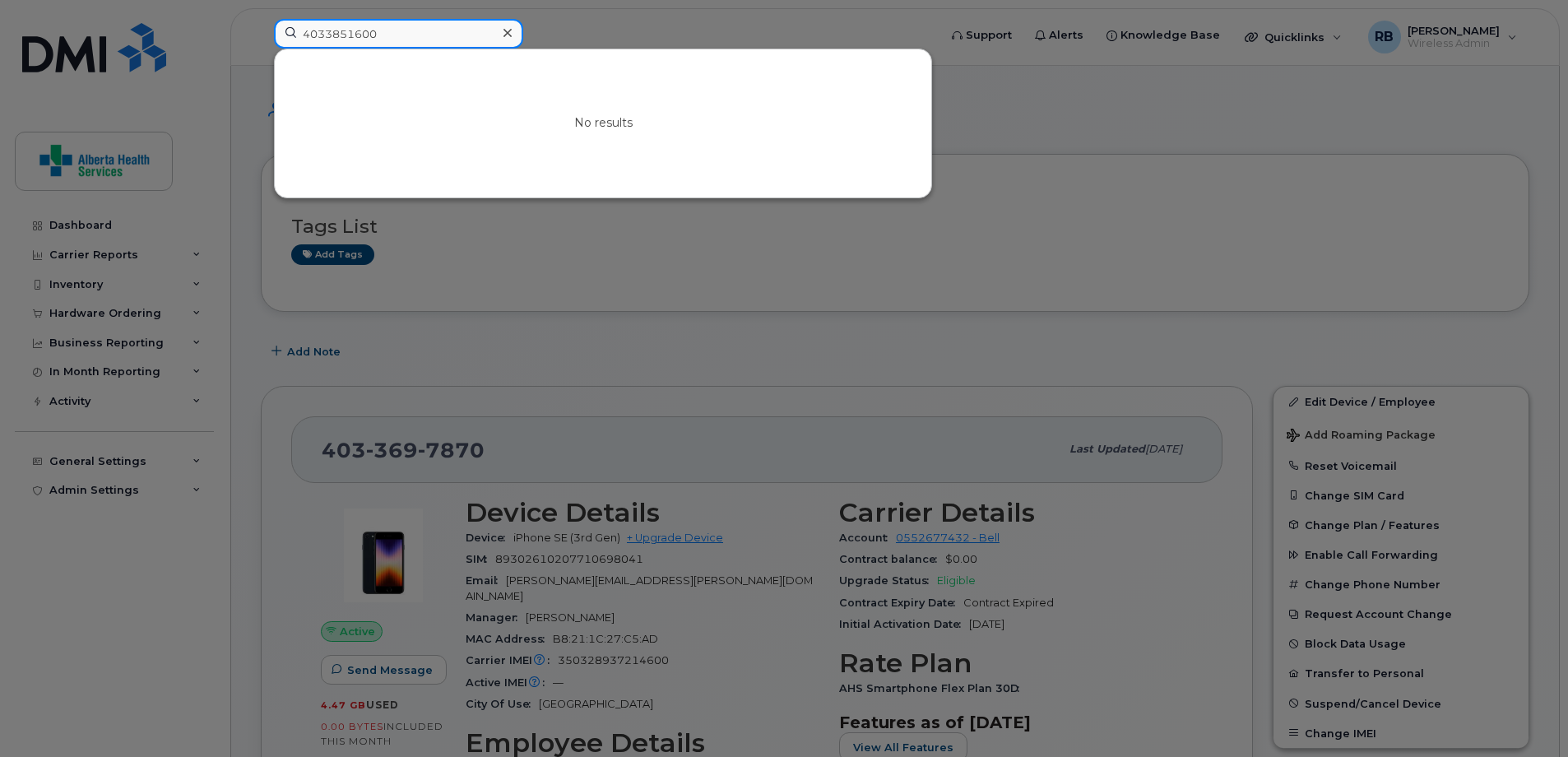
drag, startPoint x: 397, startPoint y: 31, endPoint x: 146, endPoint y: 11, distance: 251.8
click at [260, 19] on div "4033851600 No results" at bounding box center [600, 37] width 679 height 37
paste input "5873345568"
drag, startPoint x: 394, startPoint y: 30, endPoint x: 17, endPoint y: -28, distance: 381.4
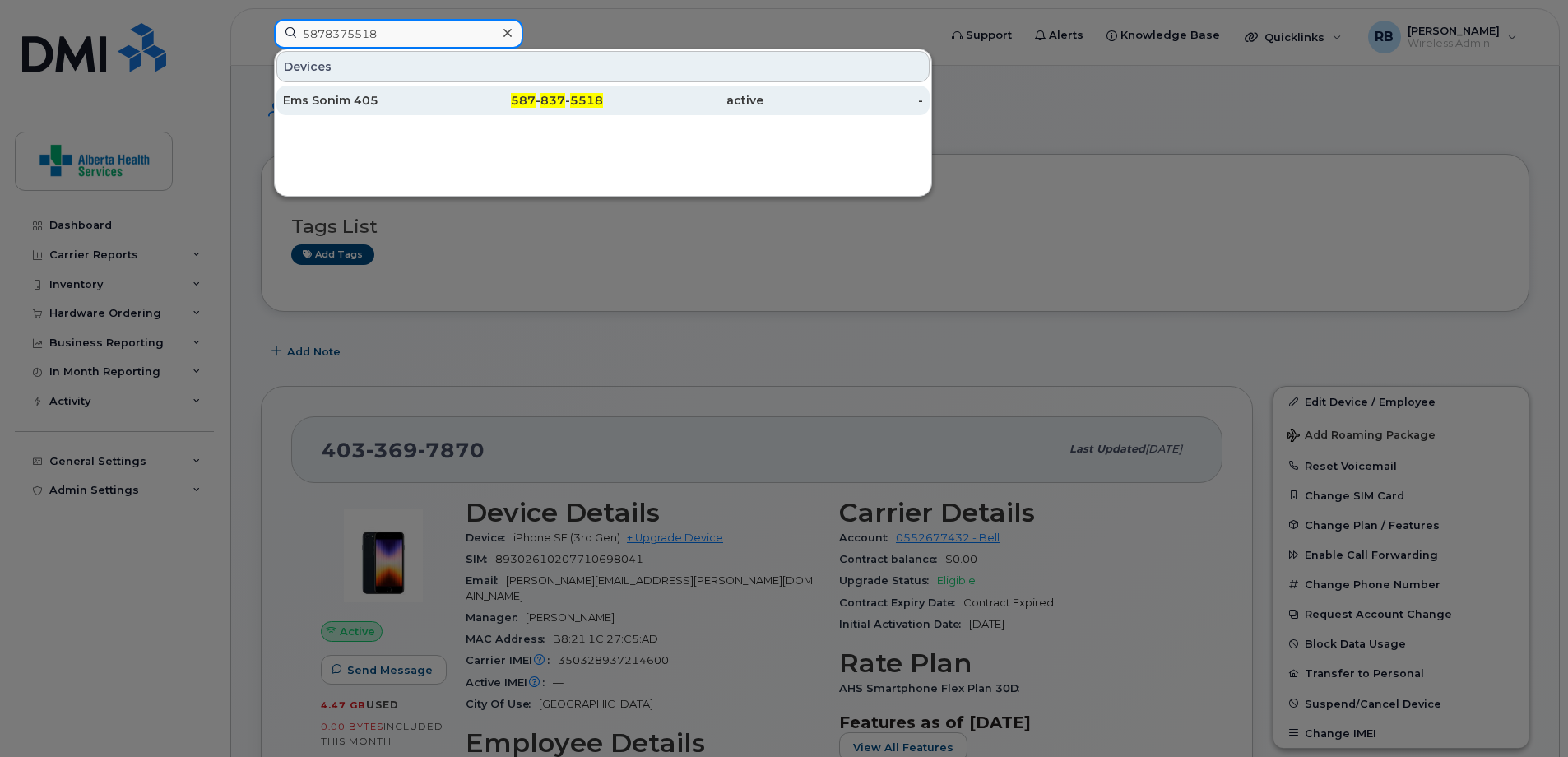
type input "5878375518"
click at [760, 100] on div "active" at bounding box center [683, 100] width 160 height 17
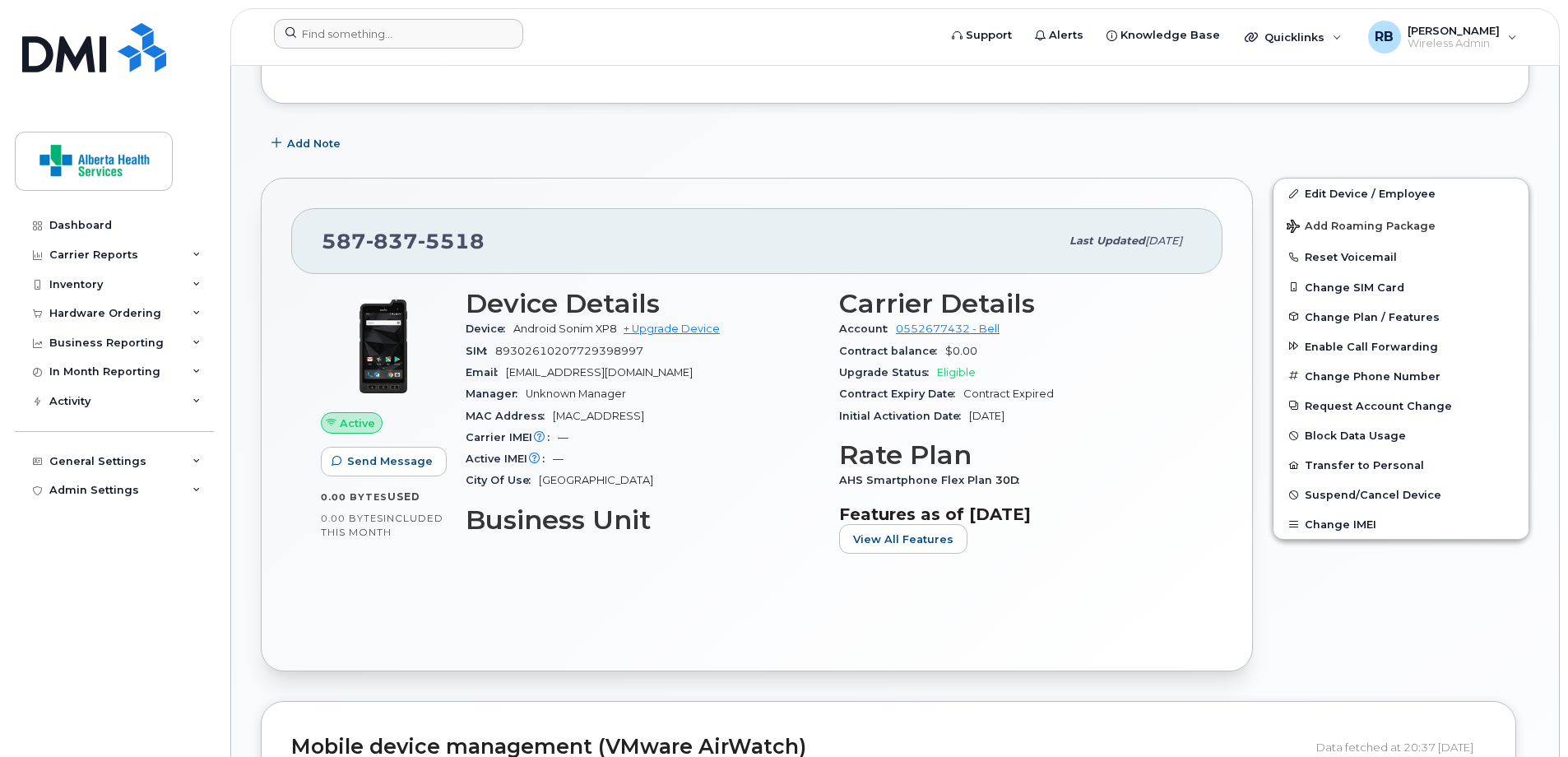
scroll to position [551, 0]
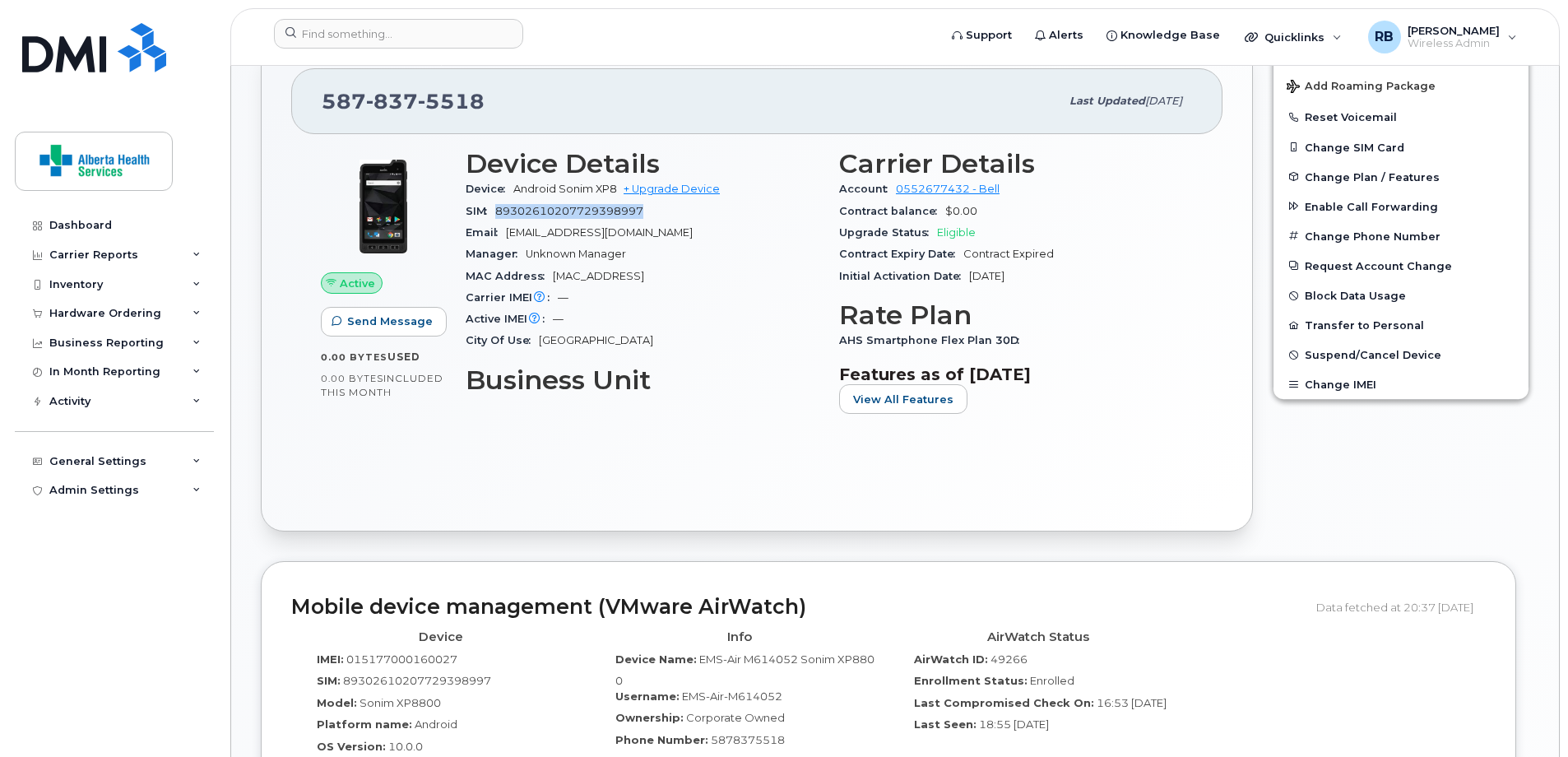
drag, startPoint x: 663, startPoint y: 215, endPoint x: 499, endPoint y: 210, distance: 164.1
click at [499, 210] on div "SIM [TECHNICAL_ID]" at bounding box center [643, 212] width 353 height 22
copy span "89302610207729398997"
click at [380, 28] on input at bounding box center [399, 34] width 249 height 30
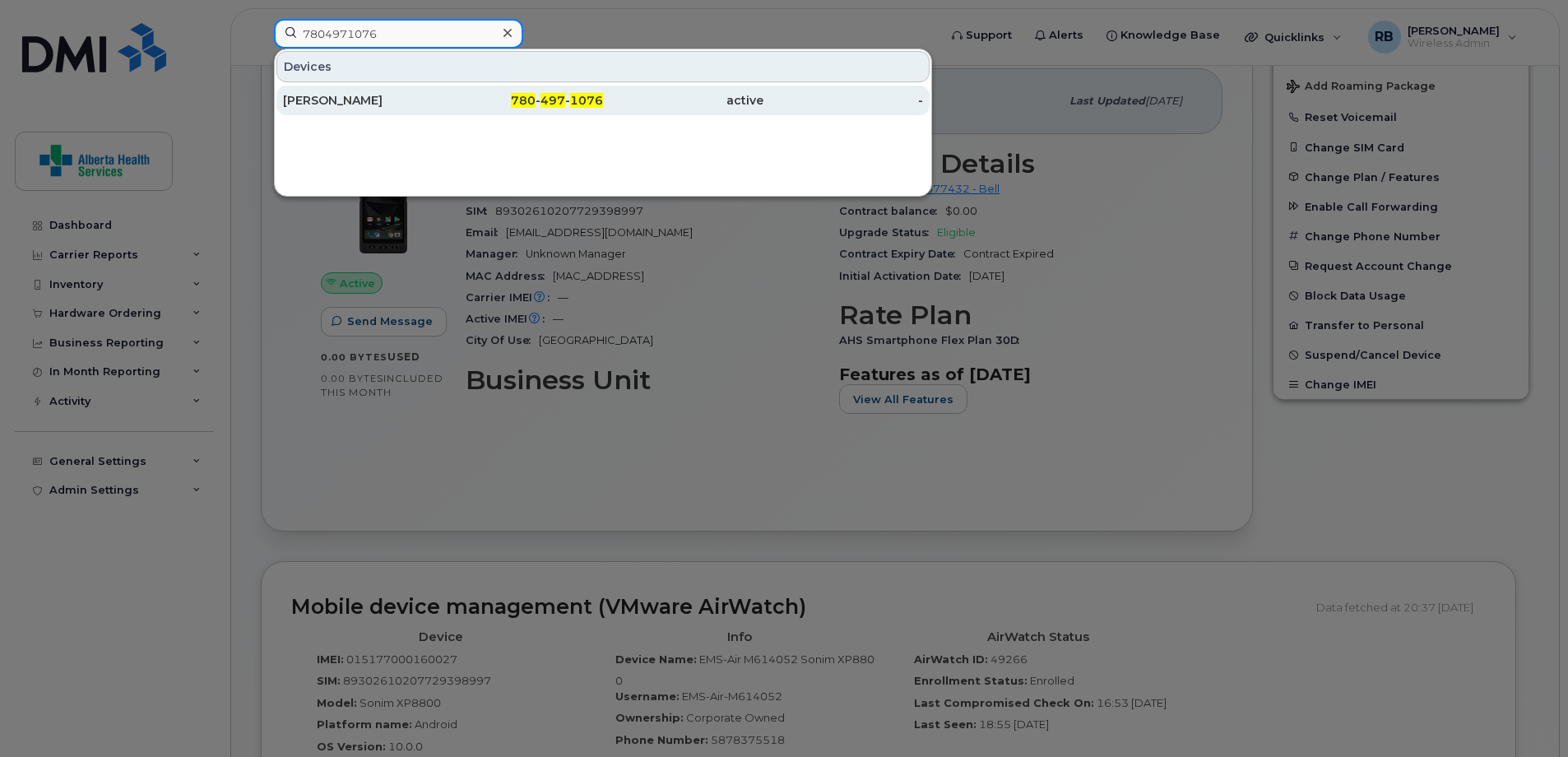
type input "7804971076"
click at [412, 101] on div "[PERSON_NAME]" at bounding box center [363, 100] width 160 height 17
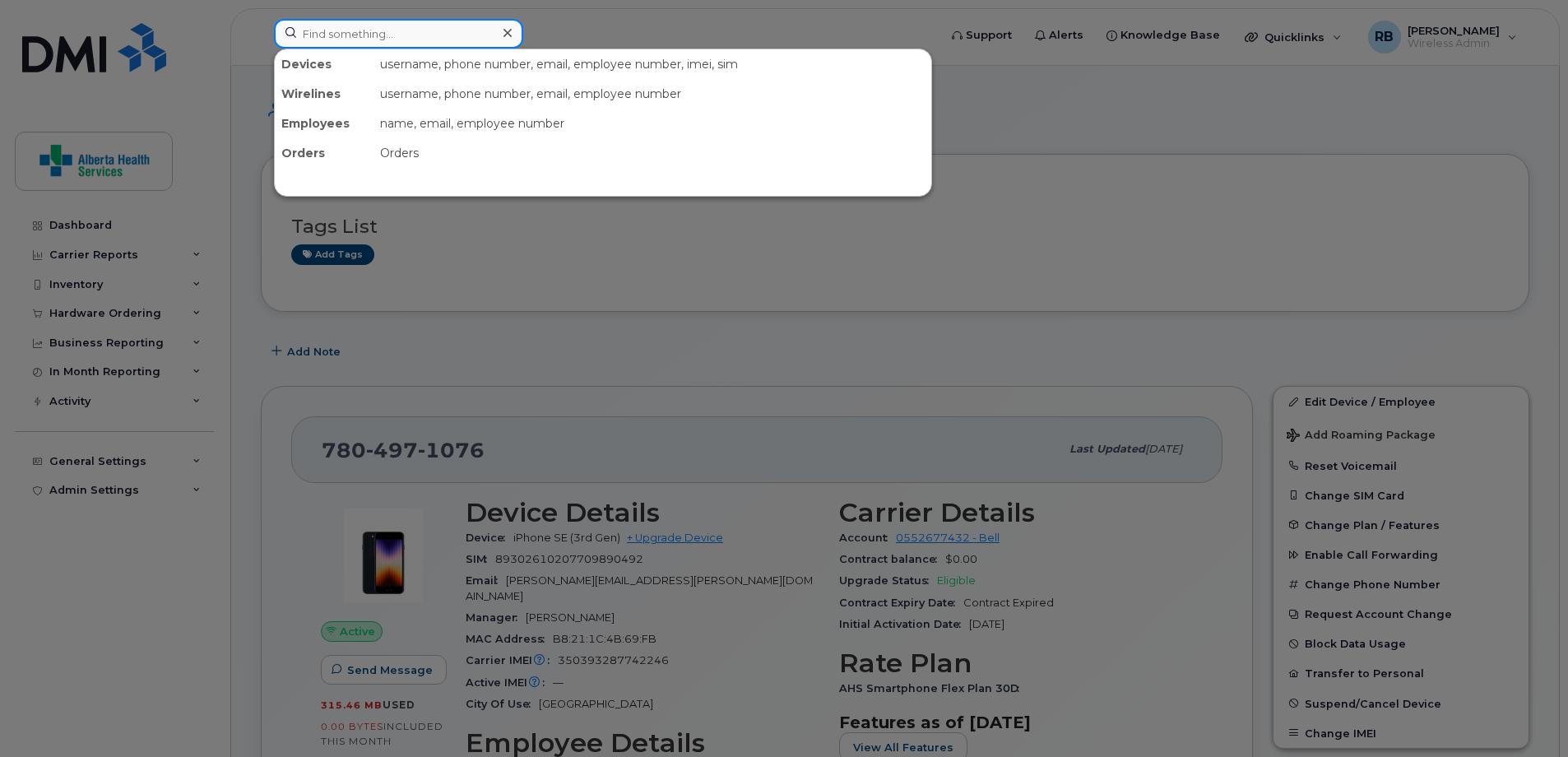
click at [432, 37] on input at bounding box center [399, 34] width 249 height 30
paste input "LM77FTVFDG"
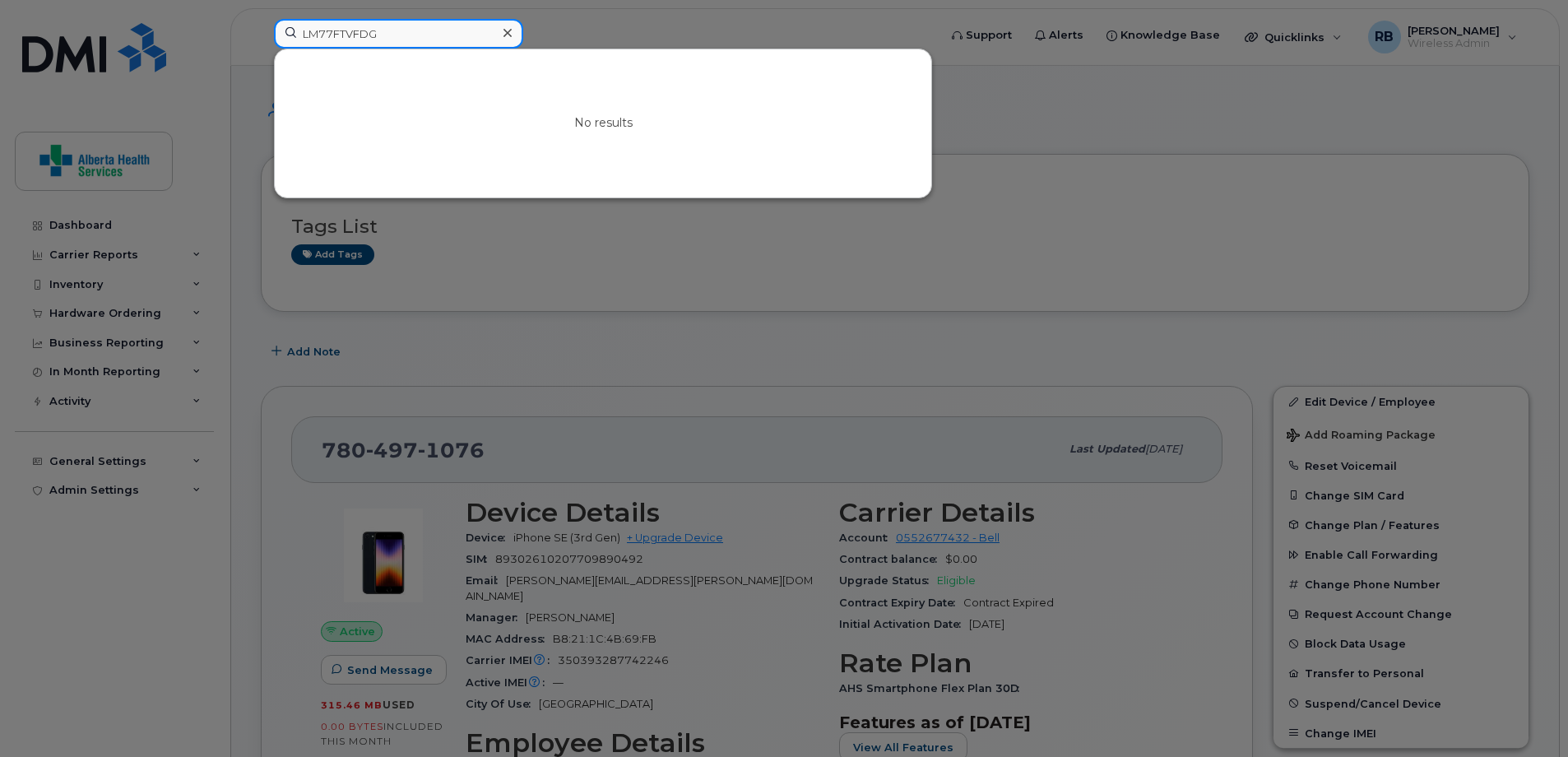
drag, startPoint x: 433, startPoint y: 40, endPoint x: -14, endPoint y: -28, distance: 452.1
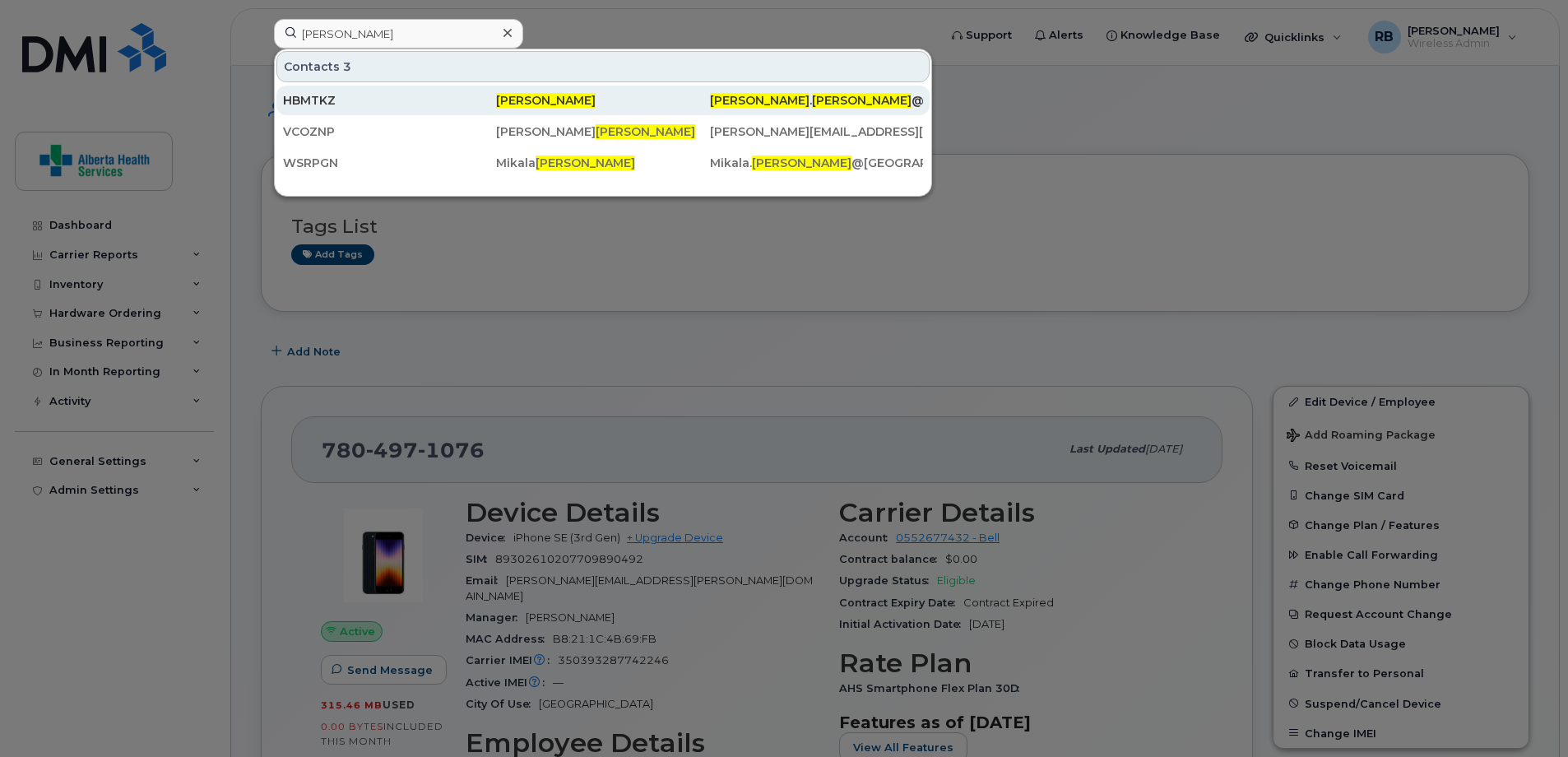
click at [851, 93] on div "[PERSON_NAME] . [PERSON_NAME] @[DOMAIN_NAME]" at bounding box center [816, 100] width 213 height 17
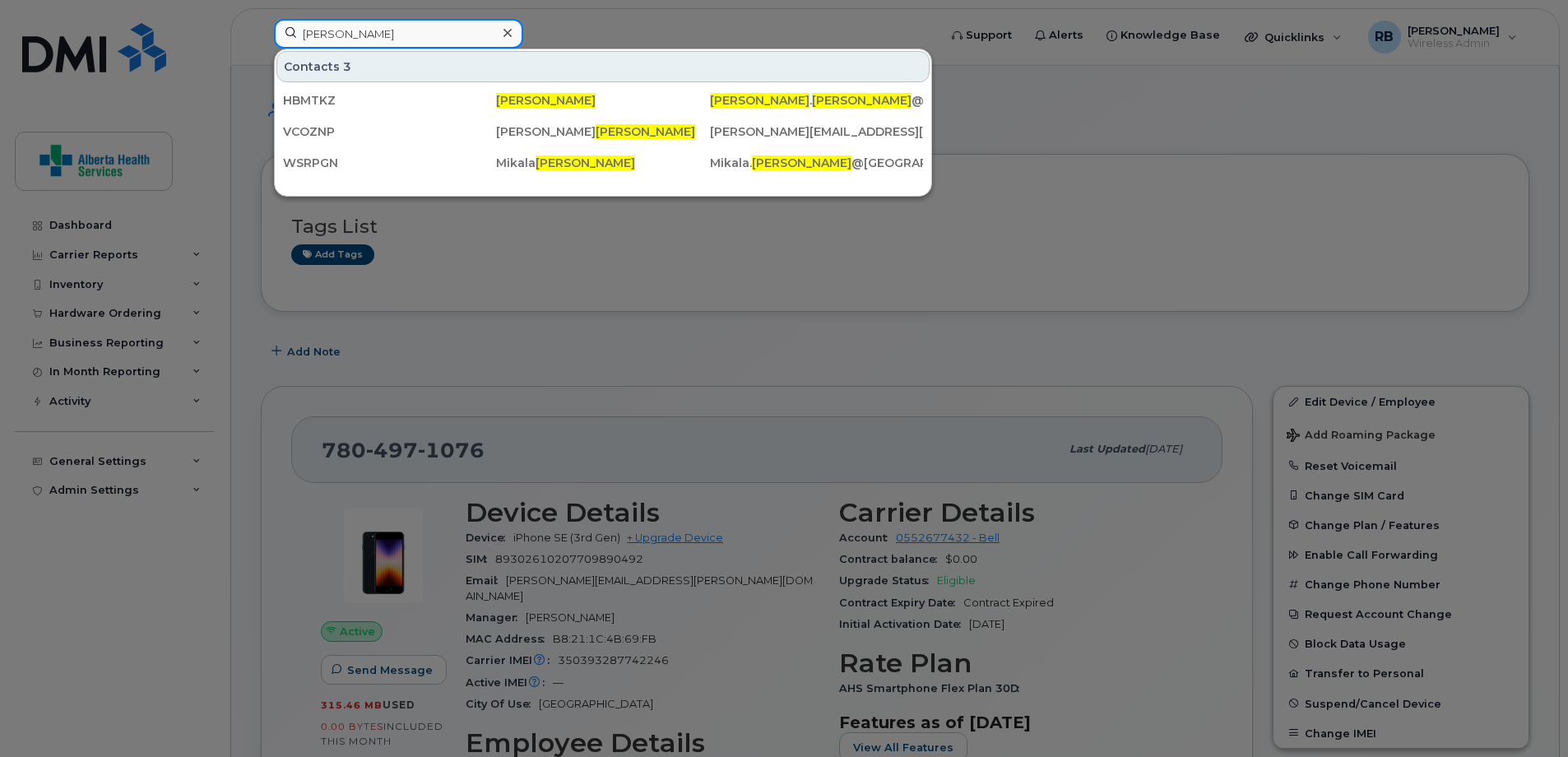
drag, startPoint x: 408, startPoint y: 30, endPoint x: -37, endPoint y: -28, distance: 448.8
paste input "7804041473"
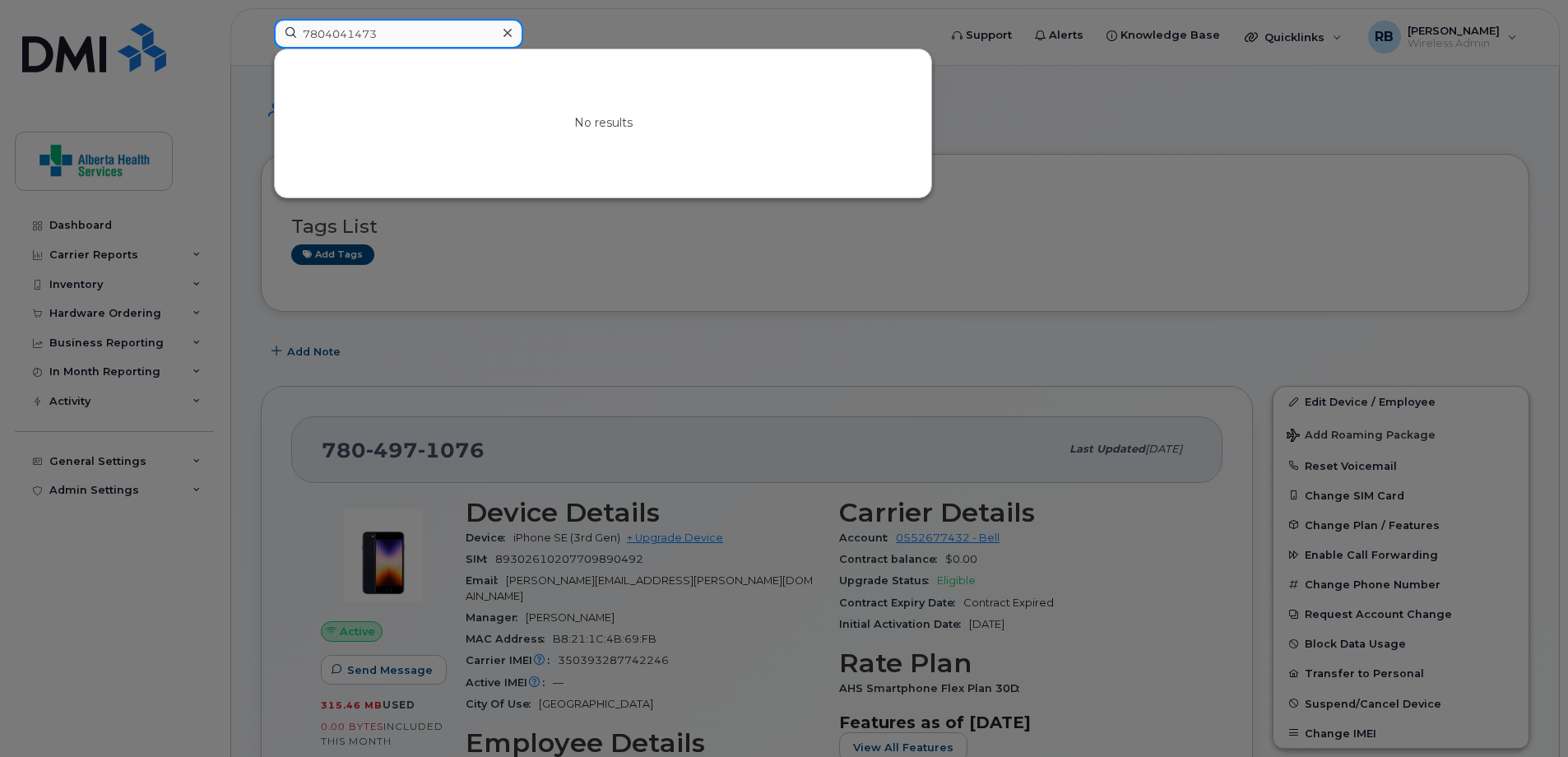
type input "7804041473"
